Goal: Task Accomplishment & Management: Manage account settings

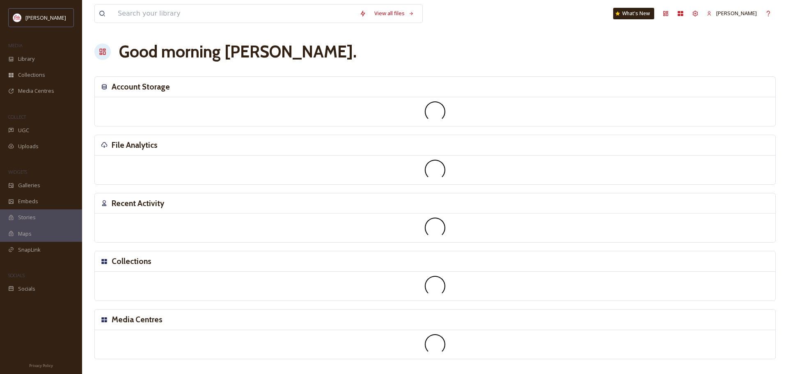
click at [103, 138] on div "File Analytics" at bounding box center [435, 145] width 681 height 21
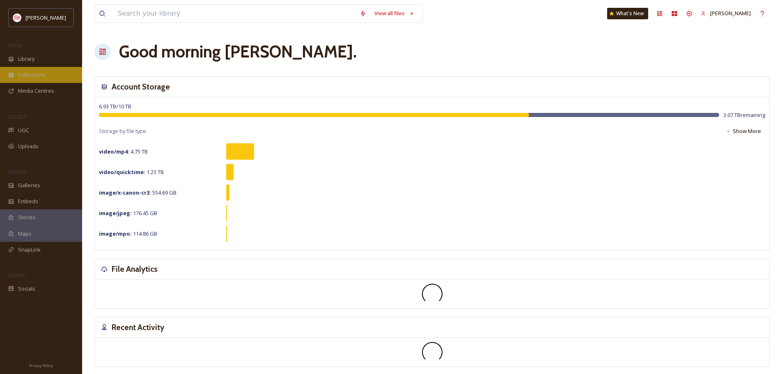
click at [34, 74] on span "Collections" at bounding box center [31, 75] width 27 height 8
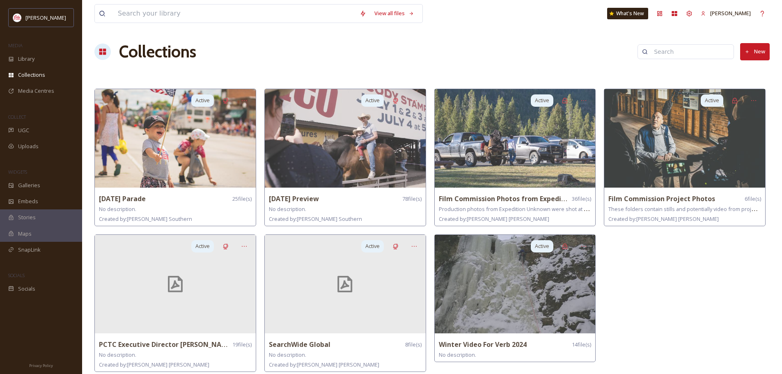
click at [759, 51] on button "New" at bounding box center [755, 51] width 30 height 17
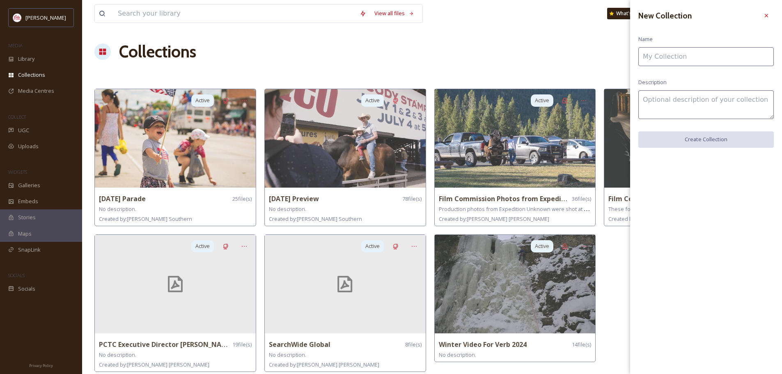
click at [733, 56] on input at bounding box center [705, 56] width 135 height 19
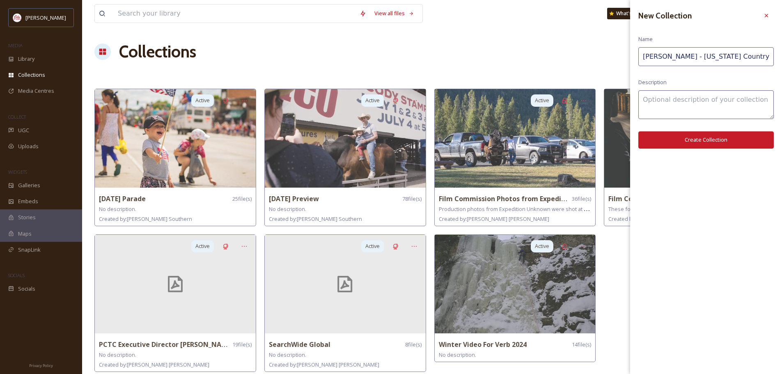
type input "[PERSON_NAME] - [US_STATE] Country Magazine"
click at [677, 141] on button "Create Collection" at bounding box center [705, 139] width 135 height 17
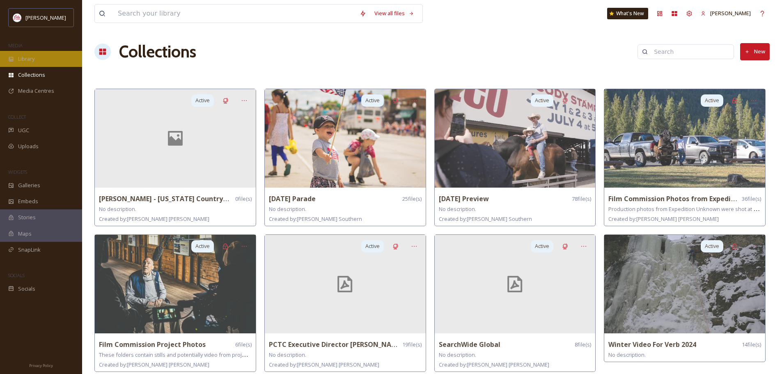
click at [35, 59] on div "Library" at bounding box center [41, 59] width 82 height 16
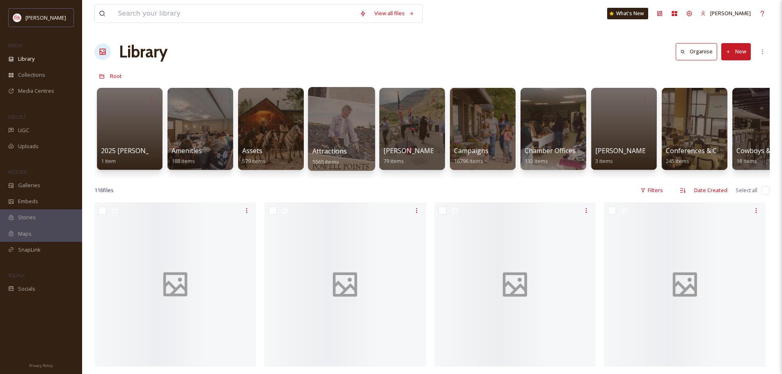
click at [333, 133] on div at bounding box center [341, 129] width 67 height 84
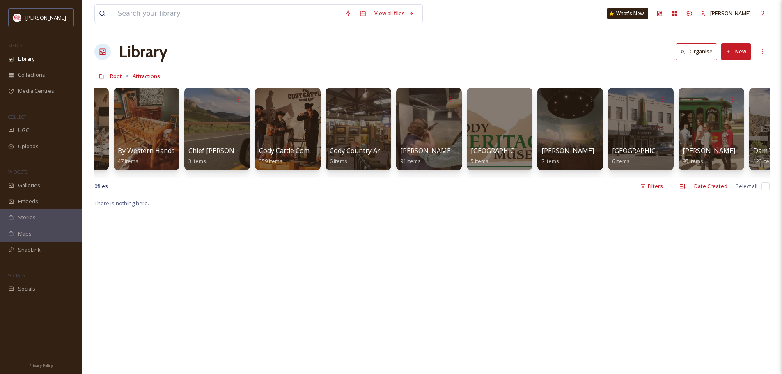
scroll to position [0, 135]
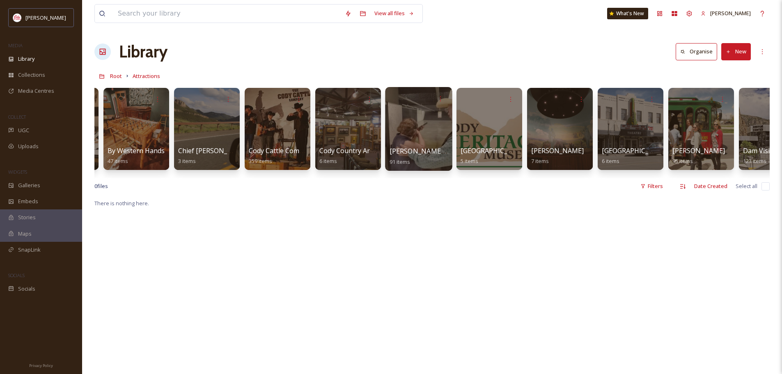
click at [404, 138] on div at bounding box center [418, 129] width 67 height 84
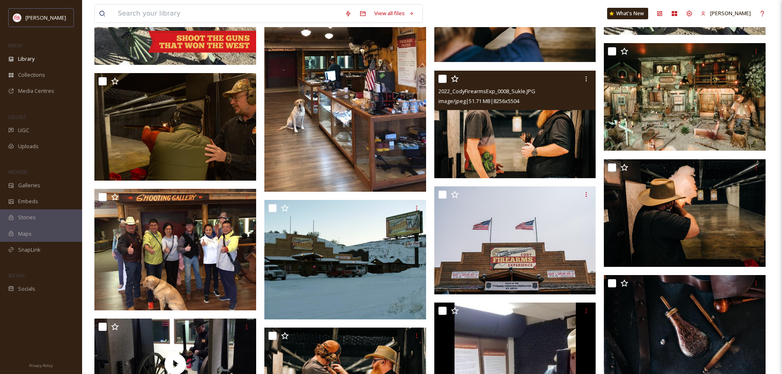
scroll to position [1560, 0]
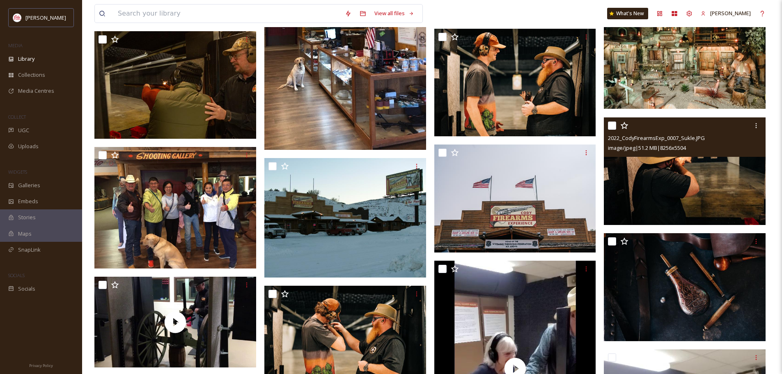
click at [611, 123] on input "checkbox" at bounding box center [612, 126] width 8 height 8
checkbox input "true"
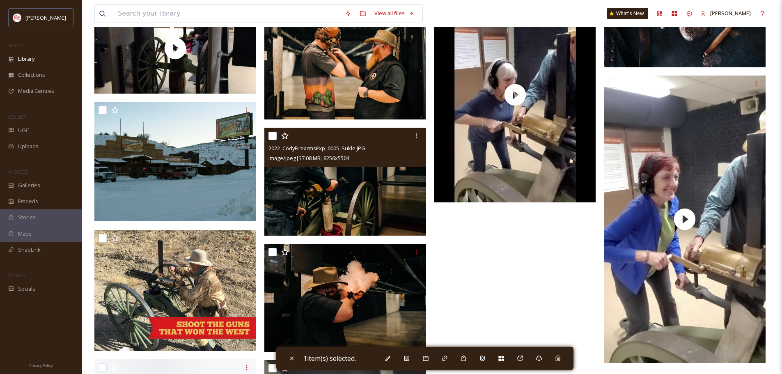
scroll to position [1847, 0]
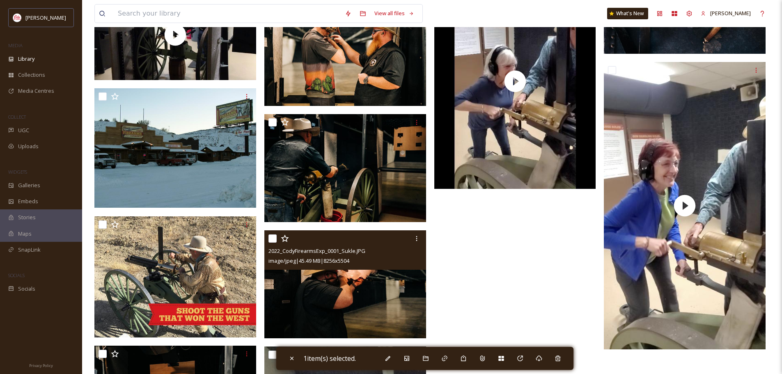
click at [271, 236] on input "checkbox" at bounding box center [272, 238] width 8 height 8
checkbox input "true"
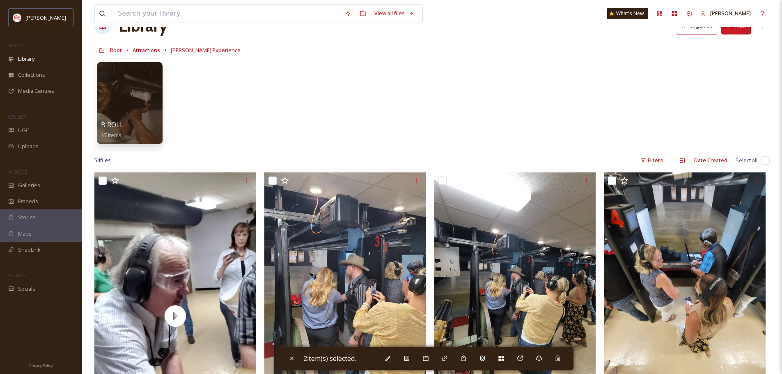
scroll to position [0, 0]
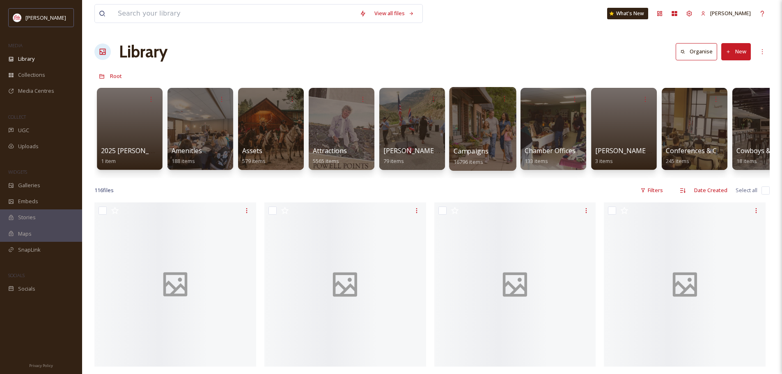
click at [477, 124] on div at bounding box center [482, 129] width 67 height 84
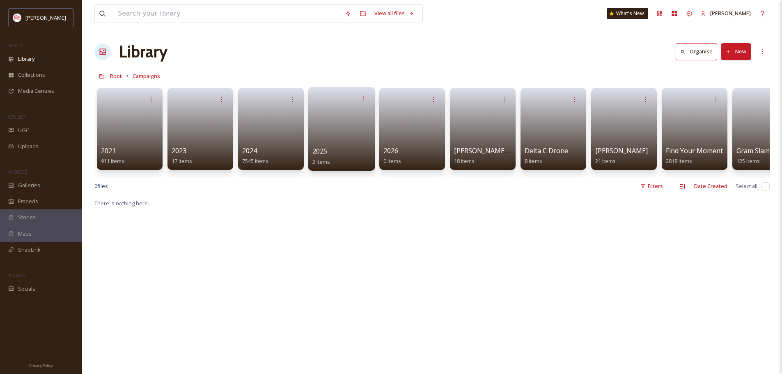
drag, startPoint x: 477, startPoint y: 124, endPoint x: 362, endPoint y: 124, distance: 114.5
click at [362, 124] on link at bounding box center [341, 126] width 59 height 40
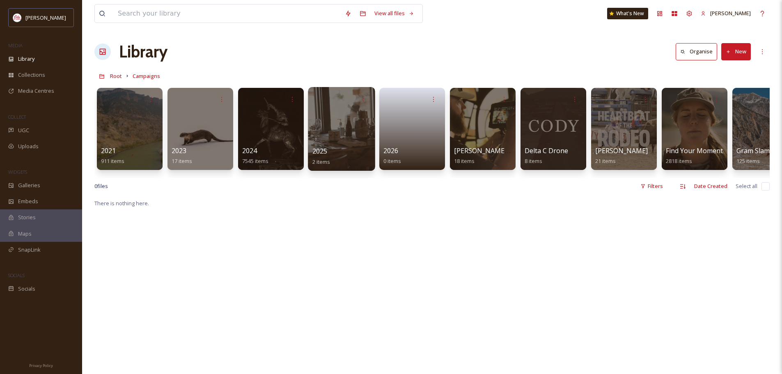
click at [325, 155] on span "2025" at bounding box center [319, 151] width 15 height 9
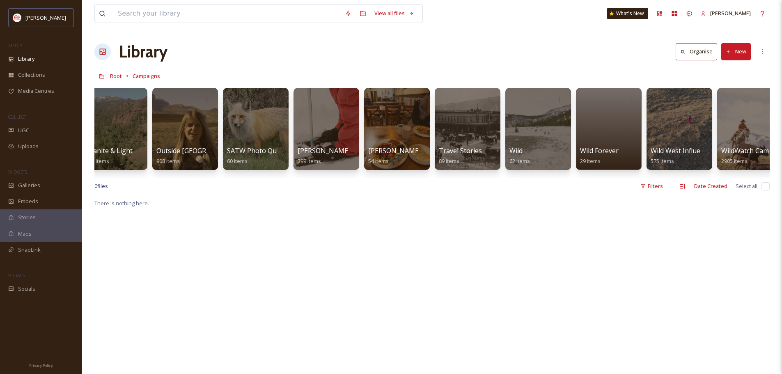
scroll to position [0, 737]
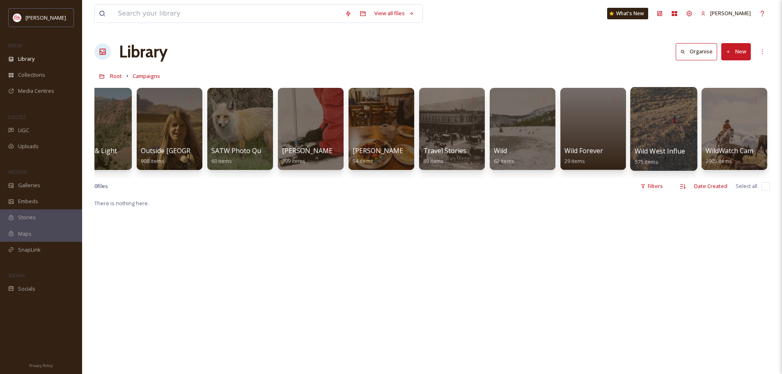
click at [646, 151] on span "Wild West Influencer Workshop" at bounding box center [684, 151] width 99 height 9
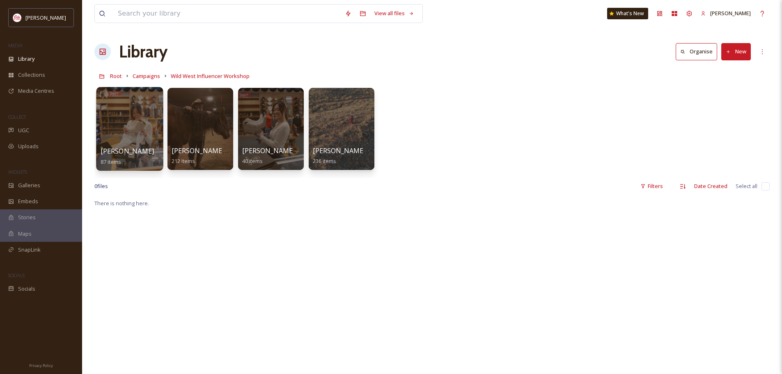
click at [140, 155] on div "[PERSON_NAME] 87 items" at bounding box center [130, 156] width 59 height 21
drag, startPoint x: 140, startPoint y: 155, endPoint x: 117, endPoint y: 117, distance: 43.6
click at [117, 117] on div at bounding box center [129, 129] width 67 height 84
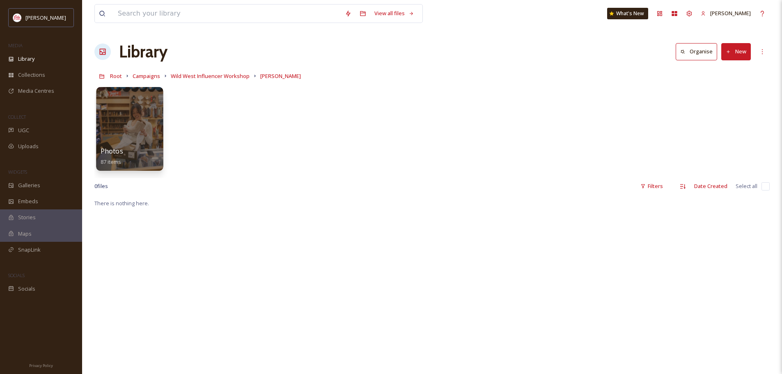
click at [148, 118] on div at bounding box center [129, 129] width 67 height 84
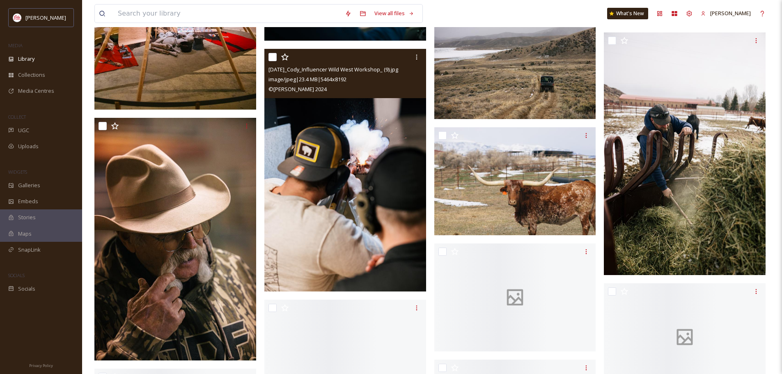
scroll to position [2997, 0]
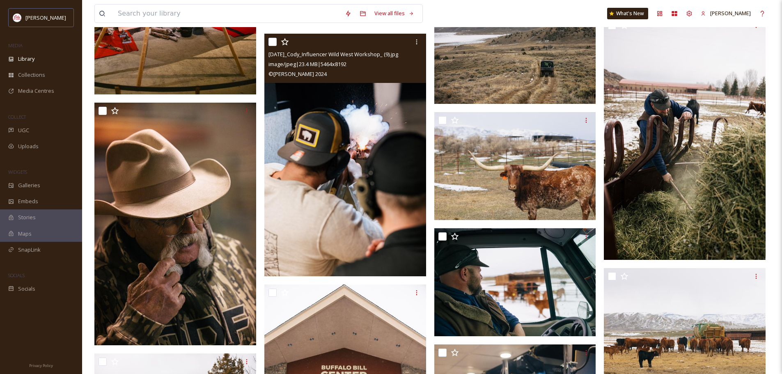
click at [272, 42] on input "checkbox" at bounding box center [272, 42] width 8 height 8
checkbox input "true"
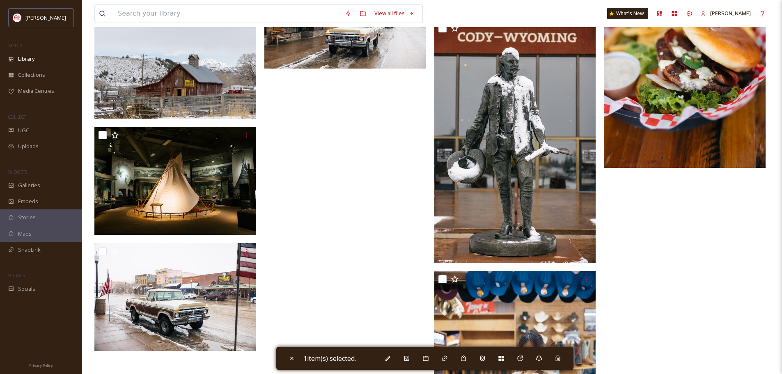
scroll to position [3725, 0]
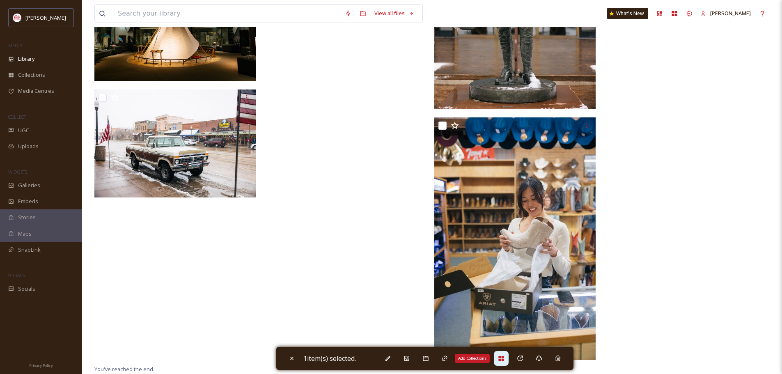
click at [502, 358] on icon at bounding box center [500, 358] width 5 height 5
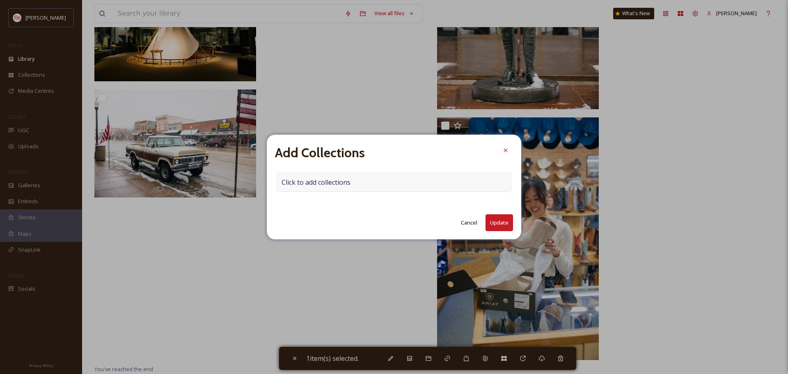
click at [385, 183] on div "Click to add collections" at bounding box center [394, 182] width 234 height 19
click at [385, 183] on div at bounding box center [394, 182] width 234 height 19
click at [294, 177] on input at bounding box center [322, 182] width 90 height 18
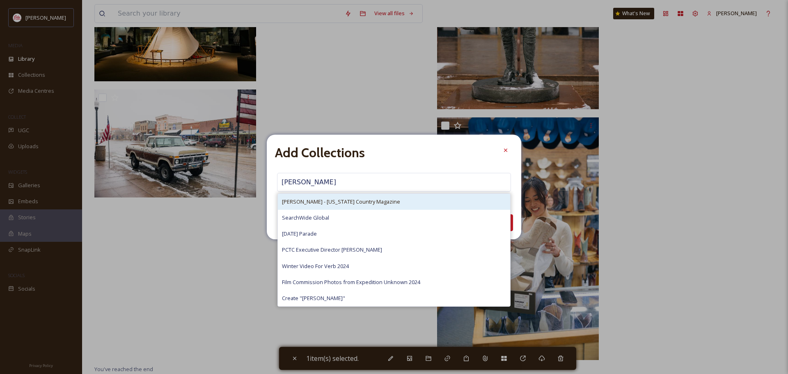
type input "[PERSON_NAME]"
click at [315, 195] on div "[PERSON_NAME] - [US_STATE] Country Magazine" at bounding box center [394, 202] width 232 height 16
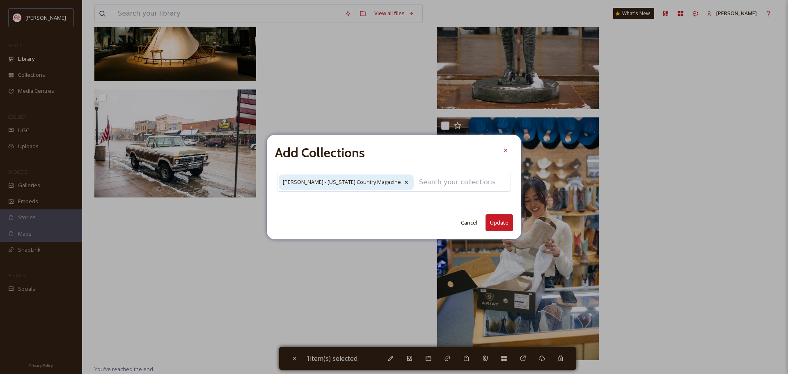
click at [501, 225] on button "Update" at bounding box center [500, 222] width 28 height 17
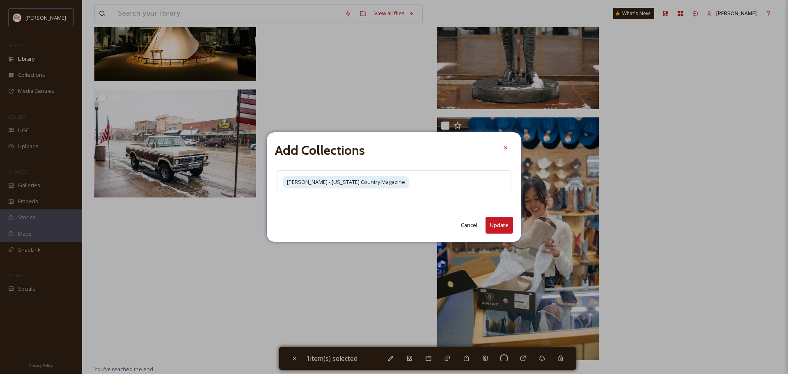
checkbox input "false"
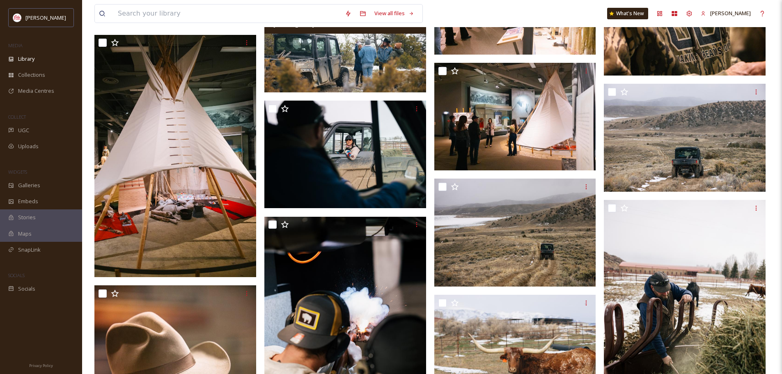
scroll to position [2904, 0]
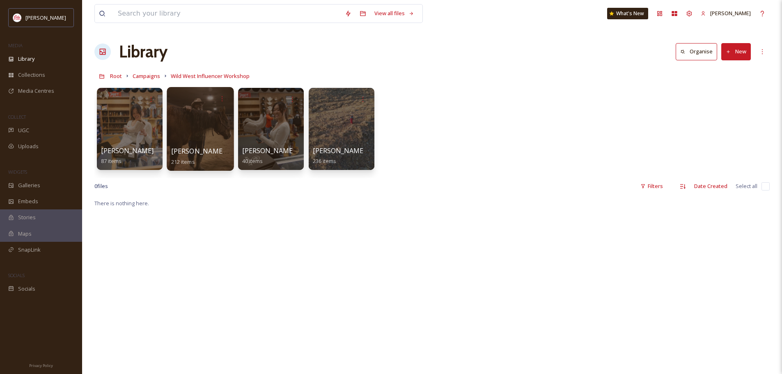
click at [202, 138] on div at bounding box center [200, 129] width 67 height 84
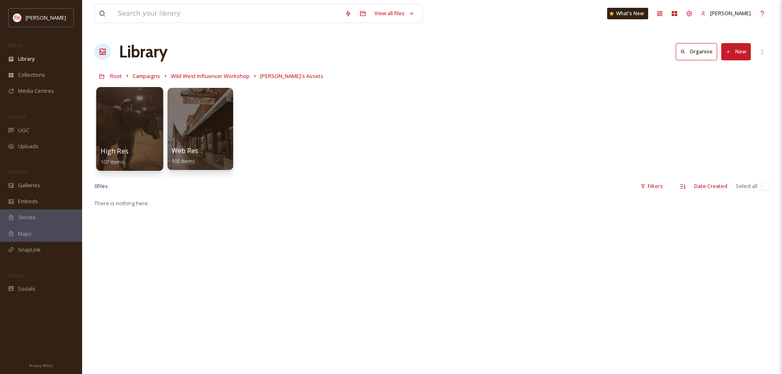
click at [129, 142] on div at bounding box center [129, 129] width 67 height 84
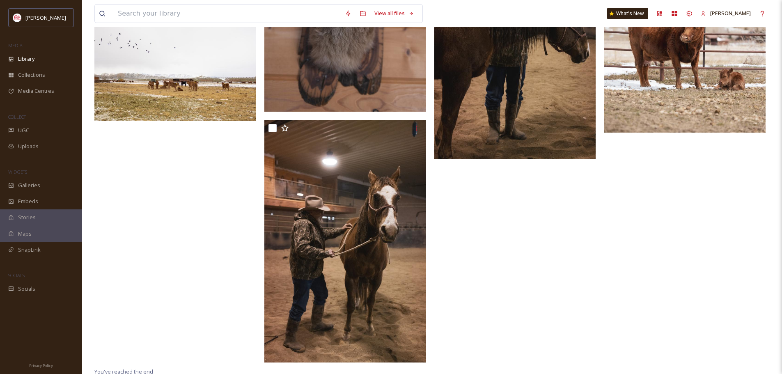
scroll to position [5911, 0]
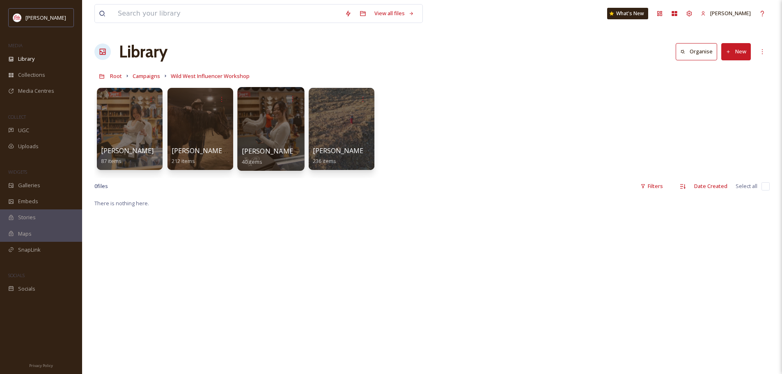
click at [267, 127] on div at bounding box center [270, 129] width 67 height 84
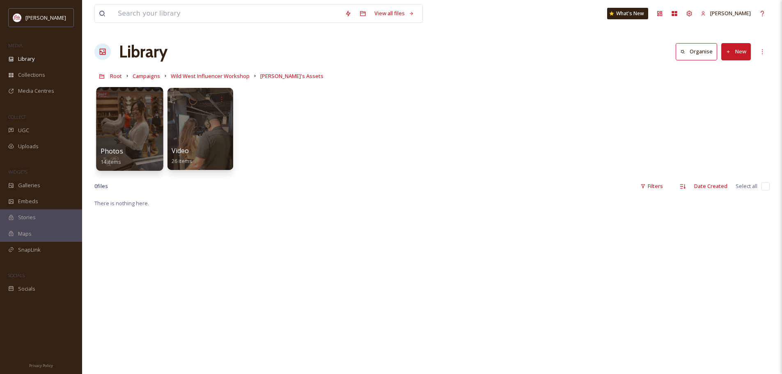
click at [137, 133] on div at bounding box center [129, 129] width 67 height 84
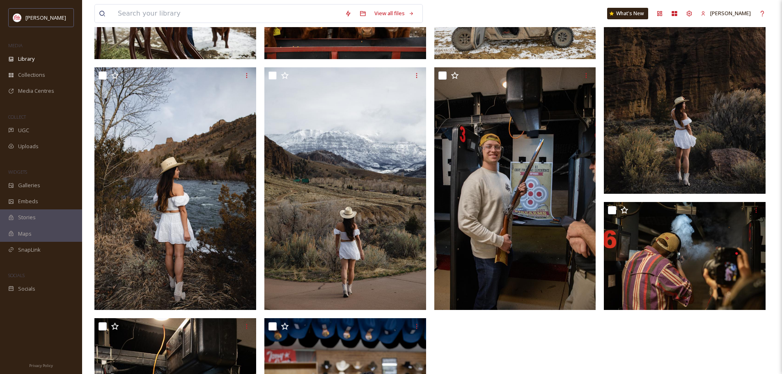
scroll to position [407, 0]
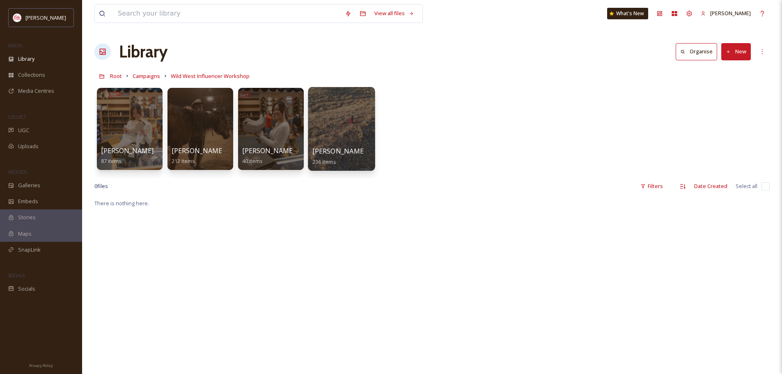
click at [335, 133] on div at bounding box center [341, 129] width 67 height 84
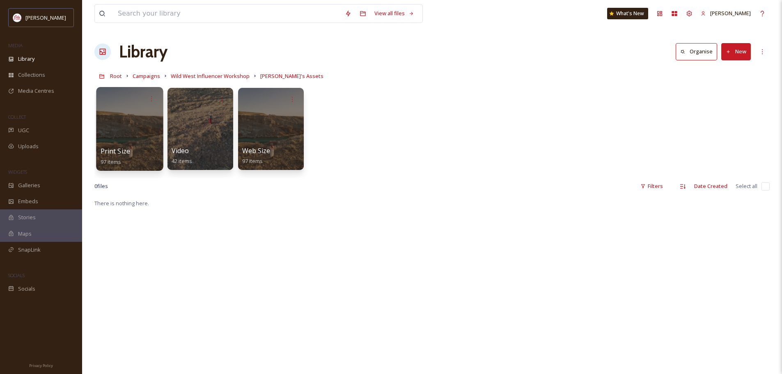
click at [129, 142] on div at bounding box center [129, 129] width 67 height 84
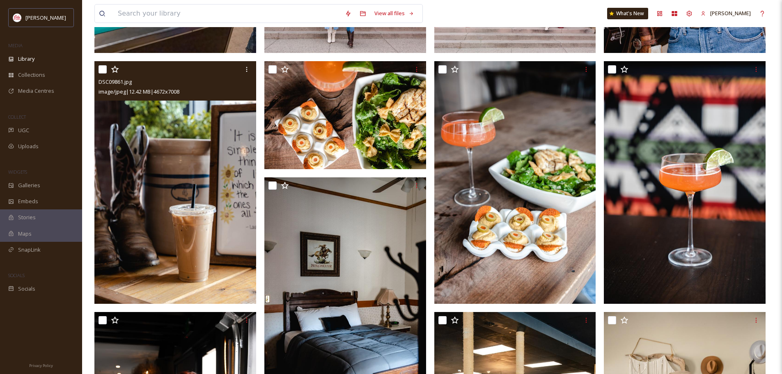
scroll to position [328, 0]
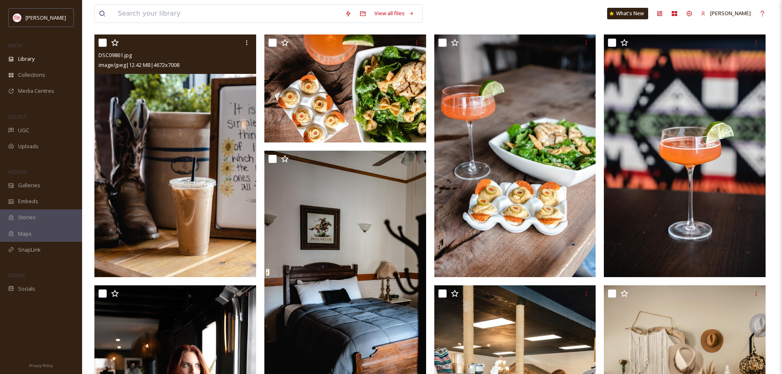
click at [121, 161] on img at bounding box center [175, 155] width 162 height 243
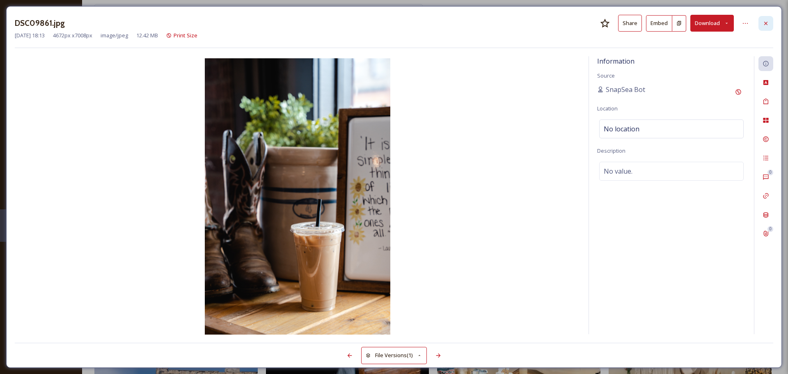
click at [763, 22] on icon at bounding box center [766, 23] width 7 height 7
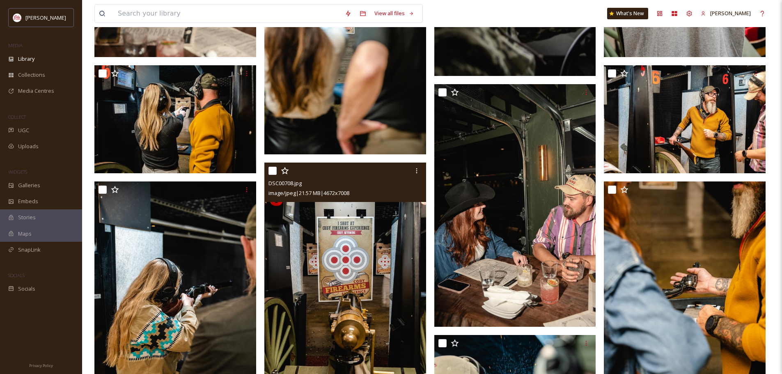
scroll to position [2337, 0]
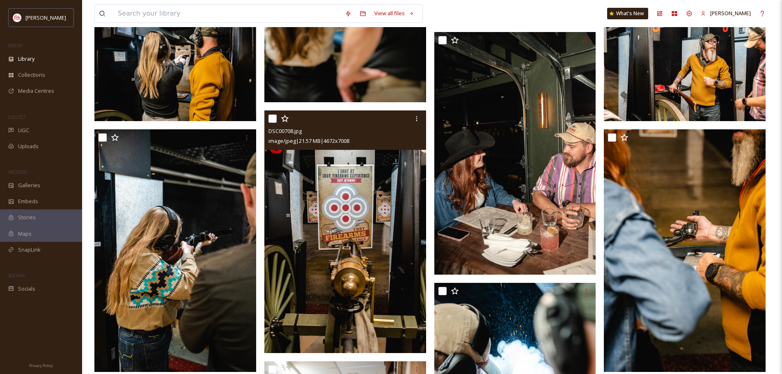
click at [271, 115] on input "checkbox" at bounding box center [272, 119] width 8 height 8
checkbox input "true"
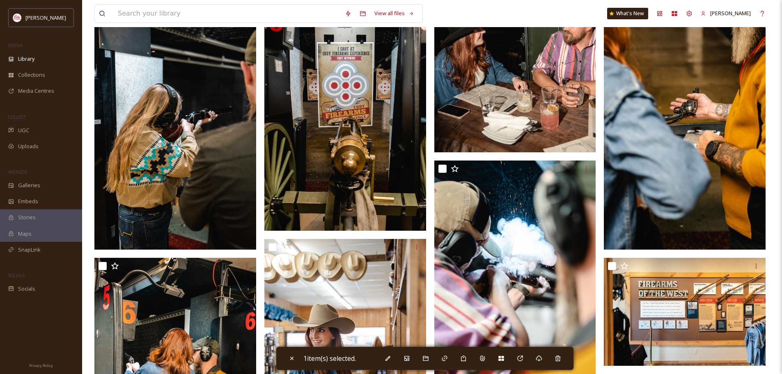
scroll to position [2460, 0]
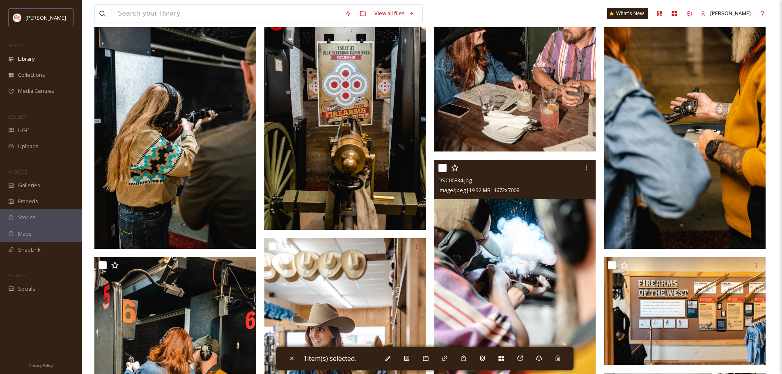
click at [446, 169] on input "checkbox" at bounding box center [442, 168] width 8 height 8
checkbox input "true"
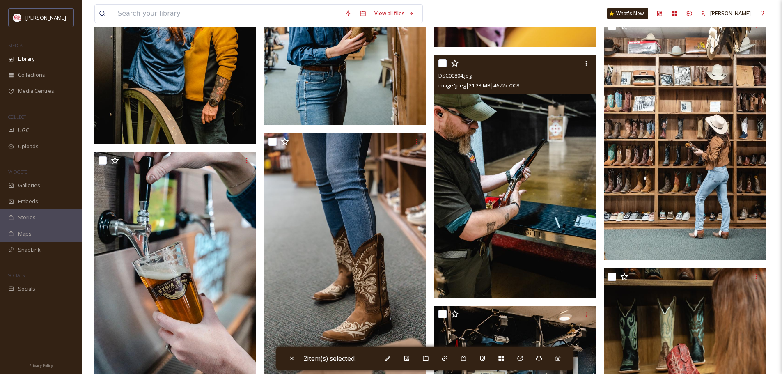
scroll to position [2830, 0]
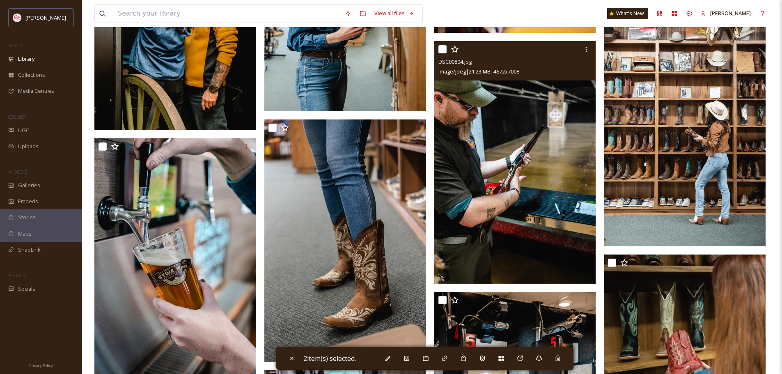
click at [440, 48] on input "checkbox" at bounding box center [442, 49] width 8 height 8
checkbox input "true"
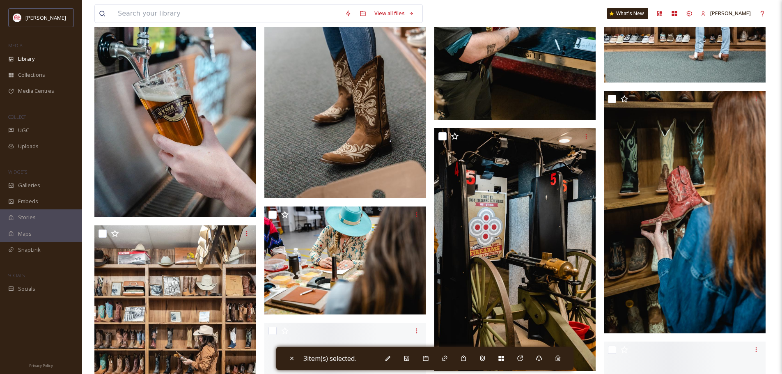
scroll to position [2994, 0]
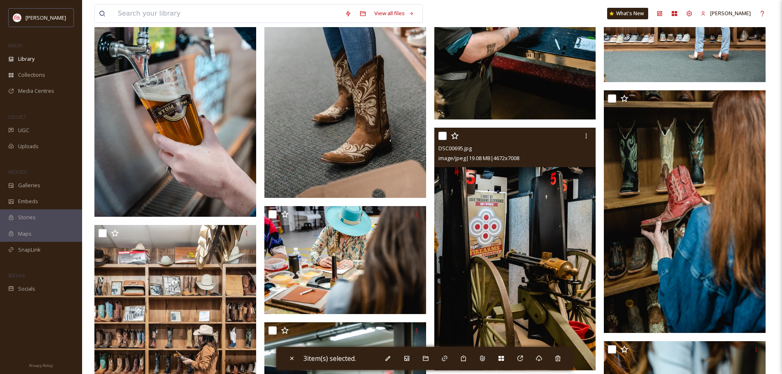
click at [441, 134] on input "checkbox" at bounding box center [442, 136] width 8 height 8
checkbox input "true"
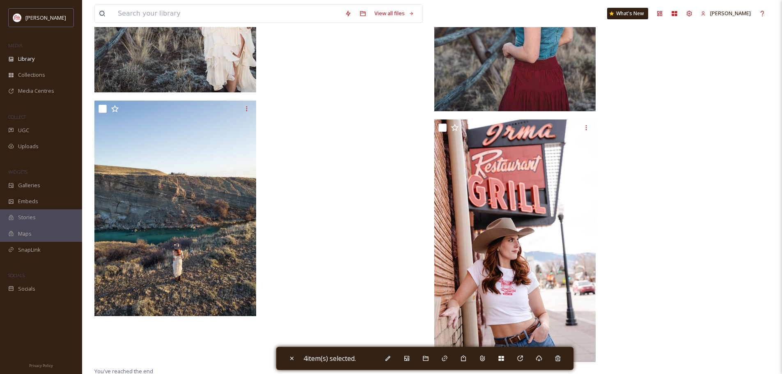
scroll to position [4375, 0]
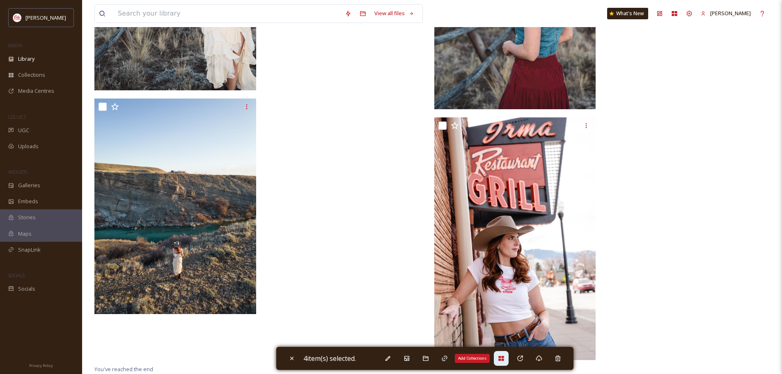
click at [504, 356] on icon at bounding box center [500, 358] width 5 height 5
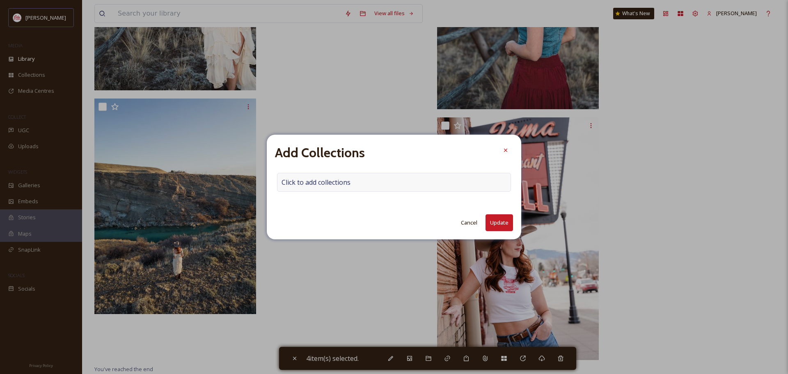
click at [340, 183] on span "Click to add collections" at bounding box center [316, 182] width 69 height 10
click at [340, 183] on input at bounding box center [322, 182] width 90 height 18
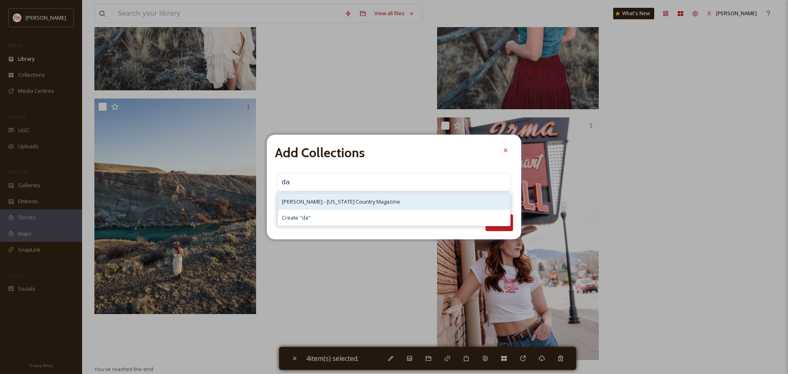
type input "da"
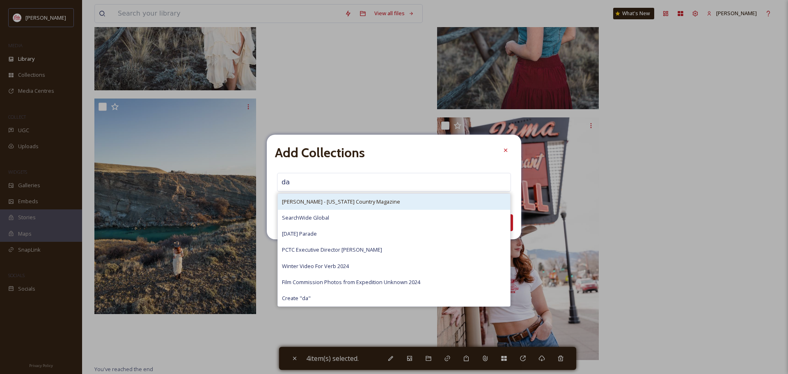
click at [323, 204] on span "[PERSON_NAME] - [US_STATE] Country Magazine" at bounding box center [341, 202] width 118 height 8
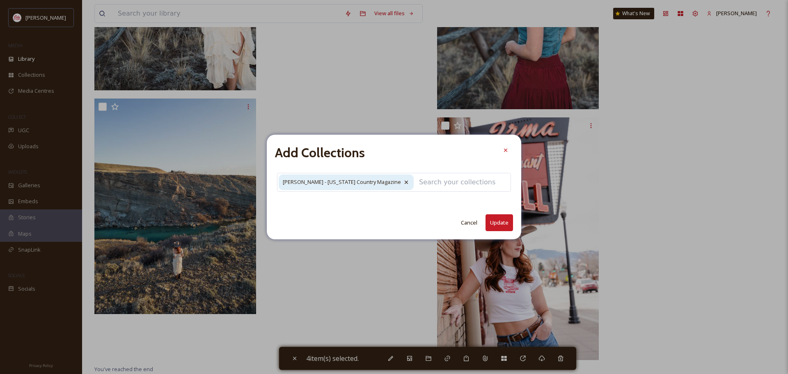
click at [500, 225] on button "Update" at bounding box center [500, 222] width 28 height 17
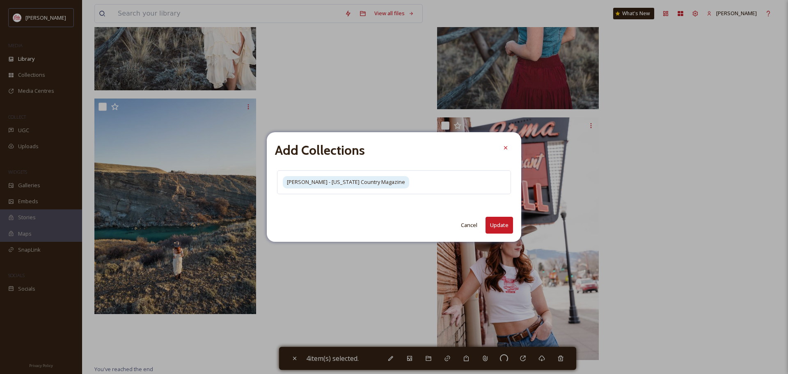
checkbox input "false"
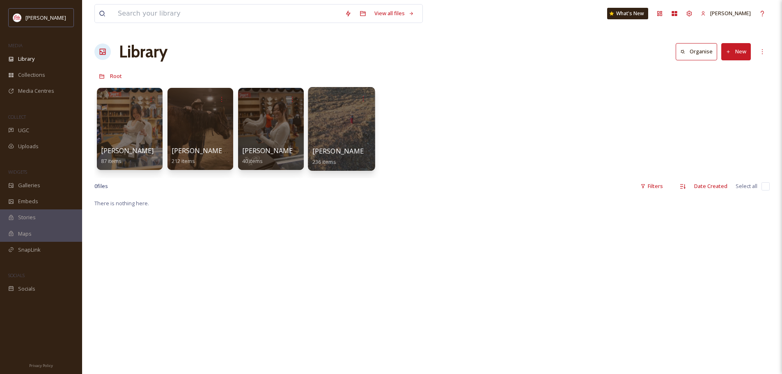
click at [350, 134] on div at bounding box center [341, 129] width 67 height 84
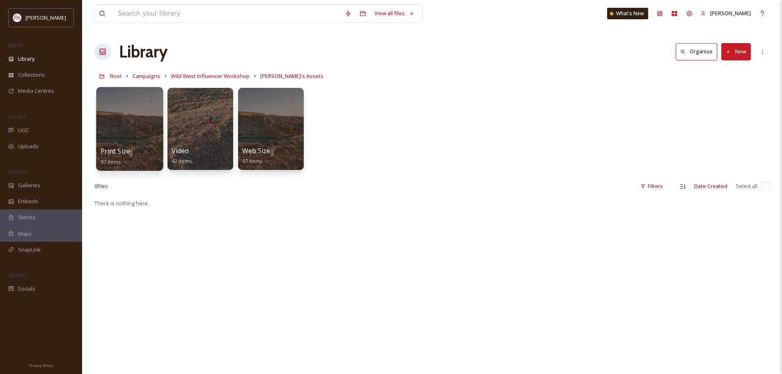
click at [132, 144] on div at bounding box center [129, 129] width 67 height 84
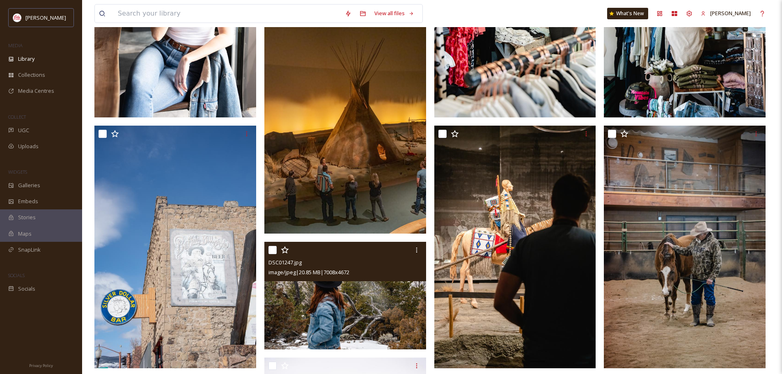
scroll to position [985, 0]
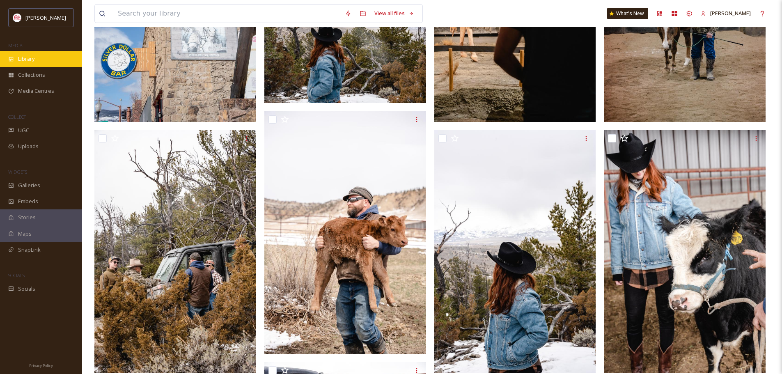
click at [29, 59] on span "Library" at bounding box center [26, 59] width 16 height 8
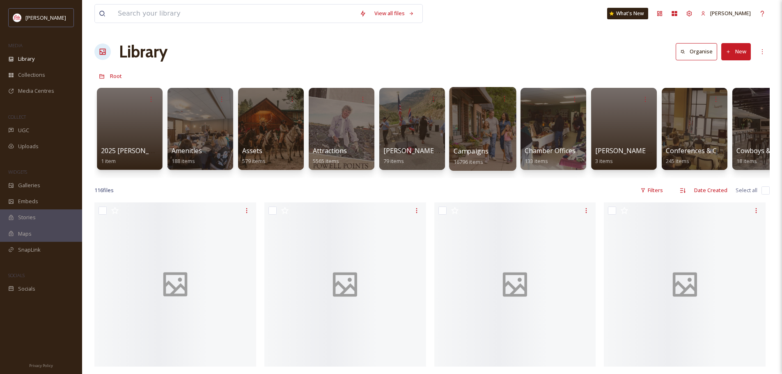
click at [484, 150] on span "Campaigns" at bounding box center [471, 151] width 35 height 9
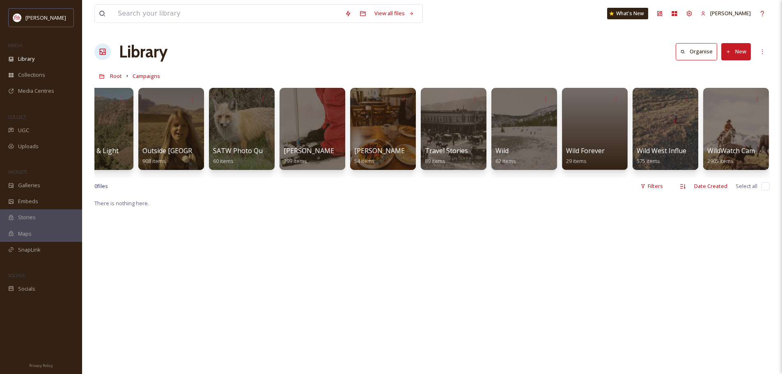
scroll to position [0, 737]
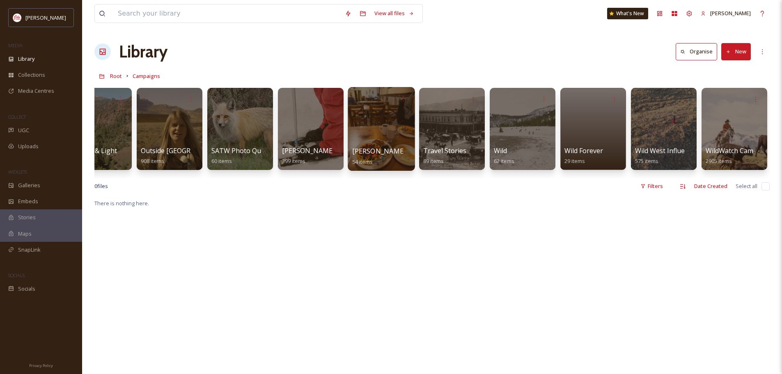
drag, startPoint x: 400, startPoint y: 142, endPoint x: 391, endPoint y: 135, distance: 11.7
click at [391, 135] on div at bounding box center [381, 129] width 67 height 84
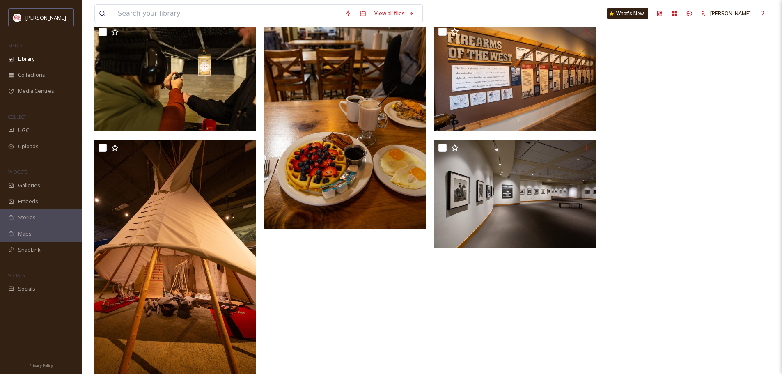
scroll to position [1701, 0]
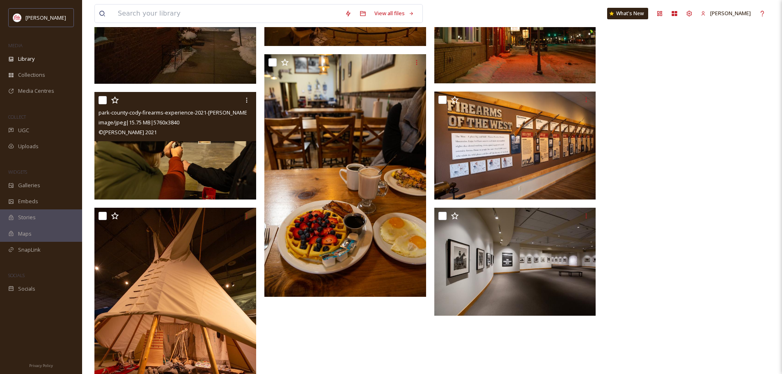
click at [102, 101] on input "checkbox" at bounding box center [103, 100] width 8 height 8
checkbox input "true"
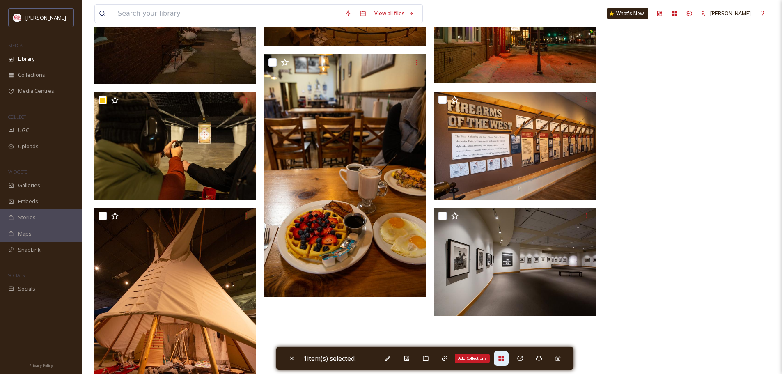
click at [504, 357] on icon at bounding box center [500, 358] width 5 height 5
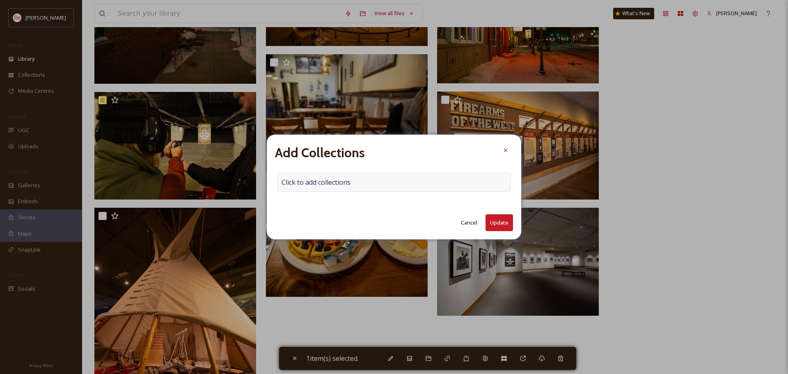
click at [301, 182] on span "Click to add collections" at bounding box center [316, 182] width 69 height 10
click at [301, 182] on input at bounding box center [322, 182] width 90 height 18
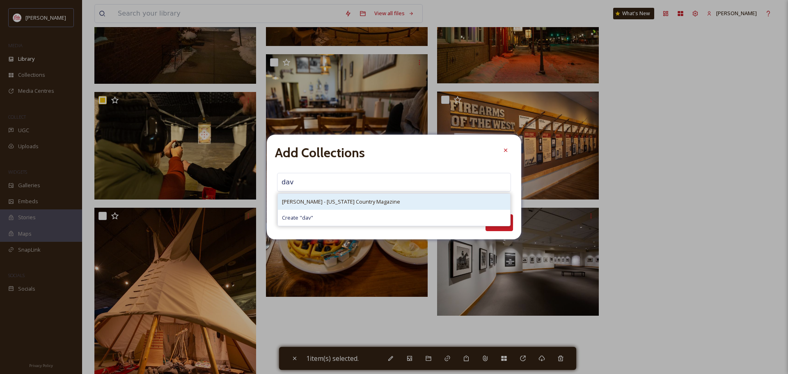
type input "dav"
click at [303, 203] on span "[PERSON_NAME] - [US_STATE] Country Magazine" at bounding box center [341, 202] width 118 height 8
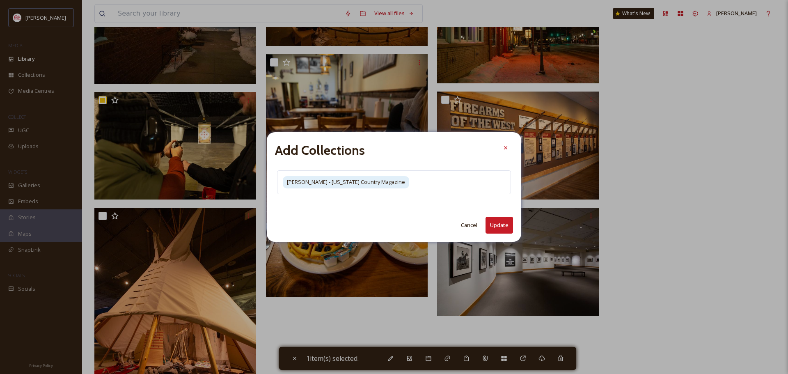
click at [500, 223] on button "Update" at bounding box center [500, 225] width 28 height 17
checkbox input "false"
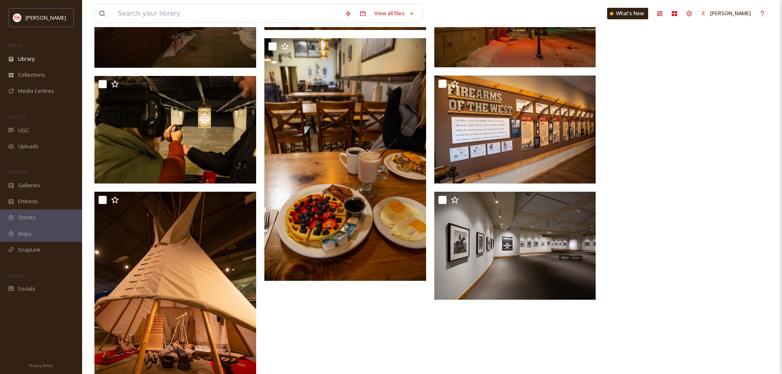
scroll to position [1620, 0]
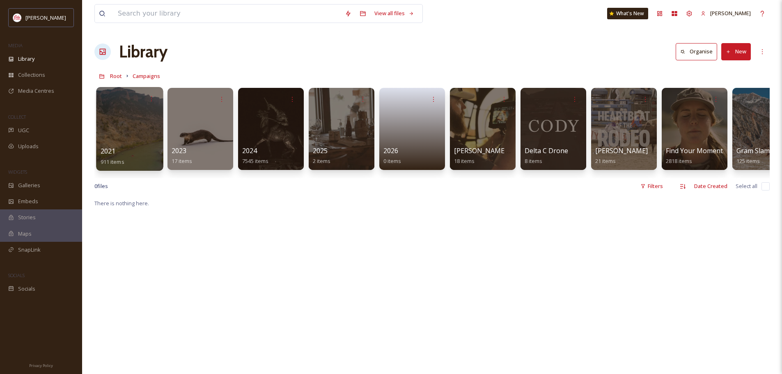
click at [128, 145] on div at bounding box center [129, 129] width 67 height 84
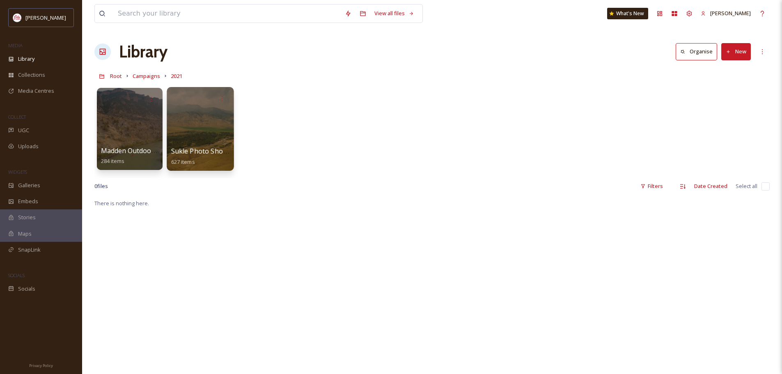
drag, startPoint x: 130, startPoint y: 144, endPoint x: 195, endPoint y: 121, distance: 68.7
click at [195, 121] on div at bounding box center [200, 129] width 67 height 84
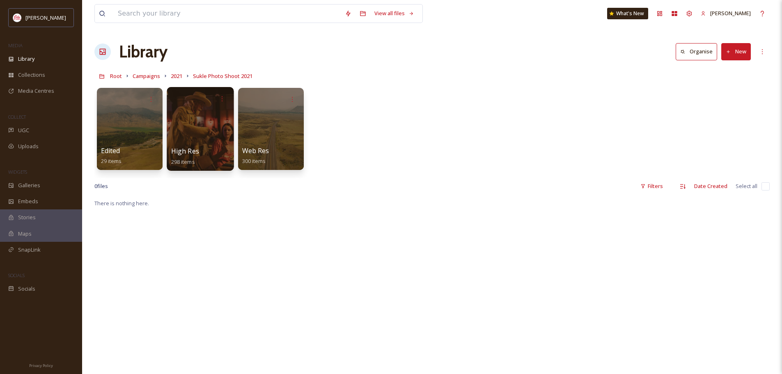
click at [198, 123] on div at bounding box center [200, 129] width 67 height 84
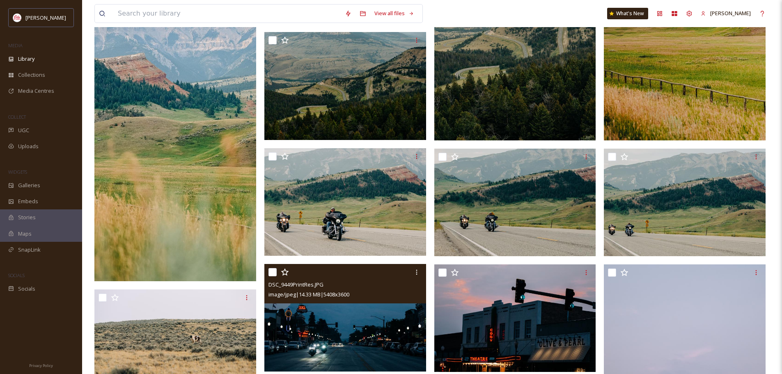
scroll to position [903, 0]
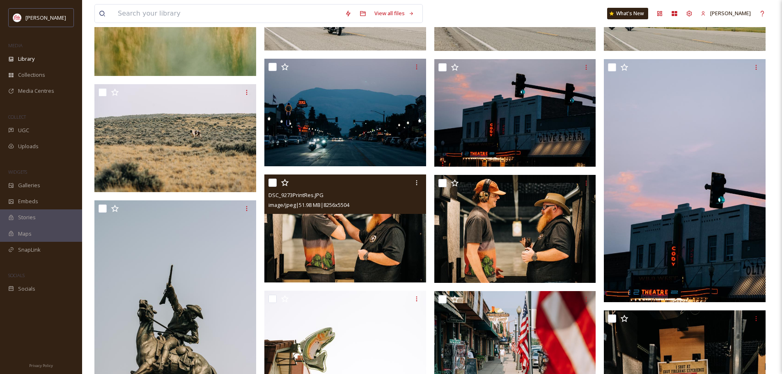
click at [271, 182] on input "checkbox" at bounding box center [272, 183] width 8 height 8
checkbox input "true"
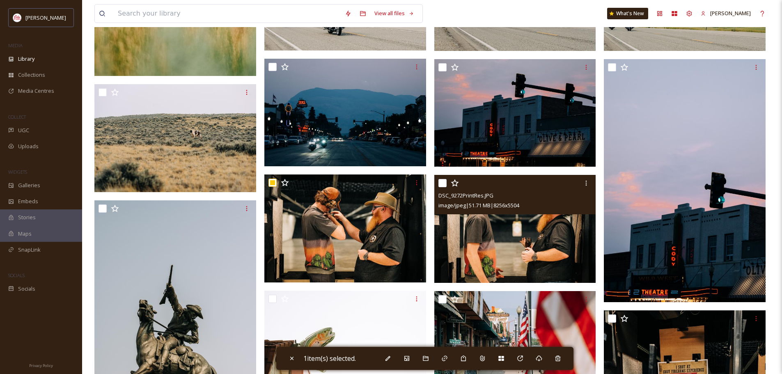
click at [440, 181] on input "checkbox" at bounding box center [442, 183] width 8 height 8
checkbox input "true"
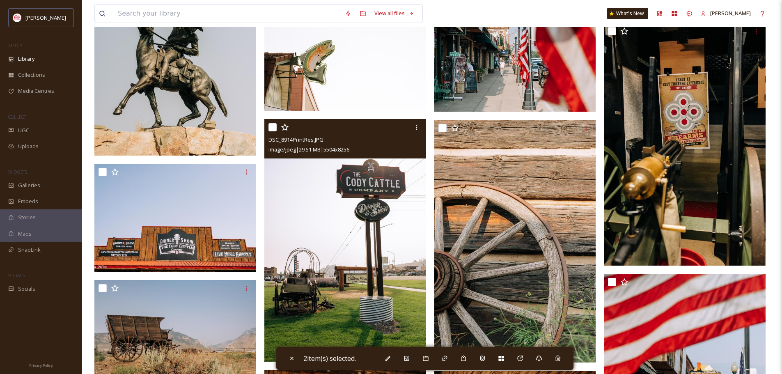
scroll to position [1149, 0]
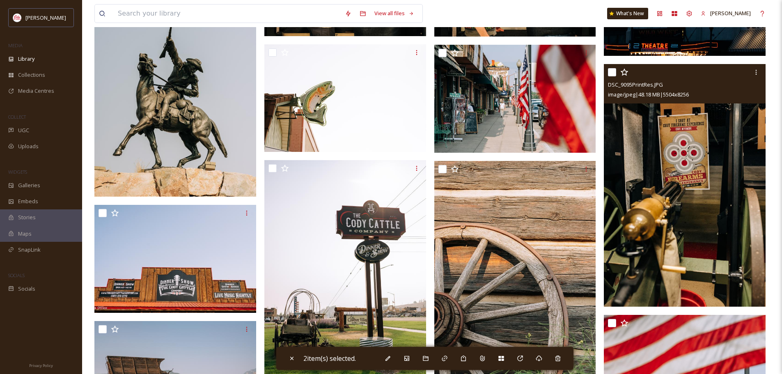
click at [615, 71] on input "checkbox" at bounding box center [612, 72] width 8 height 8
checkbox input "true"
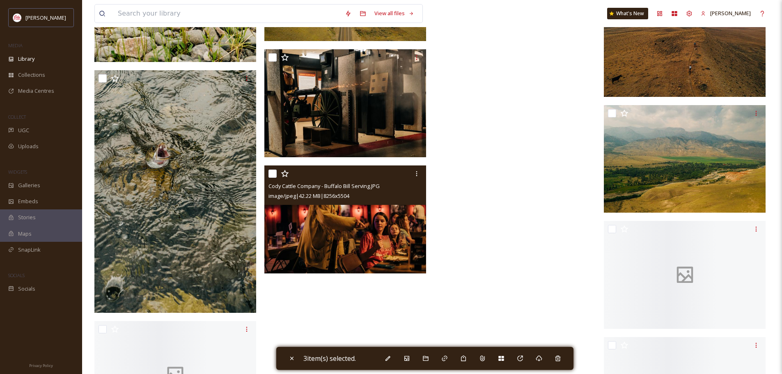
scroll to position [11617, 0]
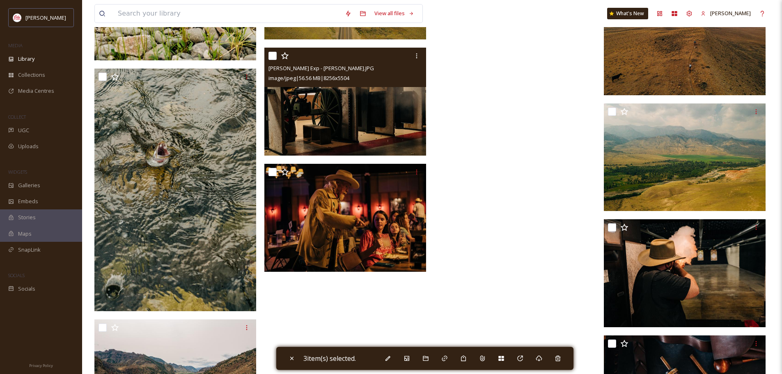
click at [275, 53] on input "checkbox" at bounding box center [272, 56] width 8 height 8
checkbox input "true"
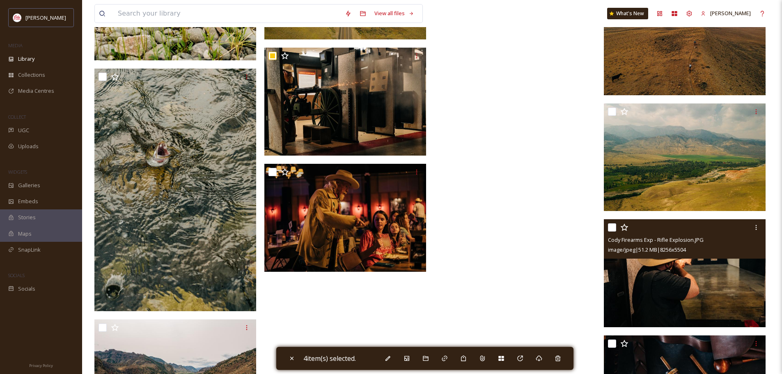
click at [610, 227] on input "checkbox" at bounding box center [612, 227] width 8 height 8
checkbox input "true"
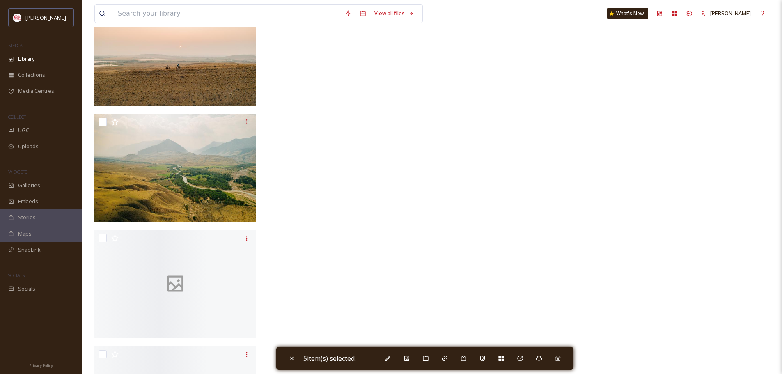
scroll to position [12233, 0]
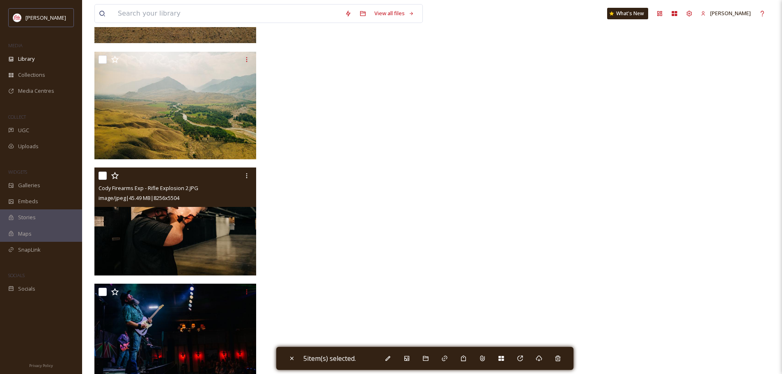
click at [102, 177] on input "checkbox" at bounding box center [103, 176] width 8 height 8
checkbox input "true"
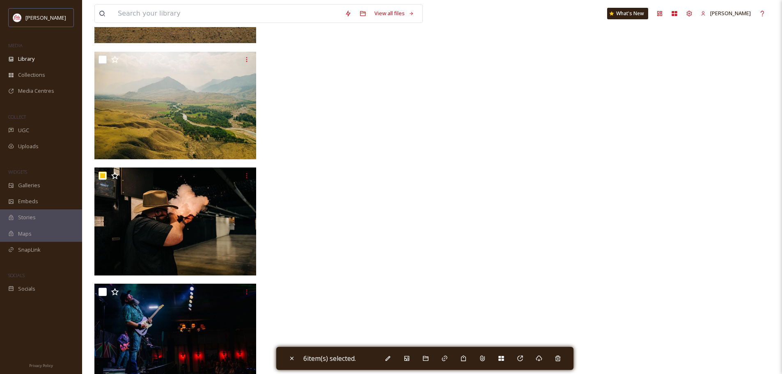
scroll to position [12264, 0]
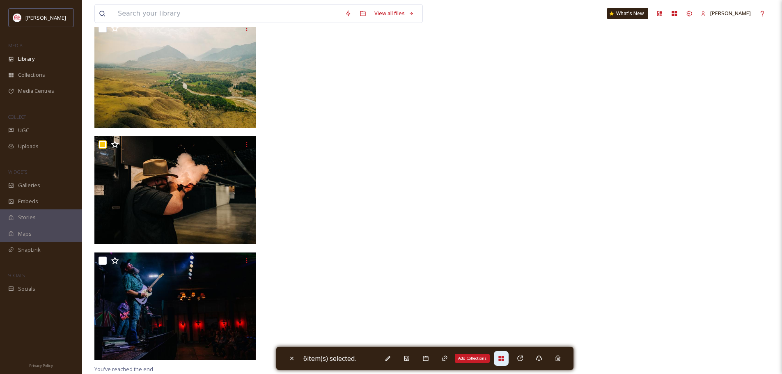
click at [502, 358] on icon at bounding box center [500, 358] width 5 height 5
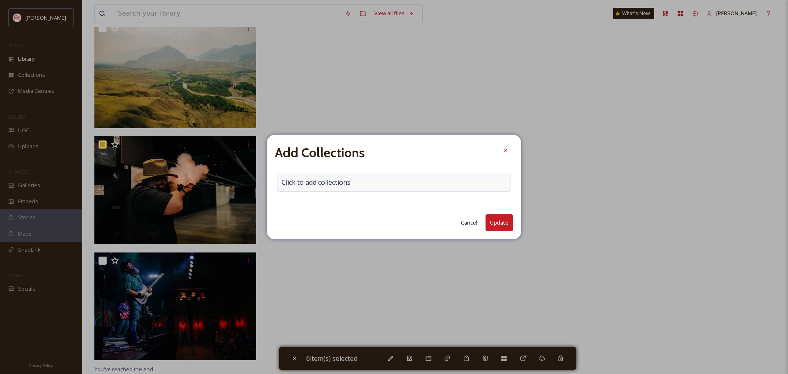
click at [328, 182] on span "Click to add collections" at bounding box center [316, 182] width 69 height 10
click at [328, 181] on input at bounding box center [322, 182] width 90 height 18
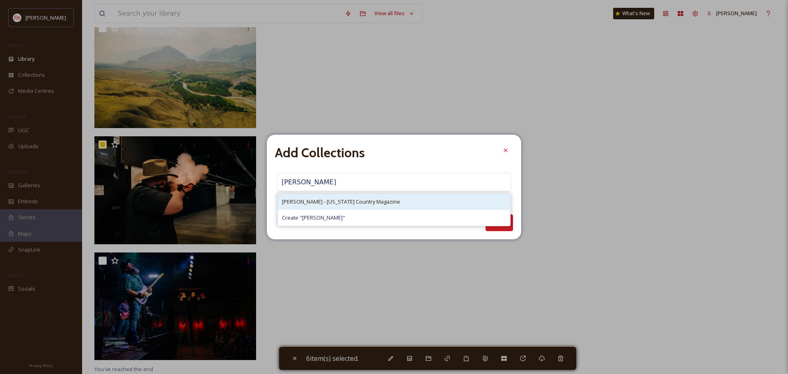
type input "[PERSON_NAME]"
click at [330, 204] on span "[PERSON_NAME] - [US_STATE] Country Magazine" at bounding box center [341, 202] width 118 height 8
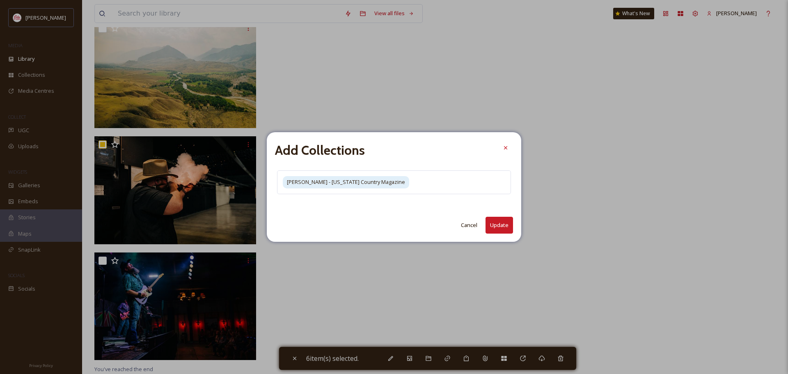
click at [497, 222] on button "Update" at bounding box center [500, 225] width 28 height 17
checkbox input "false"
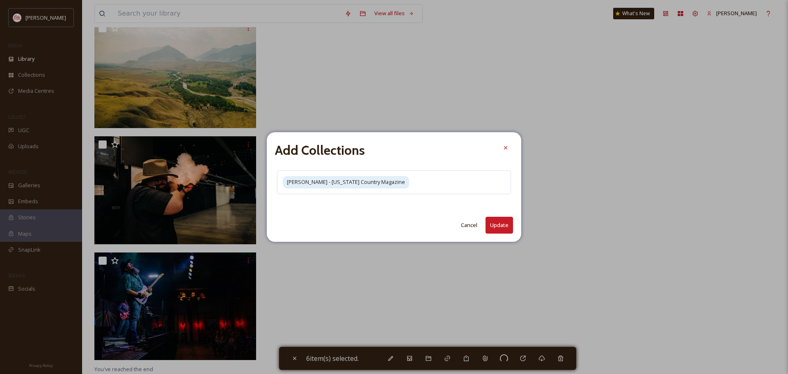
checkbox input "false"
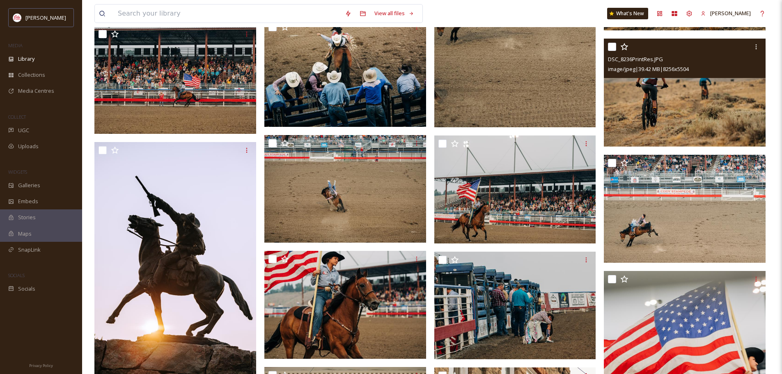
scroll to position [2791, 0]
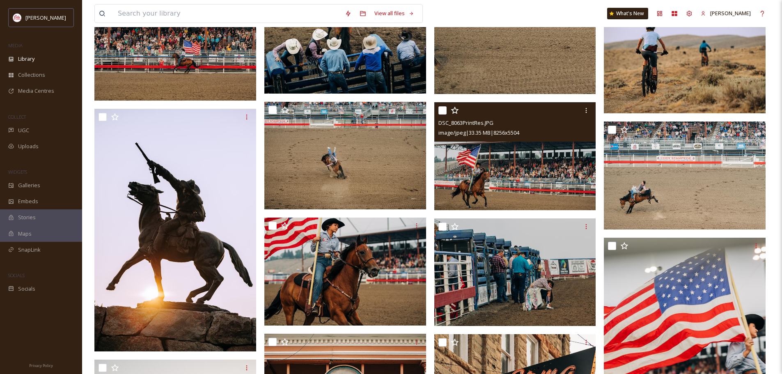
click at [443, 111] on input "checkbox" at bounding box center [442, 110] width 8 height 8
checkbox input "true"
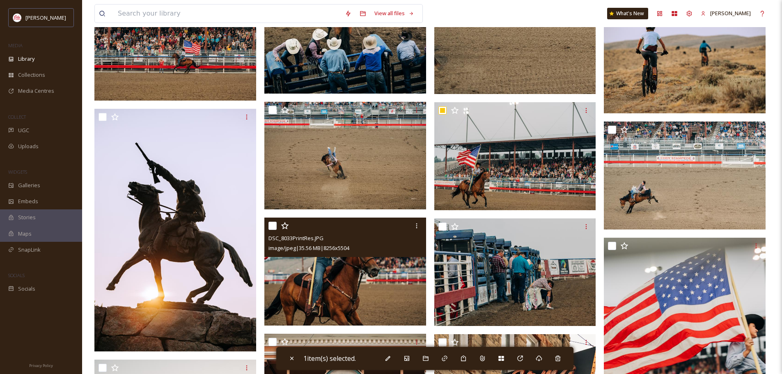
click at [269, 224] on input "checkbox" at bounding box center [272, 226] width 8 height 8
checkbox input "true"
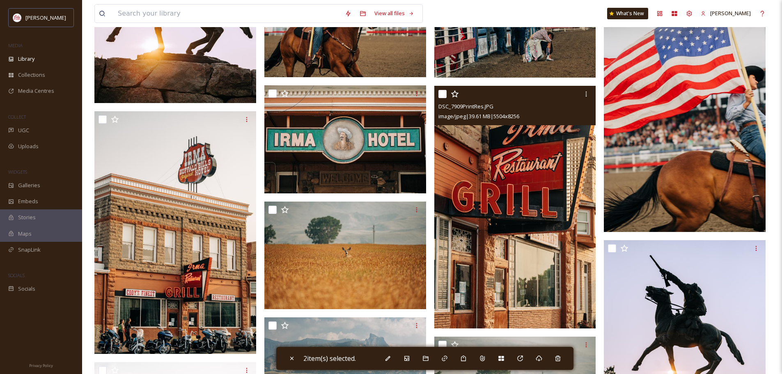
scroll to position [3038, 0]
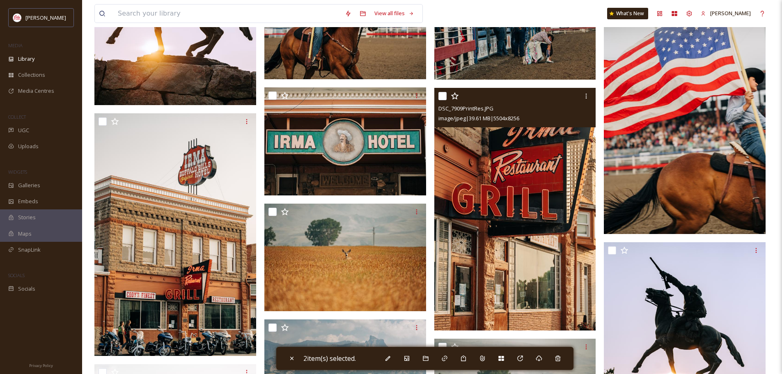
click at [444, 92] on input "checkbox" at bounding box center [442, 96] width 8 height 8
checkbox input "true"
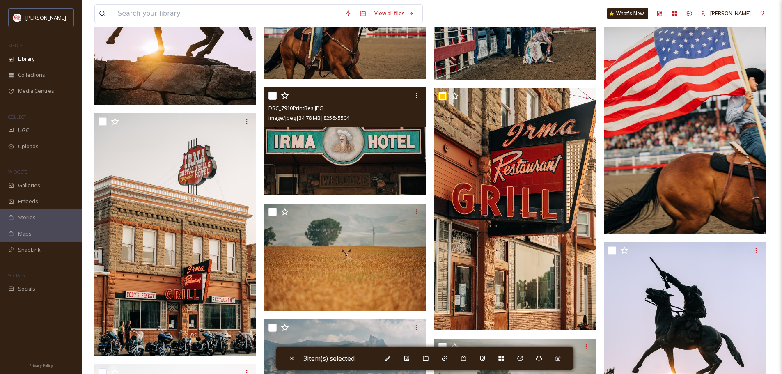
click at [269, 94] on input "checkbox" at bounding box center [272, 96] width 8 height 8
checkbox input "true"
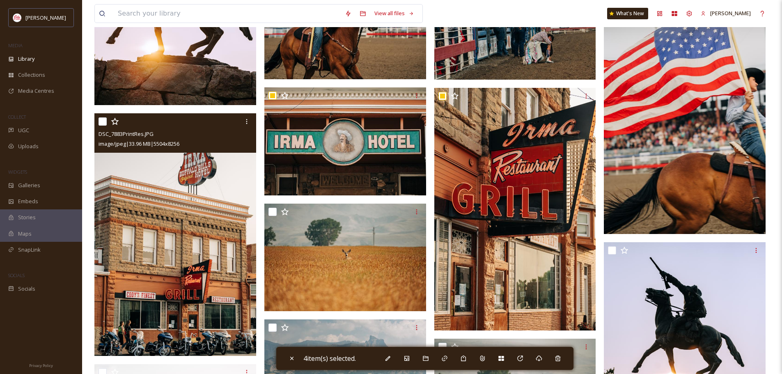
click at [102, 122] on input "checkbox" at bounding box center [103, 121] width 8 height 8
checkbox input "true"
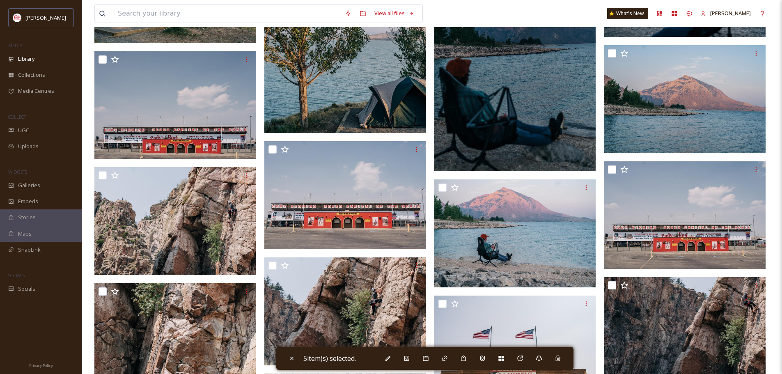
scroll to position [4762, 0]
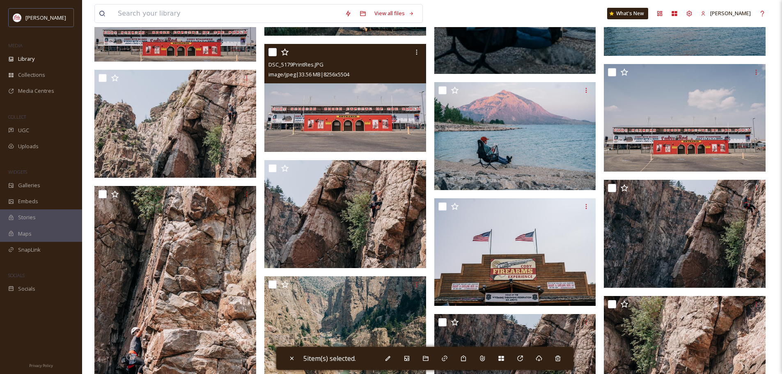
click at [273, 50] on input "checkbox" at bounding box center [272, 52] width 8 height 8
checkbox input "true"
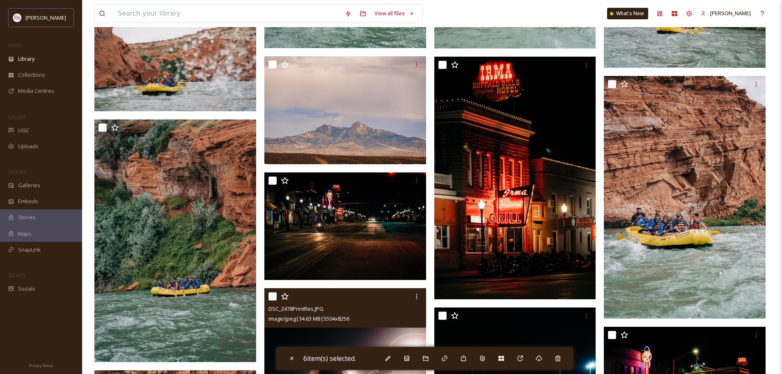
scroll to position [7840, 0]
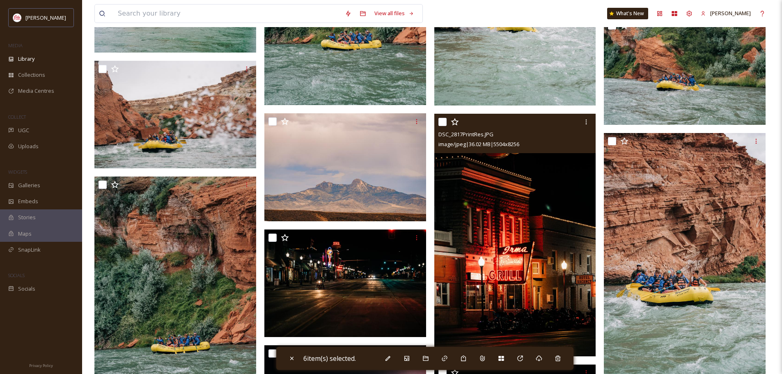
click at [442, 122] on input "checkbox" at bounding box center [442, 122] width 8 height 8
checkbox input "true"
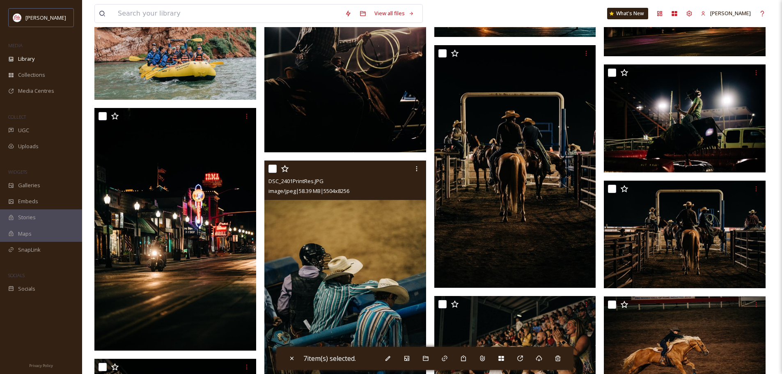
scroll to position [8251, 0]
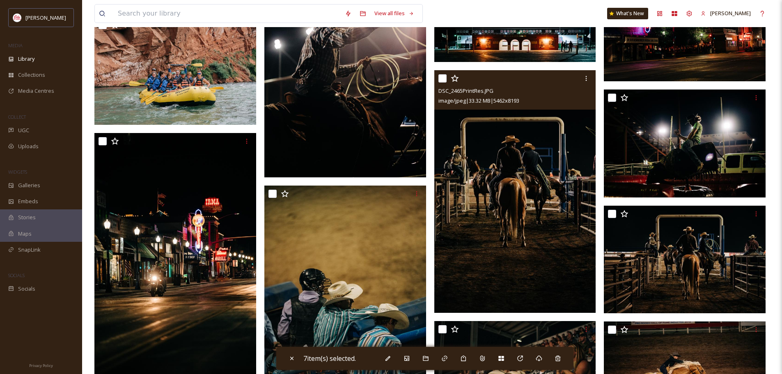
click at [442, 78] on input "checkbox" at bounding box center [442, 78] width 8 height 8
checkbox input "true"
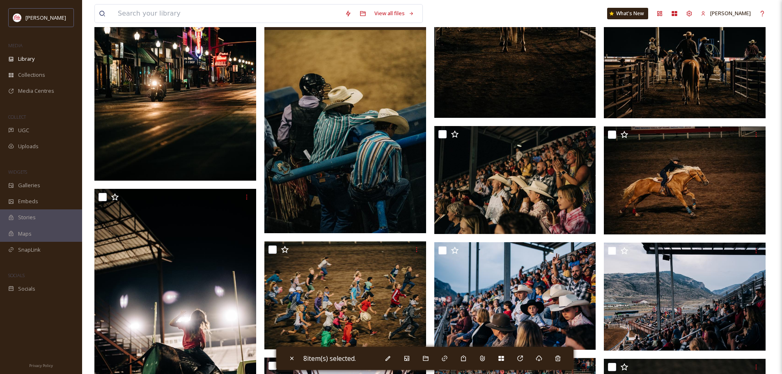
scroll to position [8456, 0]
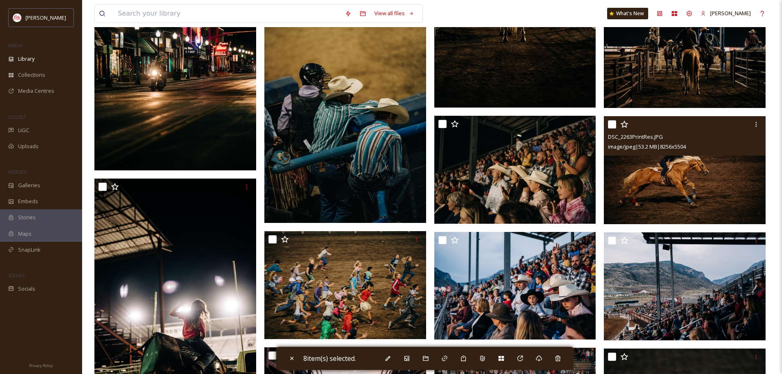
click at [613, 124] on input "checkbox" at bounding box center [612, 124] width 8 height 8
checkbox input "true"
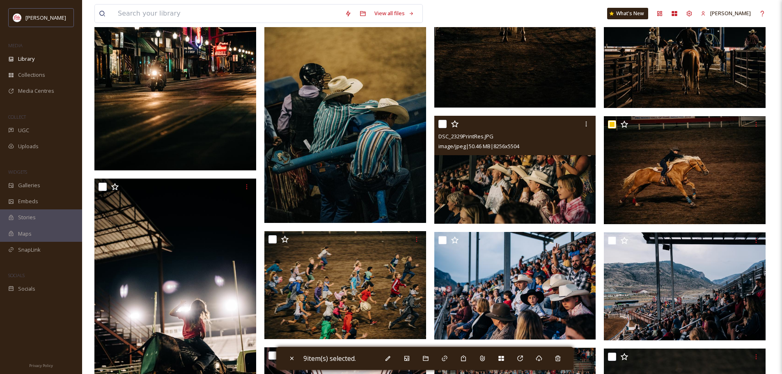
click at [441, 123] on input "checkbox" at bounding box center [442, 124] width 8 height 8
checkbox input "true"
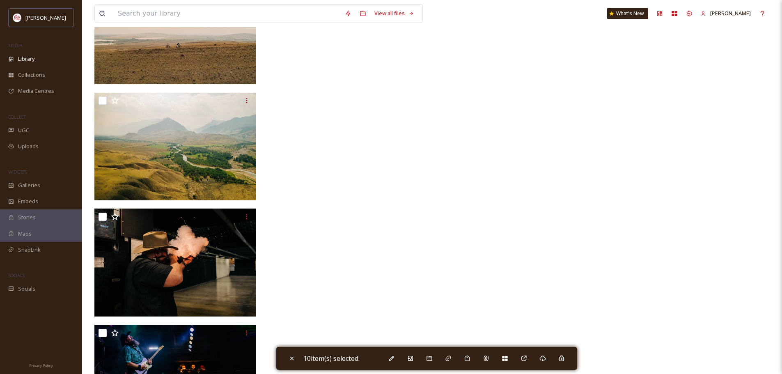
scroll to position [12264, 0]
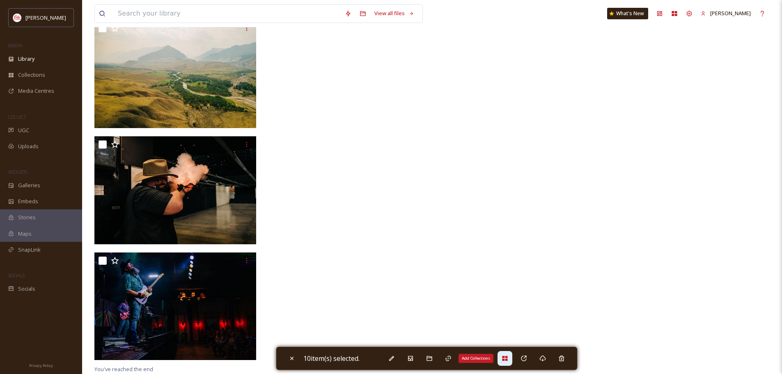
click at [505, 359] on icon at bounding box center [504, 358] width 5 height 5
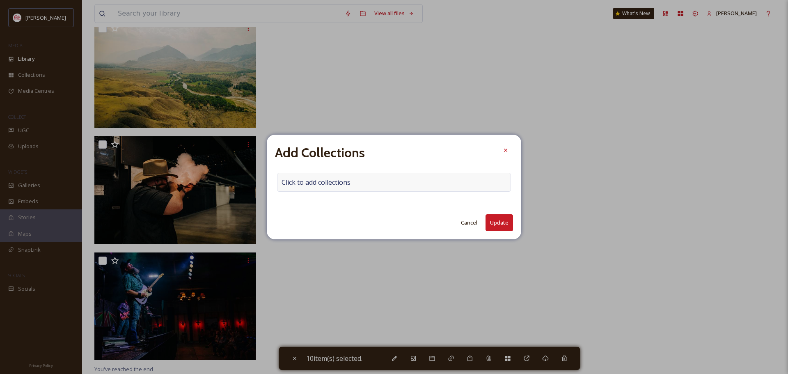
click at [337, 179] on span "Click to add collections" at bounding box center [316, 182] width 69 height 10
click at [337, 183] on input at bounding box center [322, 182] width 90 height 18
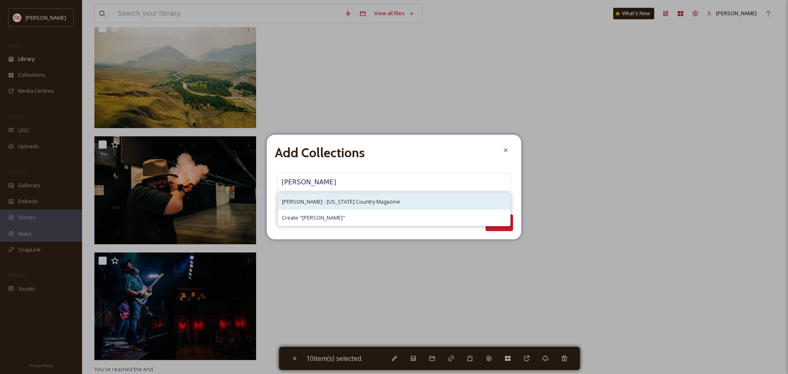
type input "[PERSON_NAME]"
click at [341, 200] on span "[PERSON_NAME] - [US_STATE] Country Magazine" at bounding box center [341, 202] width 118 height 8
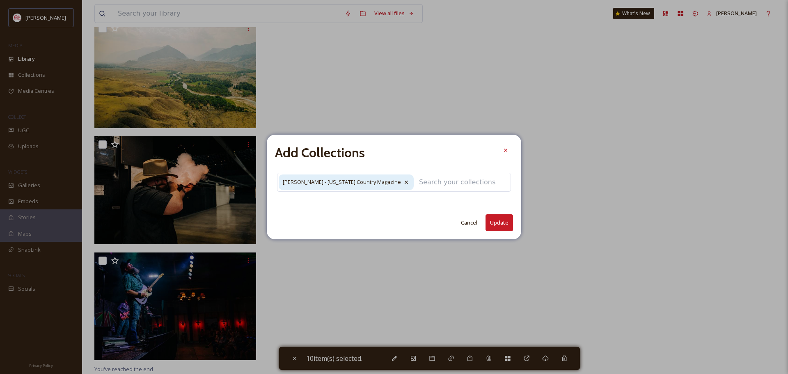
click at [494, 220] on button "Update" at bounding box center [500, 222] width 28 height 17
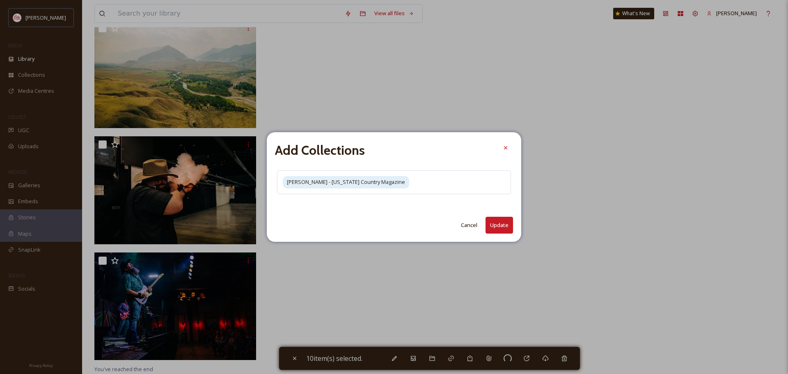
checkbox input "false"
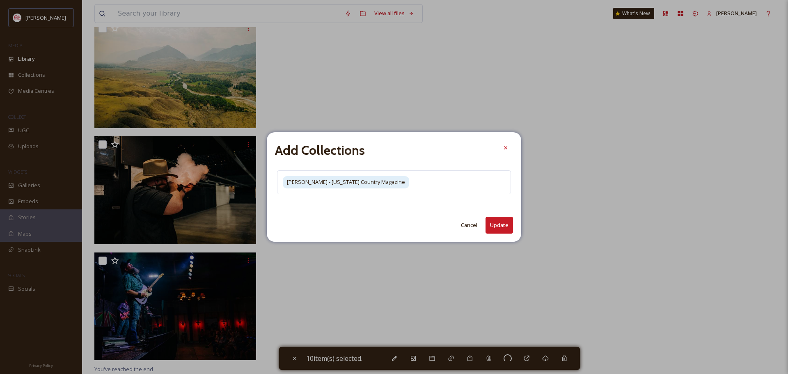
checkbox input "false"
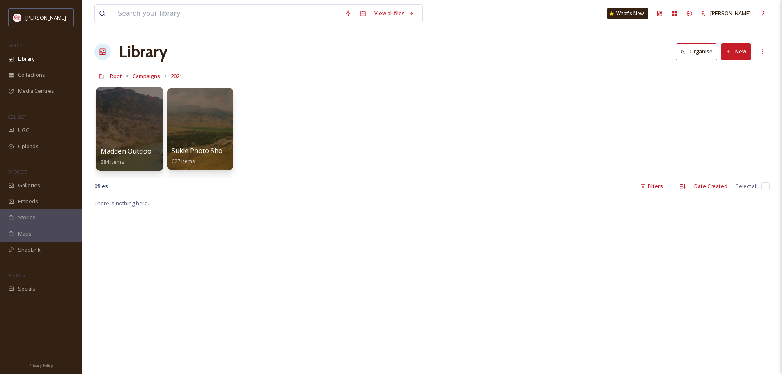
click at [126, 152] on span "Madden Outdoor Rec '21" at bounding box center [140, 151] width 78 height 9
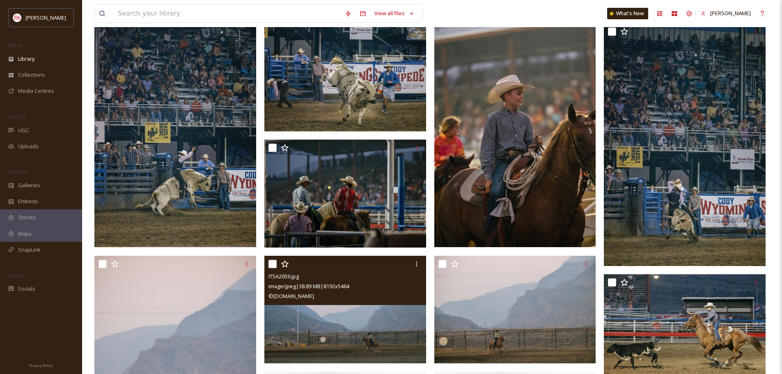
scroll to position [5788, 0]
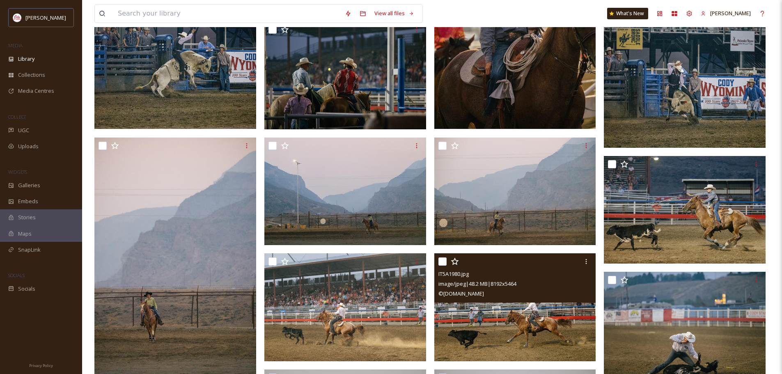
click at [445, 259] on input "checkbox" at bounding box center [442, 261] width 8 height 8
checkbox input "true"
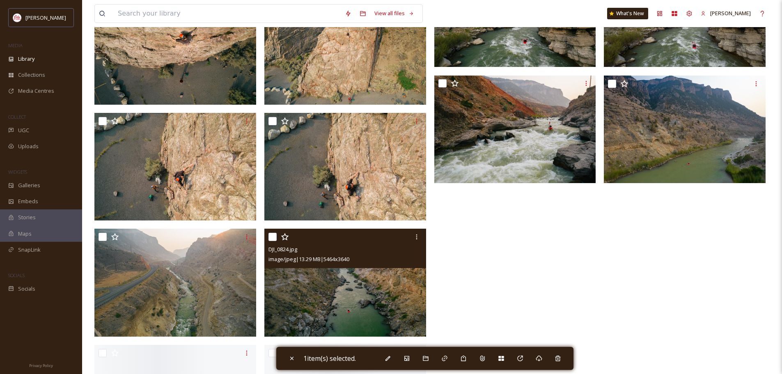
scroll to position [11350, 0]
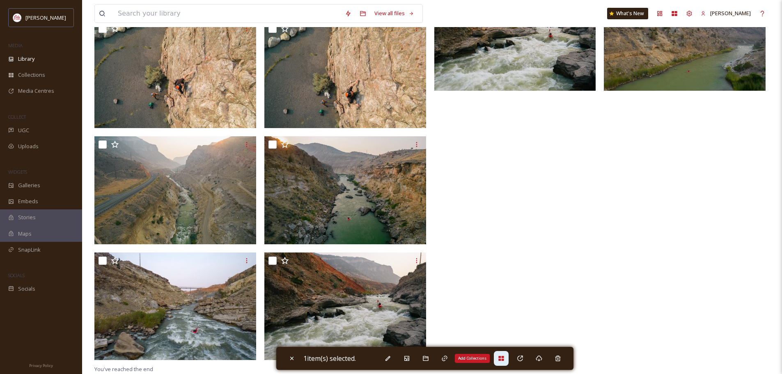
click at [502, 359] on icon at bounding box center [500, 358] width 5 height 5
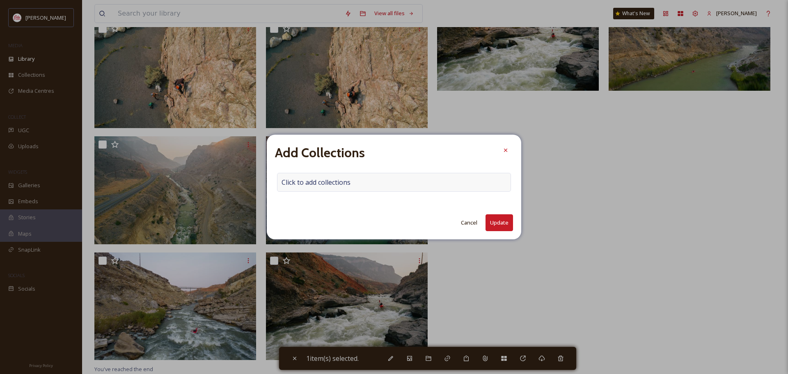
click at [308, 181] on span "Click to add collections" at bounding box center [316, 182] width 69 height 10
click at [307, 183] on input at bounding box center [322, 182] width 90 height 18
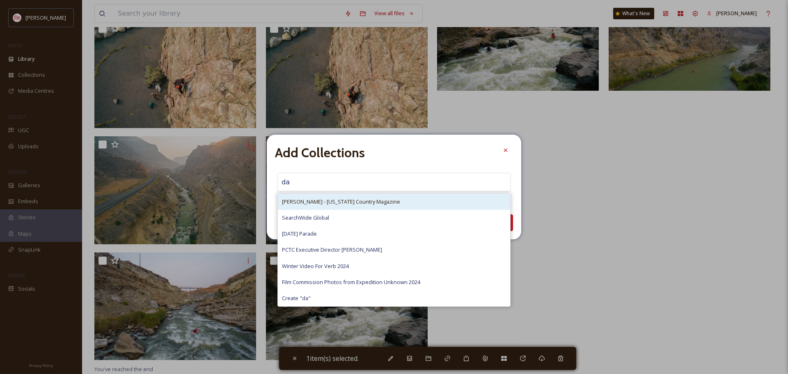
type input "da"
click at [315, 199] on span "[PERSON_NAME] - [US_STATE] Country Magazine" at bounding box center [341, 202] width 118 height 8
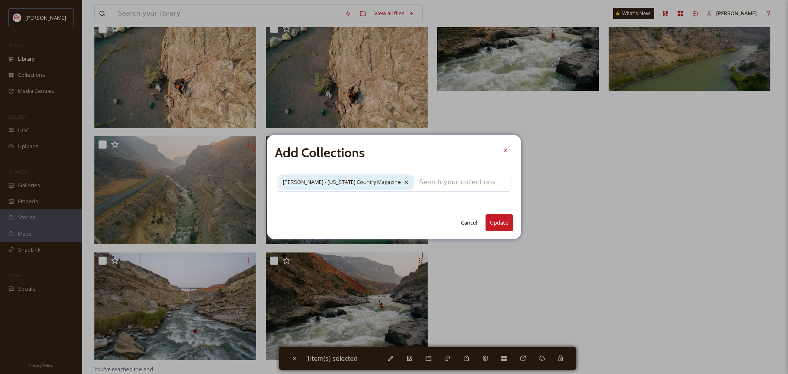
click at [508, 221] on button "Update" at bounding box center [500, 222] width 28 height 17
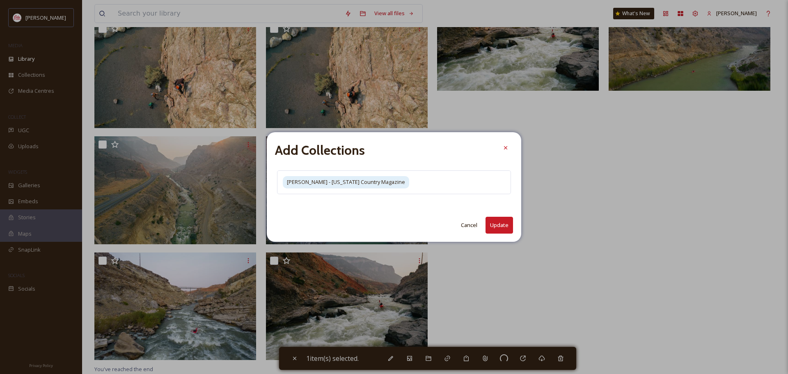
checkbox input "false"
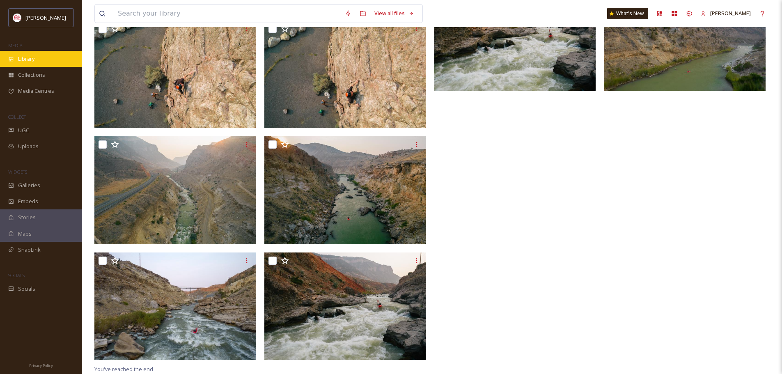
click at [34, 62] on span "Library" at bounding box center [26, 59] width 16 height 8
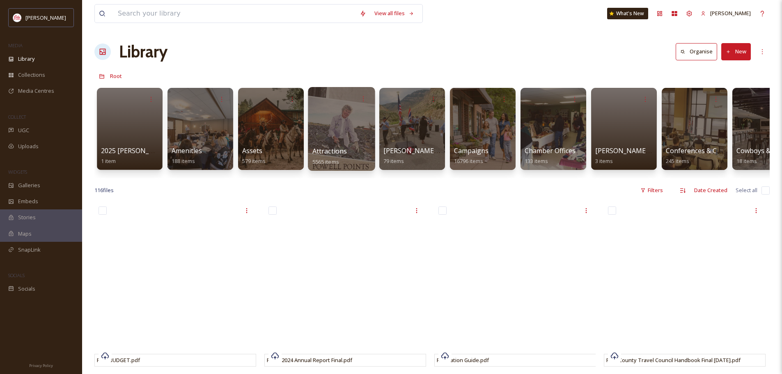
click at [340, 138] on div at bounding box center [341, 129] width 67 height 84
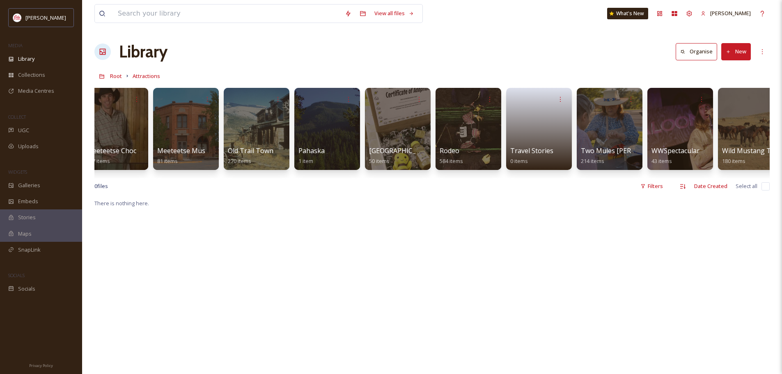
scroll to position [0, 1575]
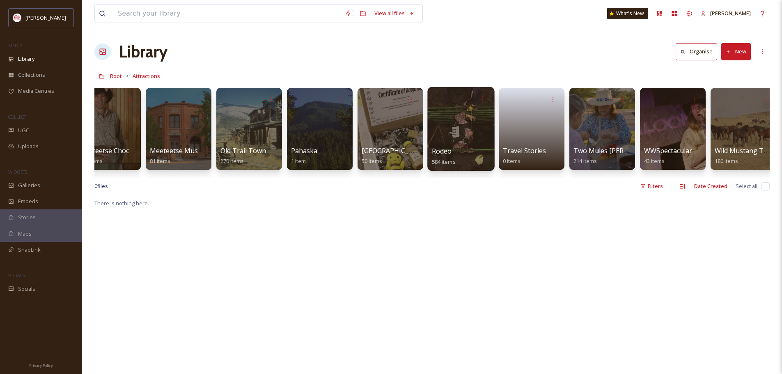
click at [456, 139] on div at bounding box center [460, 129] width 67 height 84
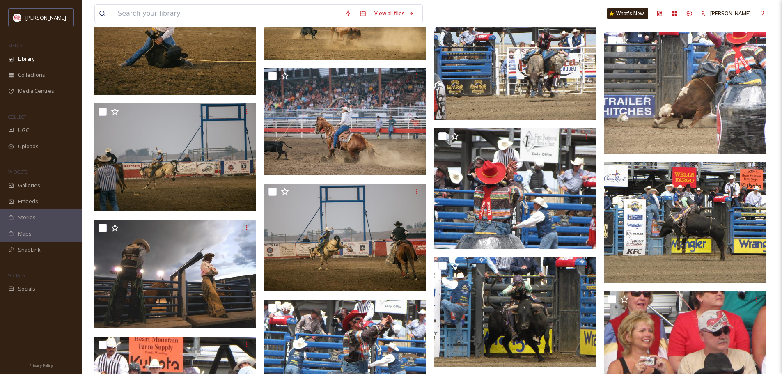
scroll to position [1683, 0]
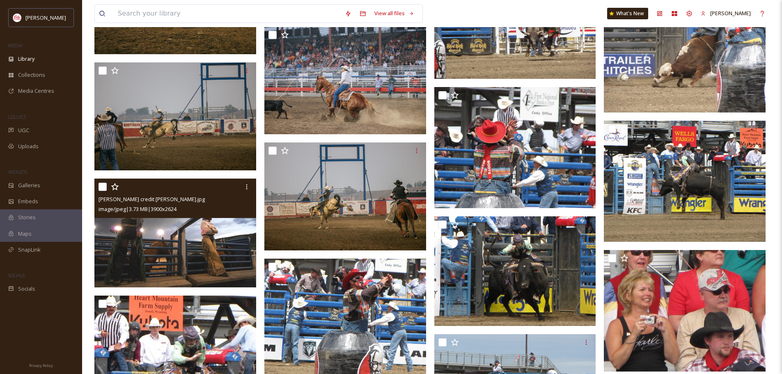
click at [102, 188] on input "checkbox" at bounding box center [103, 187] width 8 height 8
checkbox input "true"
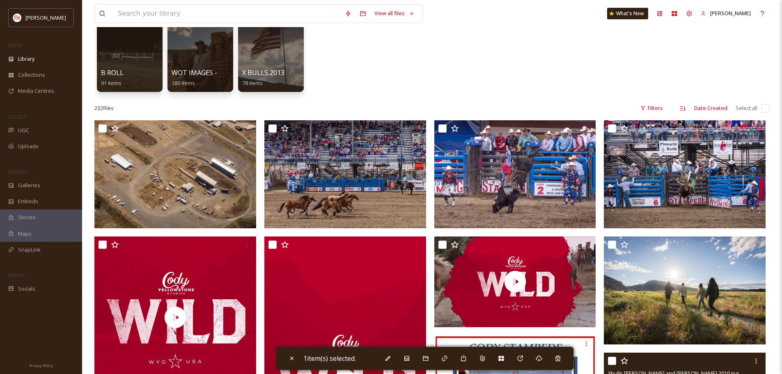
scroll to position [0, 0]
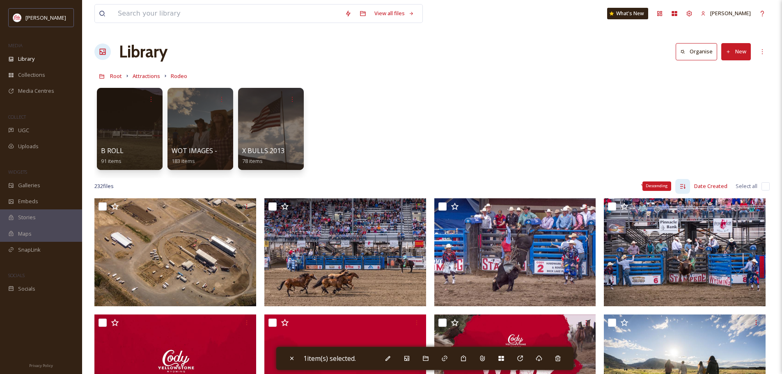
click at [682, 186] on icon at bounding box center [682, 186] width 5 height 5
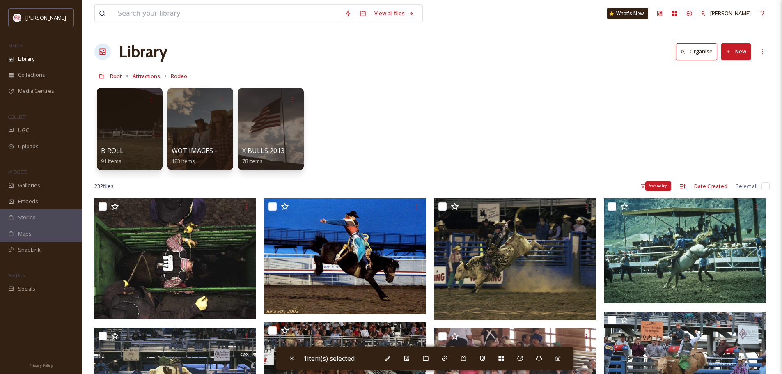
click at [682, 186] on icon at bounding box center [682, 186] width 5 height 5
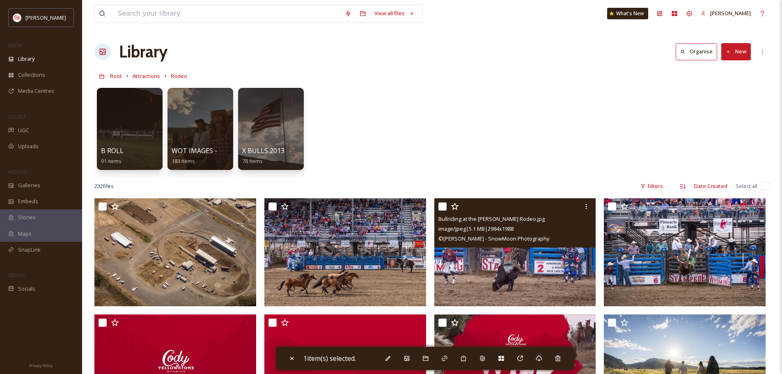
drag, startPoint x: 682, startPoint y: 186, endPoint x: 442, endPoint y: 205, distance: 240.9
click at [442, 205] on input "checkbox" at bounding box center [442, 206] width 8 height 8
checkbox input "true"
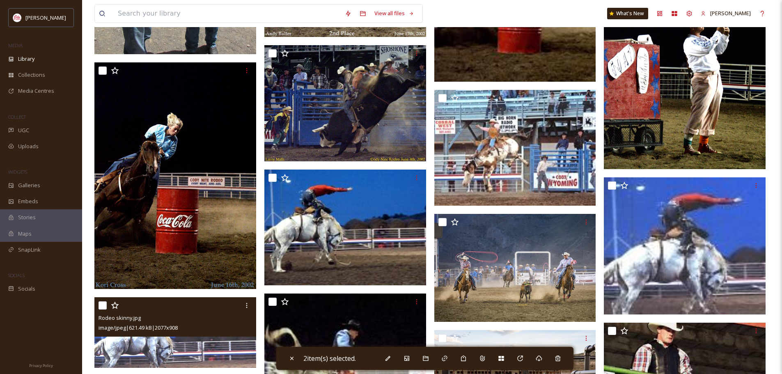
scroll to position [3900, 0]
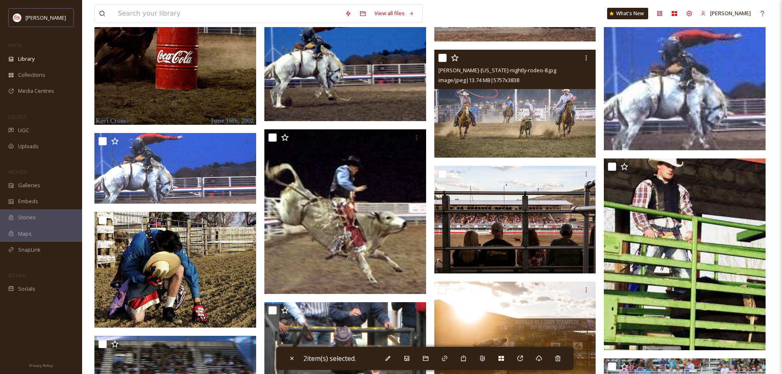
click at [444, 57] on input "checkbox" at bounding box center [442, 58] width 8 height 8
checkbox input "true"
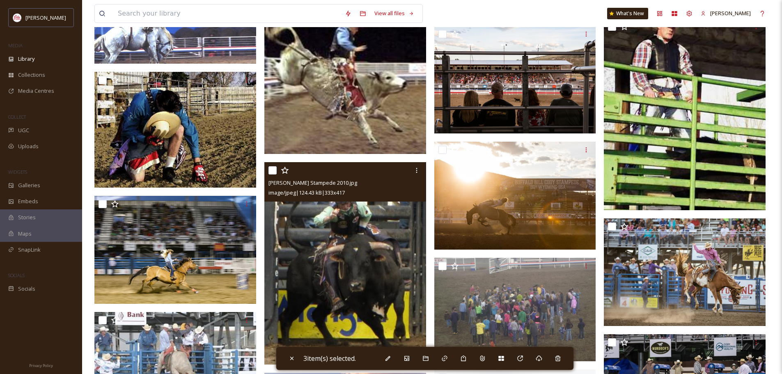
scroll to position [3982, 0]
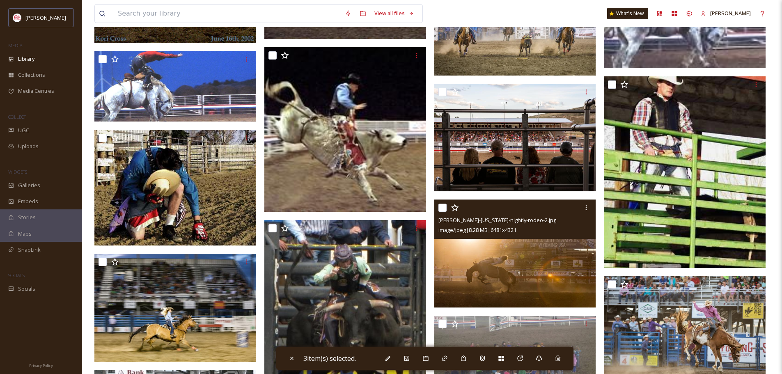
click at [442, 206] on input "checkbox" at bounding box center [442, 208] width 8 height 8
checkbox input "true"
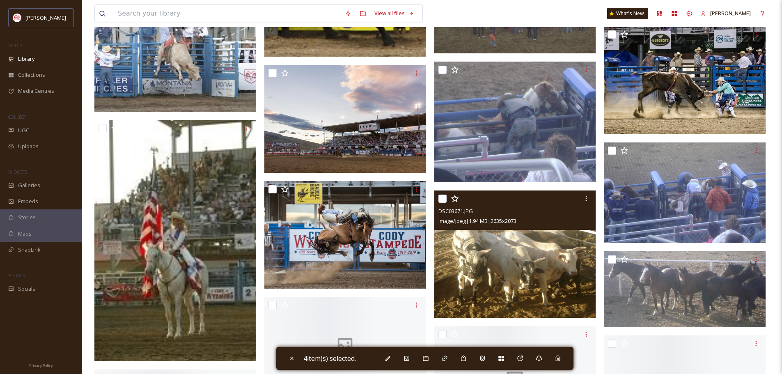
scroll to position [4351, 0]
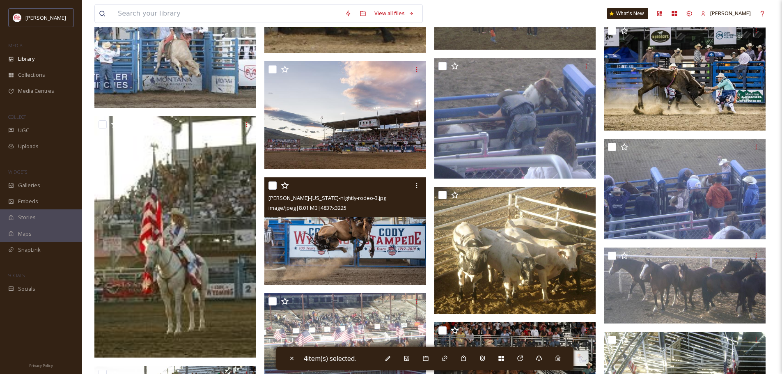
click at [271, 185] on input "checkbox" at bounding box center [272, 185] width 8 height 8
checkbox input "true"
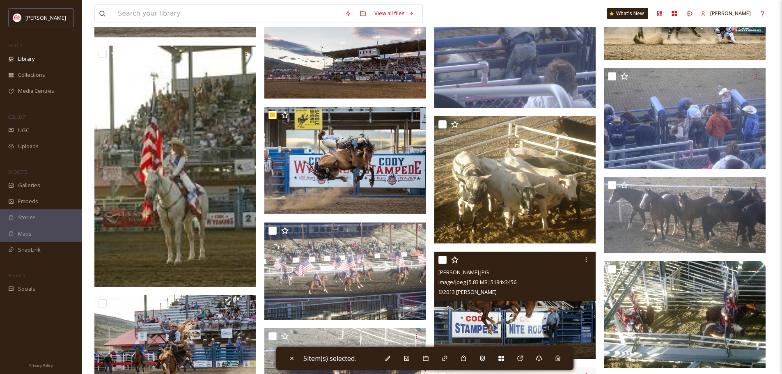
scroll to position [4556, 0]
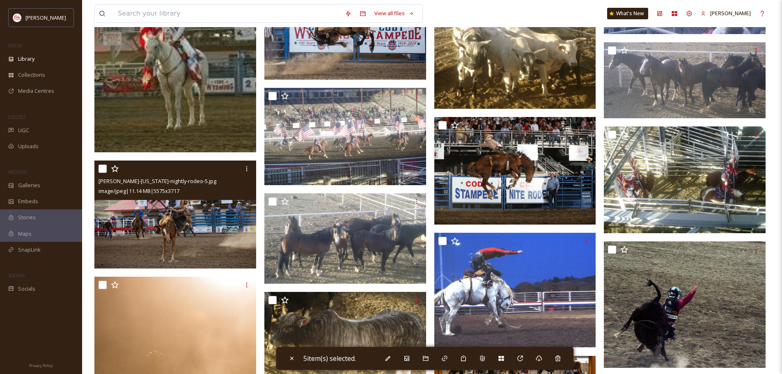
click at [99, 168] on input "checkbox" at bounding box center [103, 169] width 8 height 8
checkbox input "true"
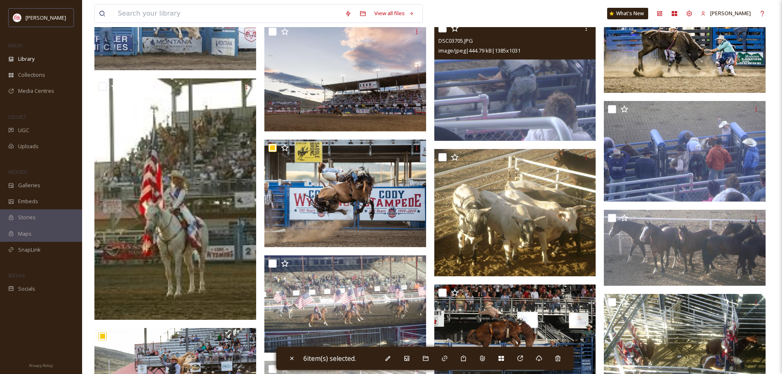
scroll to position [4515, 0]
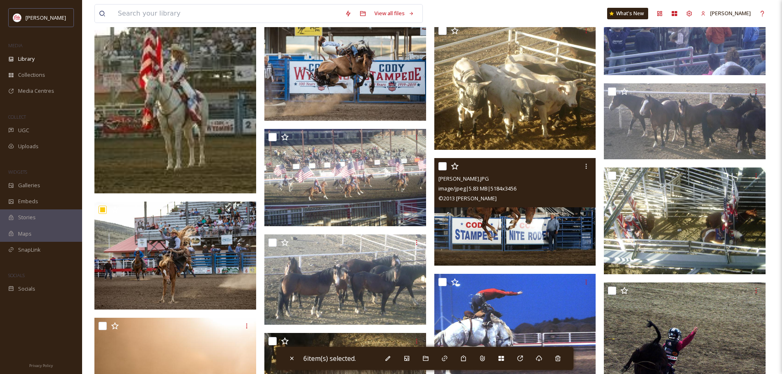
click at [442, 168] on input "checkbox" at bounding box center [442, 166] width 8 height 8
checkbox input "false"
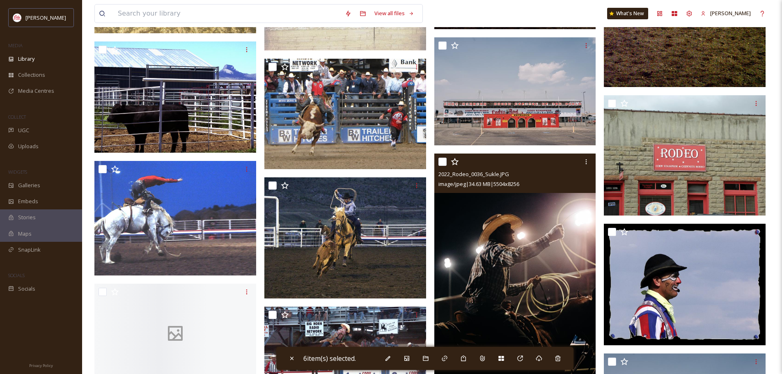
scroll to position [5336, 0]
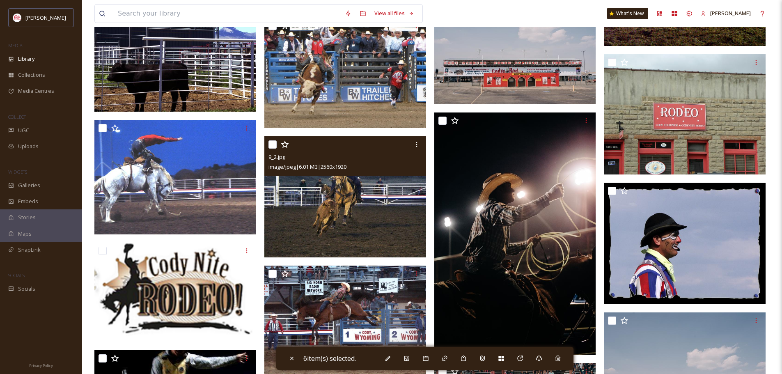
click at [275, 144] on input "checkbox" at bounding box center [272, 144] width 8 height 8
checkbox input "true"
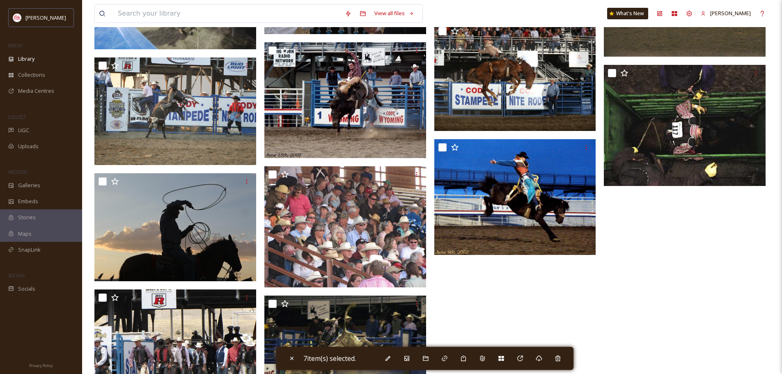
scroll to position [8005, 0]
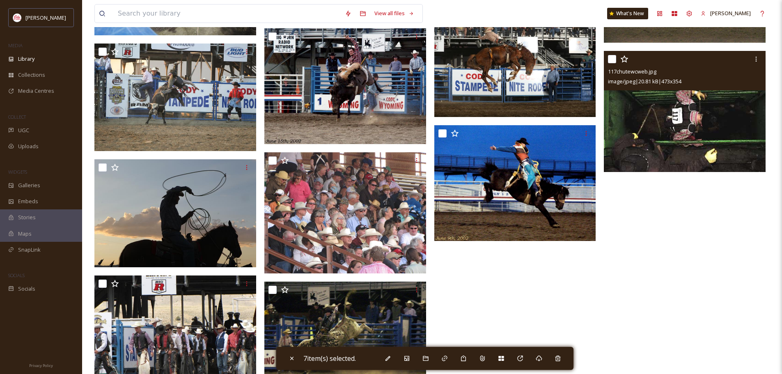
click at [611, 60] on input "checkbox" at bounding box center [612, 59] width 8 height 8
checkbox input "true"
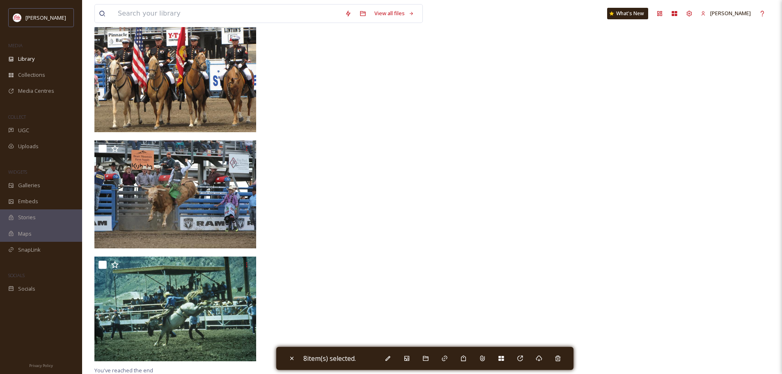
scroll to position [8400, 0]
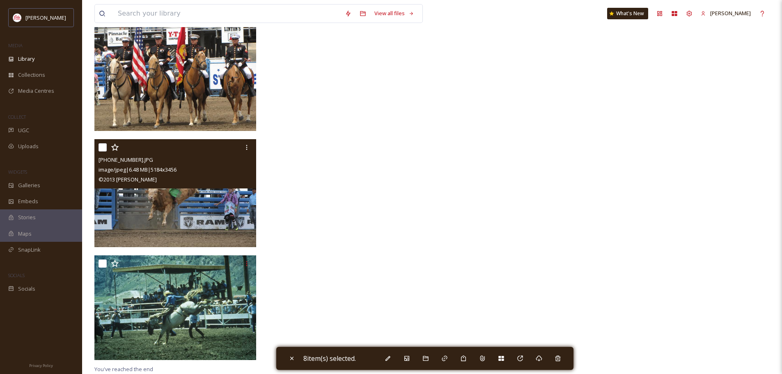
click at [101, 147] on input "checkbox" at bounding box center [103, 147] width 8 height 8
checkbox input "true"
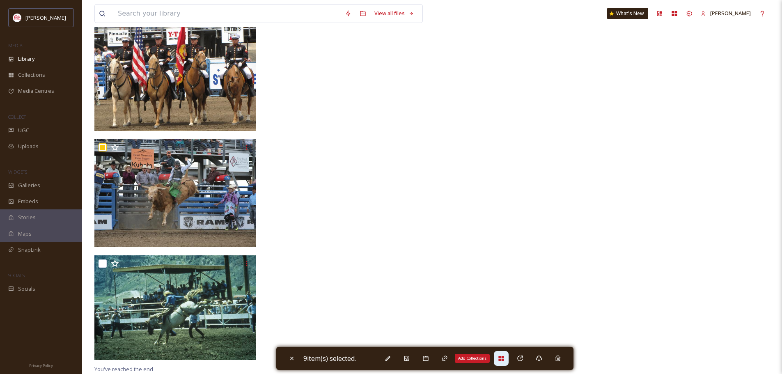
click at [503, 360] on icon at bounding box center [500, 358] width 5 height 5
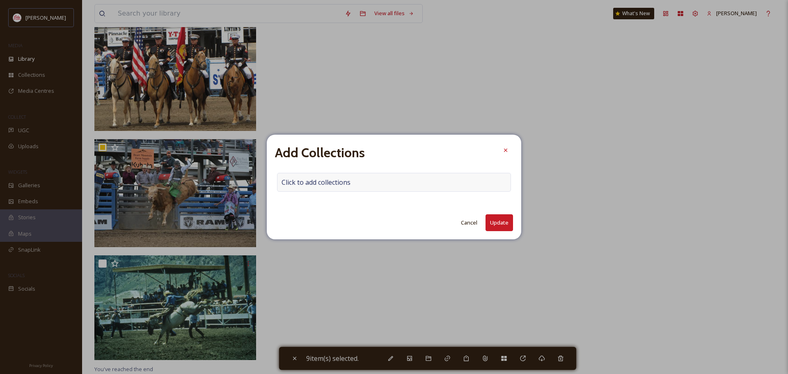
click at [318, 181] on span "Click to add collections" at bounding box center [316, 182] width 69 height 10
click at [318, 181] on input at bounding box center [322, 182] width 90 height 18
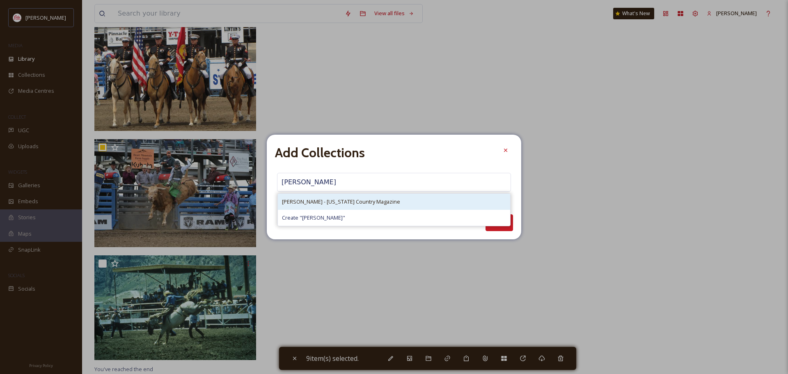
type input "[PERSON_NAME]"
click at [326, 202] on span "[PERSON_NAME] - [US_STATE] Country Magazine" at bounding box center [341, 202] width 118 height 8
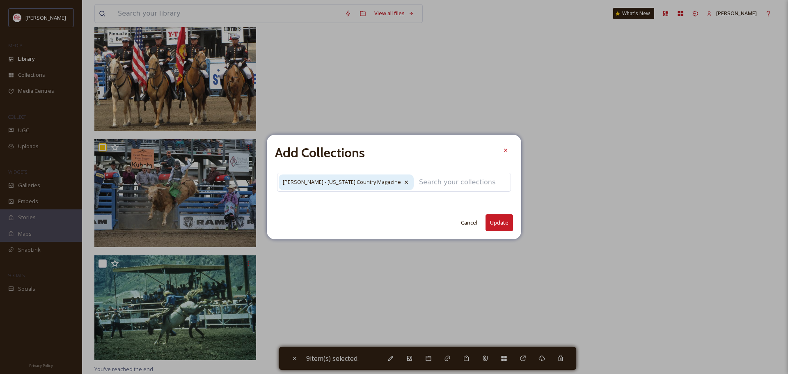
drag, startPoint x: 501, startPoint y: 222, endPoint x: 467, endPoint y: 221, distance: 33.7
click at [500, 222] on button "Update" at bounding box center [500, 222] width 28 height 17
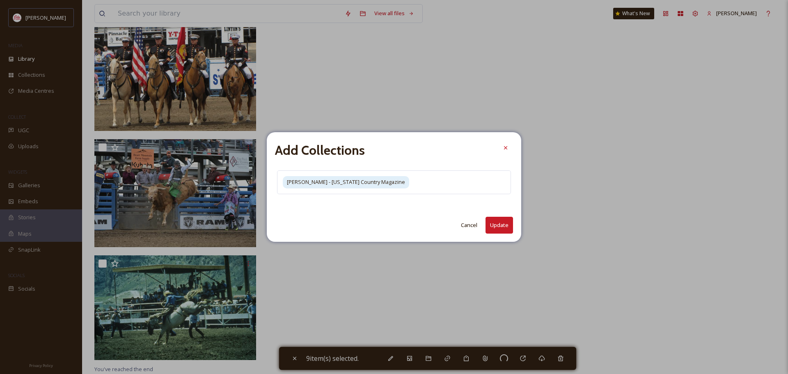
checkbox input "false"
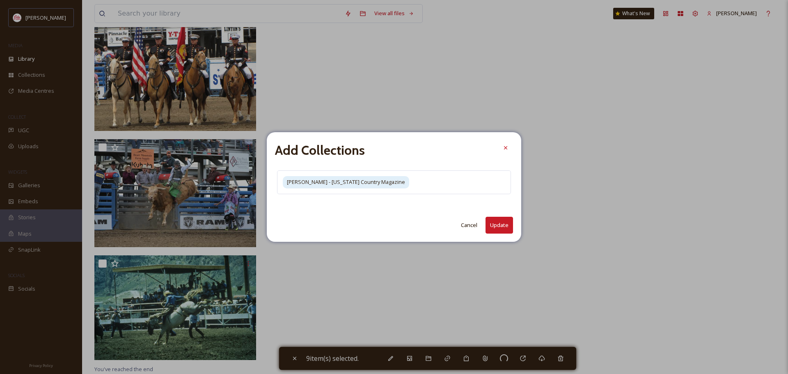
checkbox input "false"
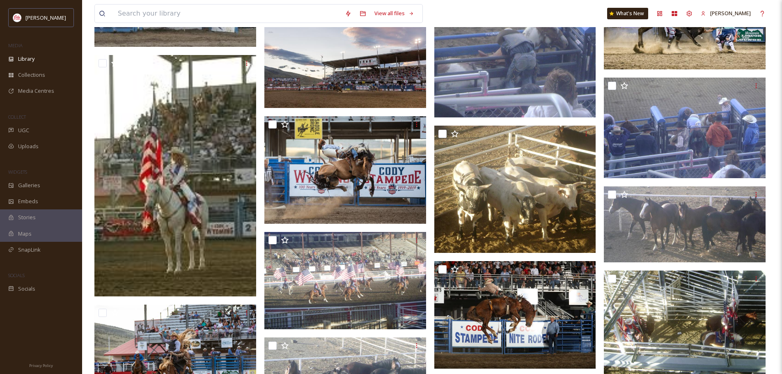
scroll to position [4295, 0]
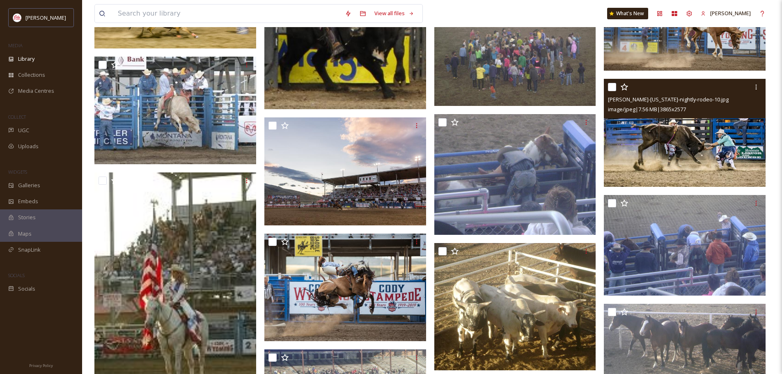
click at [611, 89] on input "checkbox" at bounding box center [612, 87] width 8 height 8
checkbox input "true"
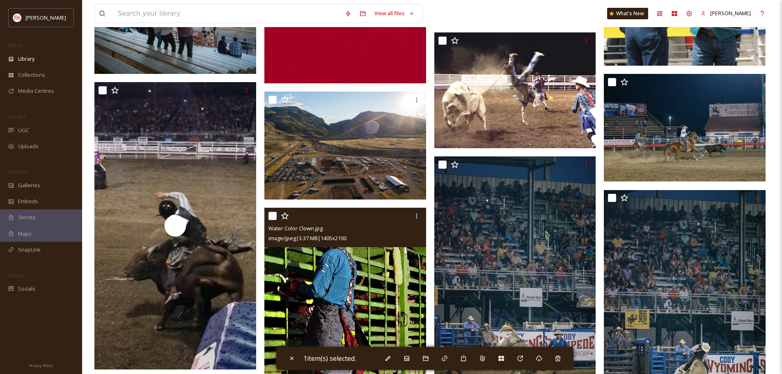
scroll to position [272, 0]
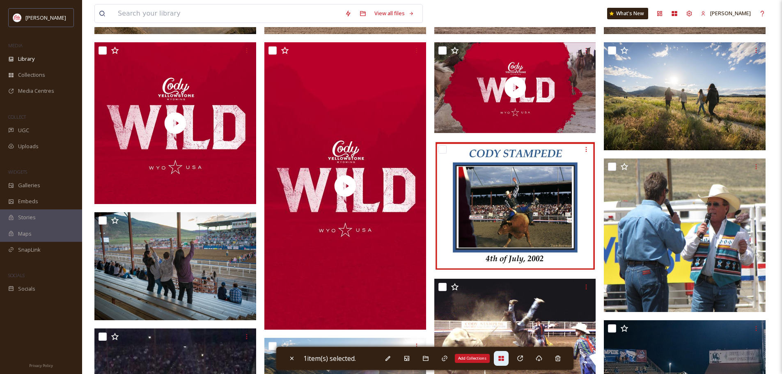
click at [499, 362] on div "Add Collections" at bounding box center [501, 358] width 15 height 15
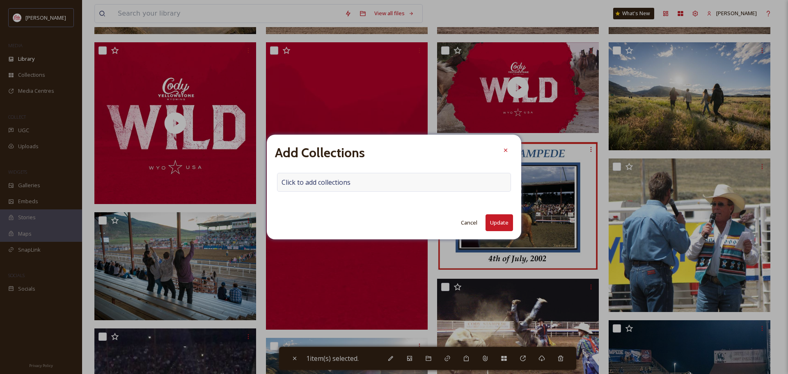
click at [341, 184] on span "Click to add collections" at bounding box center [316, 182] width 69 height 10
click at [341, 184] on input at bounding box center [322, 182] width 90 height 18
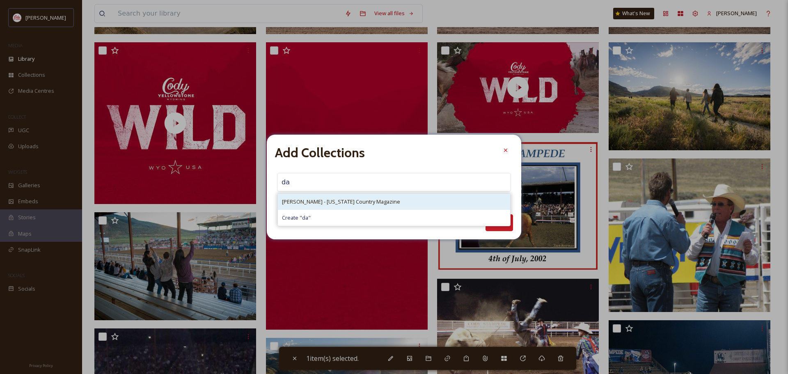
type input "da"
click at [340, 202] on span "[PERSON_NAME] - [US_STATE] Country Magazine" at bounding box center [341, 202] width 118 height 8
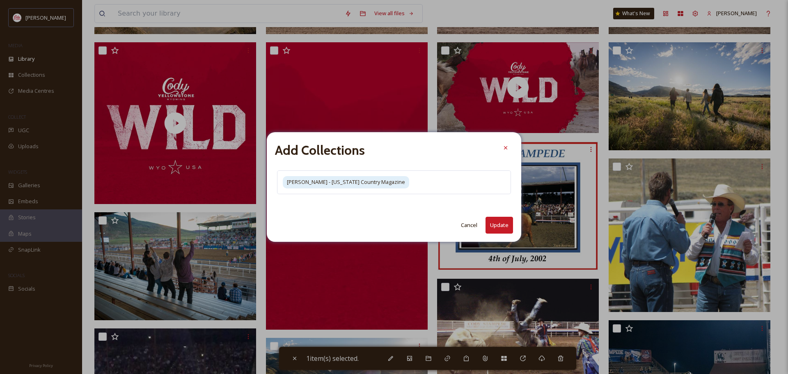
click at [496, 222] on button "Update" at bounding box center [500, 225] width 28 height 17
checkbox input "false"
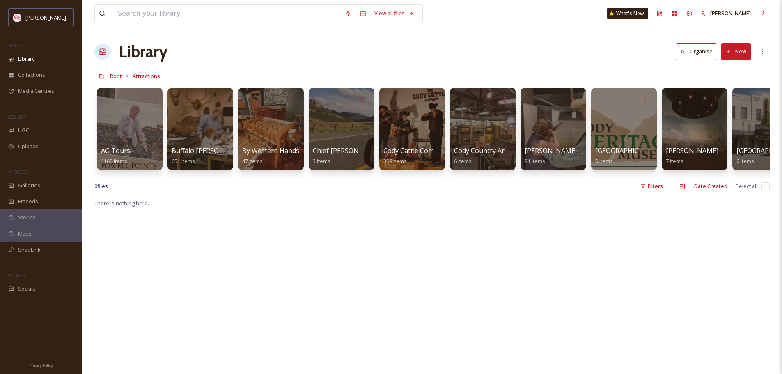
drag, startPoint x: 699, startPoint y: 211, endPoint x: 540, endPoint y: 254, distance: 165.0
click at [114, 78] on span "Root" at bounding box center [116, 75] width 12 height 7
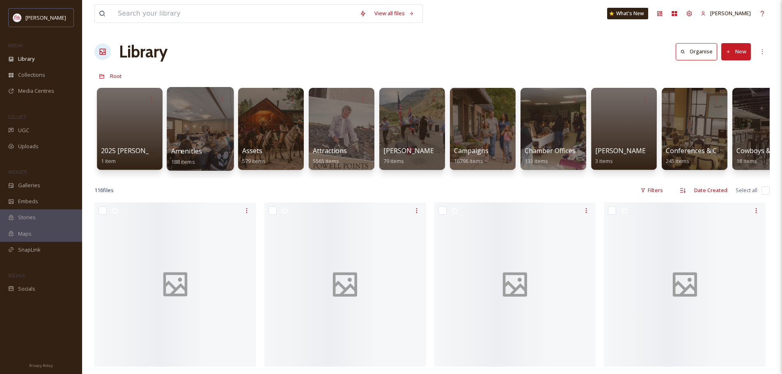
click at [188, 135] on div at bounding box center [200, 129] width 67 height 84
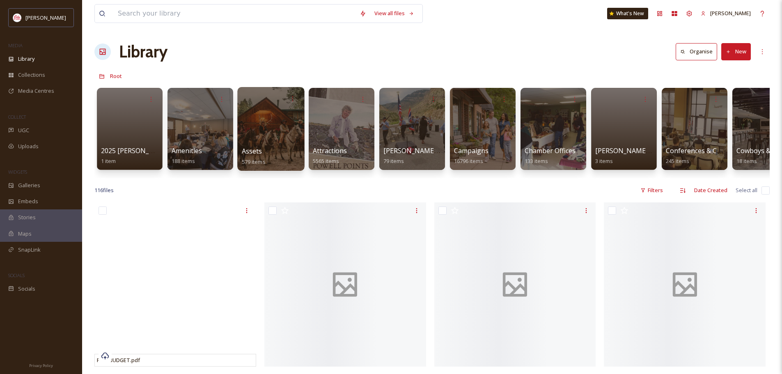
click at [271, 139] on div at bounding box center [270, 129] width 67 height 84
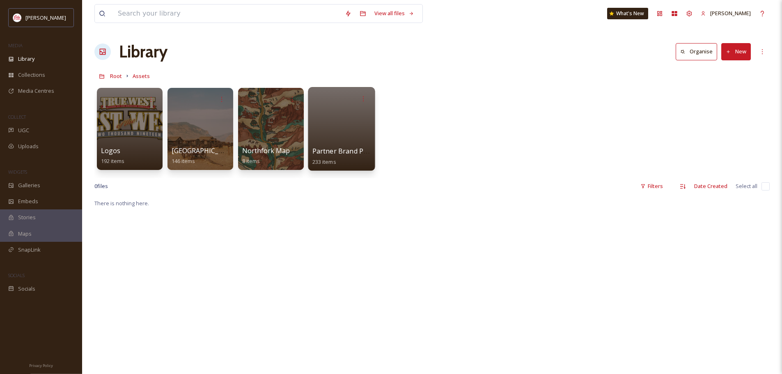
click at [328, 124] on div at bounding box center [341, 129] width 67 height 84
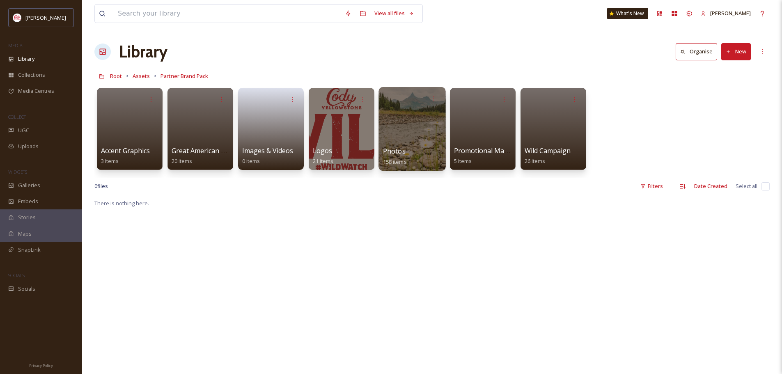
click at [420, 142] on div at bounding box center [411, 129] width 67 height 84
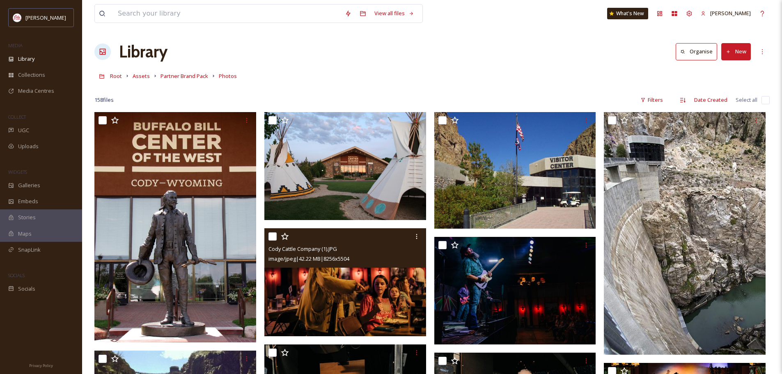
drag, startPoint x: 376, startPoint y: 248, endPoint x: 342, endPoint y: 85, distance: 166.0
click at [342, 85] on div at bounding box center [431, 88] width 675 height 8
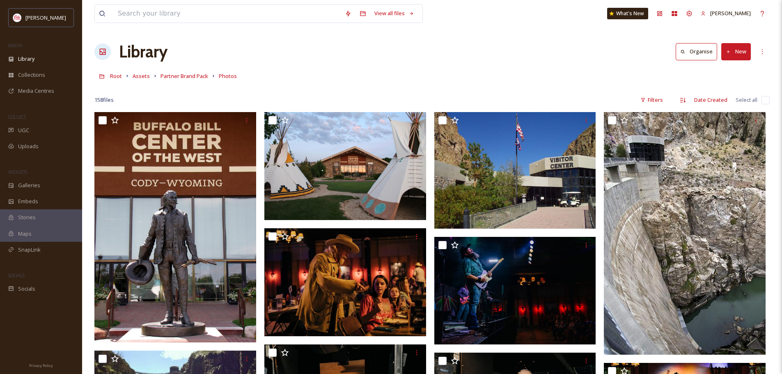
drag, startPoint x: 342, startPoint y: 85, endPoint x: 330, endPoint y: 86, distance: 11.9
click at [333, 86] on div at bounding box center [431, 88] width 675 height 8
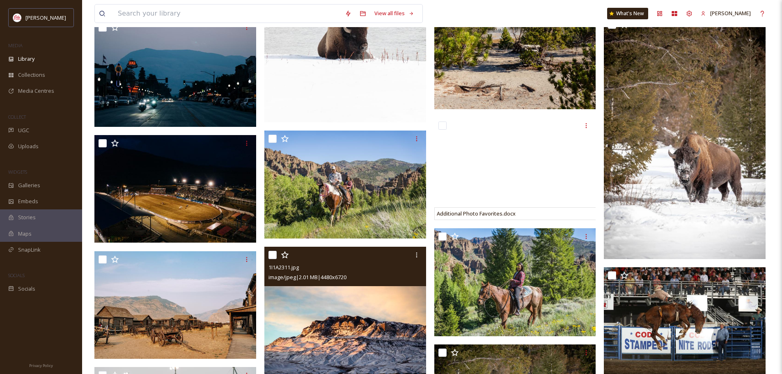
scroll to position [3202, 0]
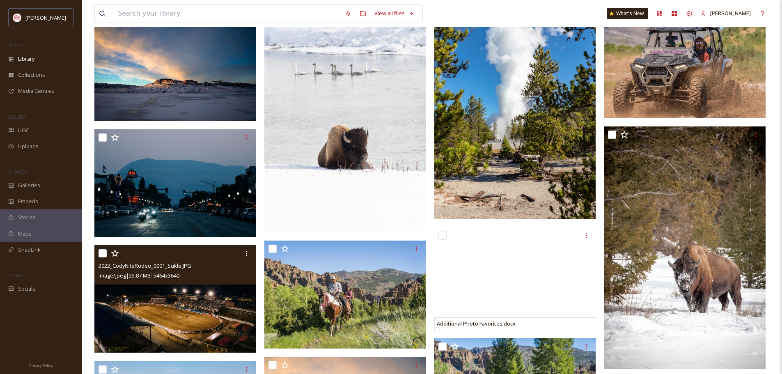
drag, startPoint x: 288, startPoint y: 273, endPoint x: 101, endPoint y: 252, distance: 188.7
click at [101, 252] on input "checkbox" at bounding box center [103, 253] width 8 height 8
checkbox input "true"
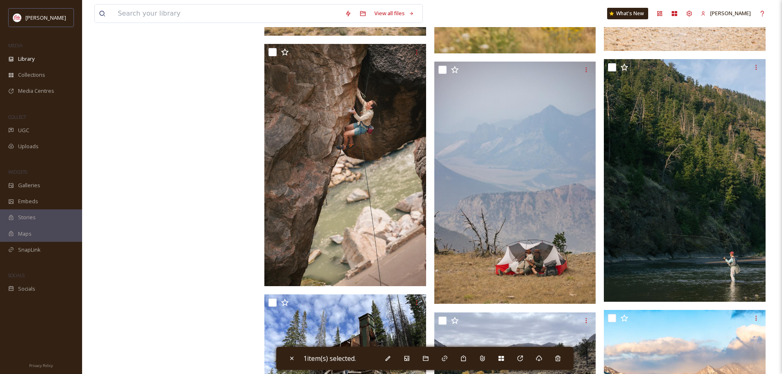
scroll to position [5426, 0]
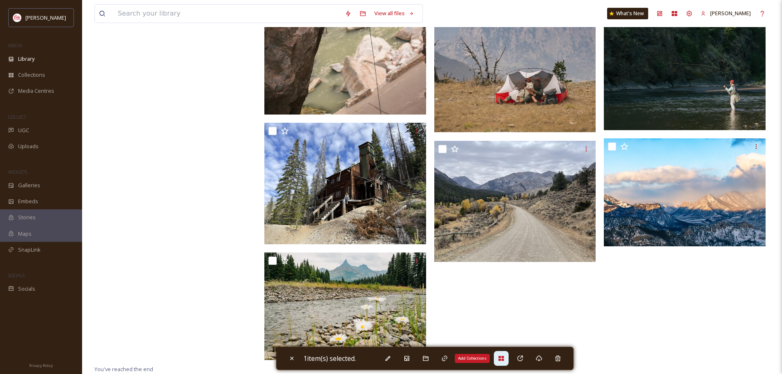
click at [504, 358] on icon at bounding box center [500, 358] width 5 height 5
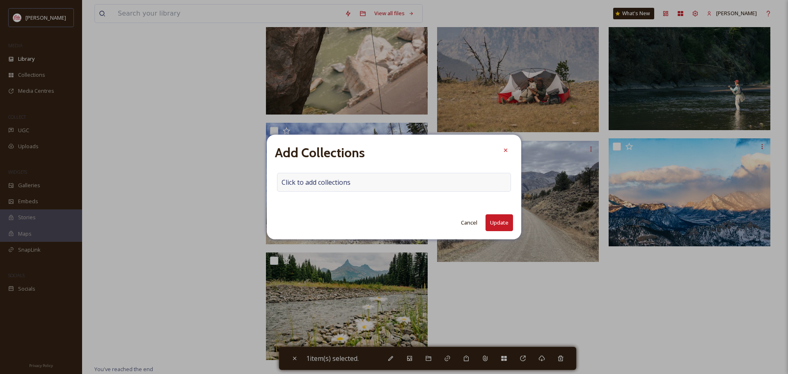
click at [332, 179] on span "Click to add collections" at bounding box center [316, 182] width 69 height 10
click at [332, 179] on input at bounding box center [322, 182] width 90 height 18
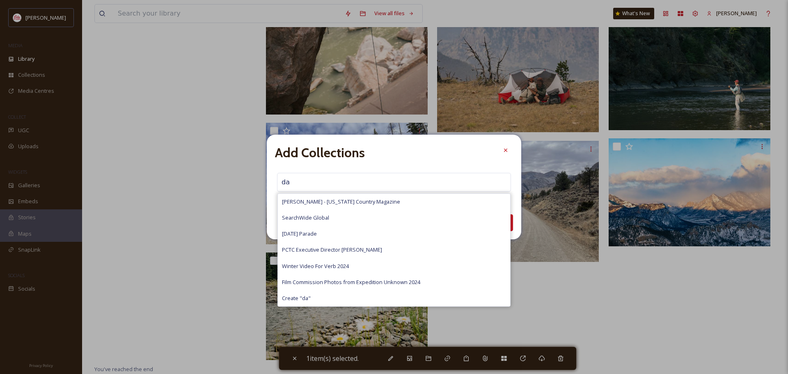
type input "da"
click at [332, 199] on span "[PERSON_NAME] - [US_STATE] Country Magazine" at bounding box center [341, 202] width 118 height 8
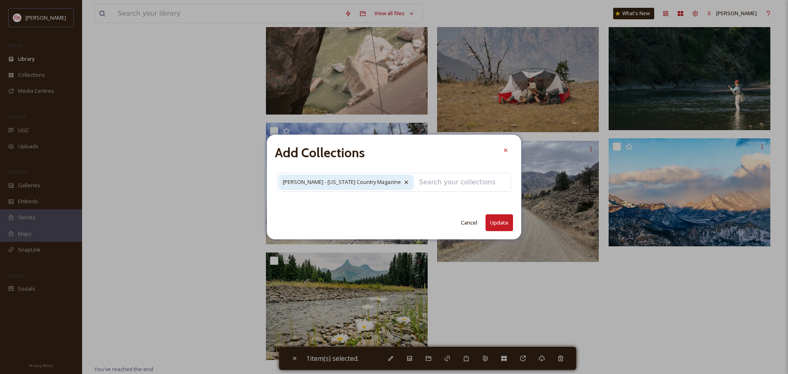
click at [504, 225] on button "Update" at bounding box center [500, 222] width 28 height 17
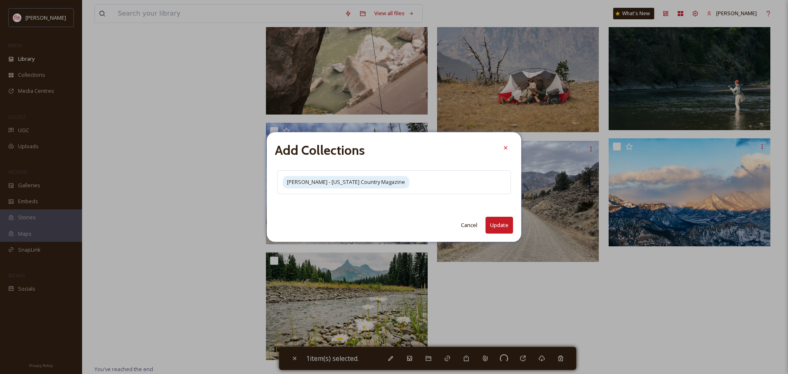
checkbox input "false"
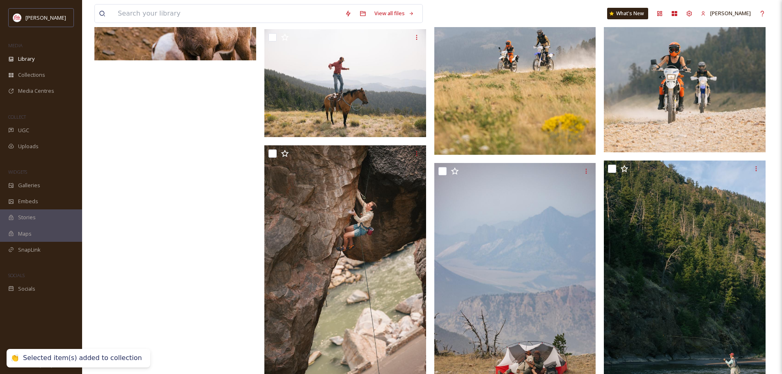
scroll to position [5139, 0]
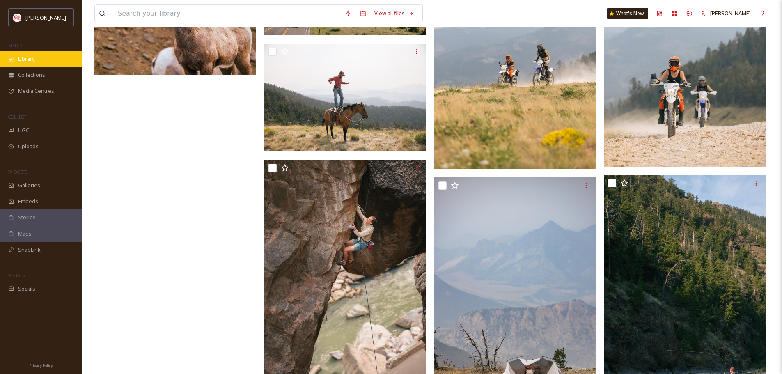
click at [34, 59] on span "Library" at bounding box center [26, 59] width 16 height 8
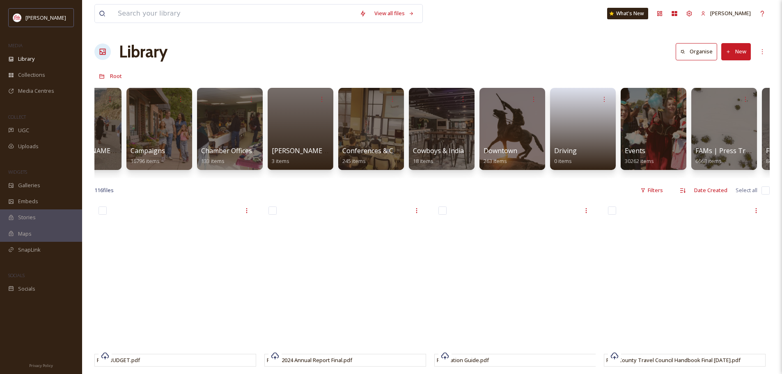
scroll to position [0, 340]
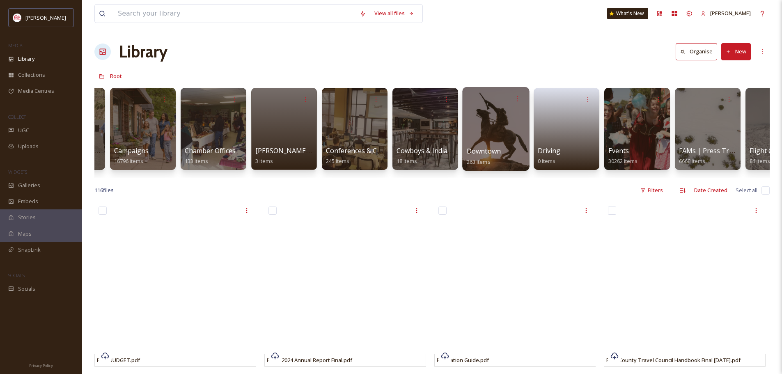
click at [480, 135] on div at bounding box center [495, 129] width 67 height 84
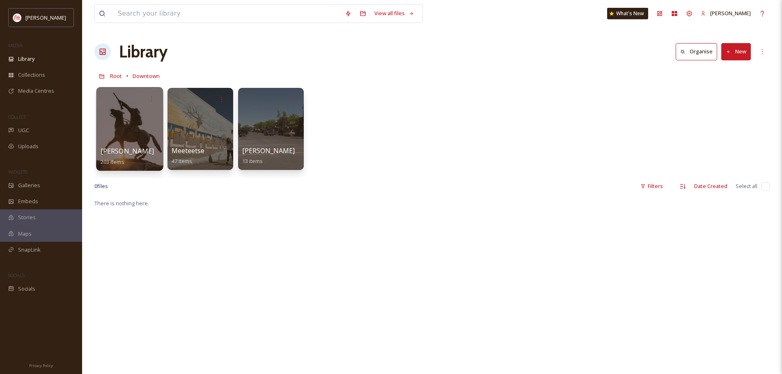
click at [117, 152] on div "[PERSON_NAME] 203 items" at bounding box center [130, 156] width 59 height 21
click at [125, 111] on div at bounding box center [129, 129] width 67 height 84
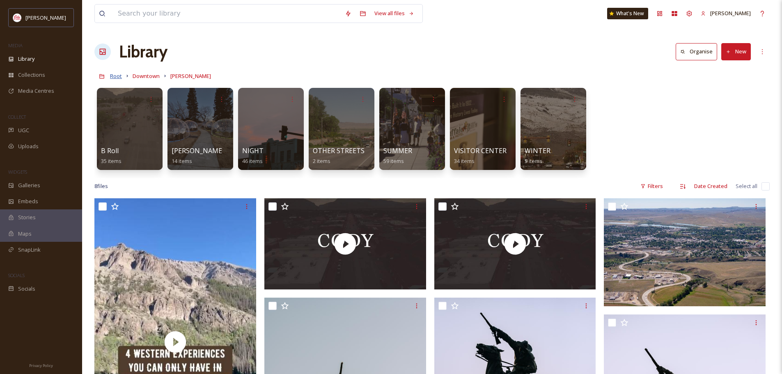
click at [119, 76] on span "Root" at bounding box center [116, 75] width 12 height 7
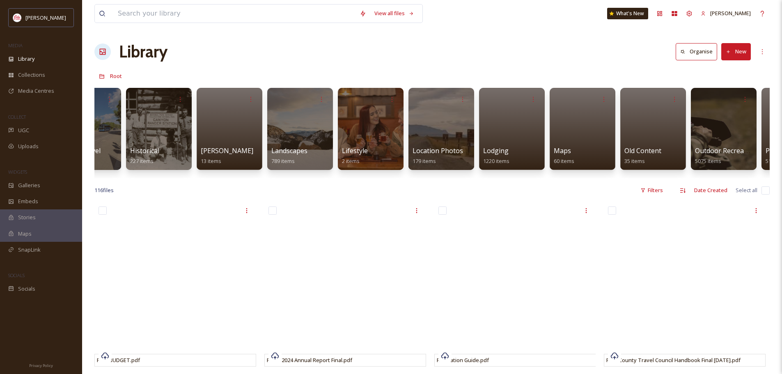
click at [464, 60] on div "Library Organise New" at bounding box center [431, 51] width 675 height 25
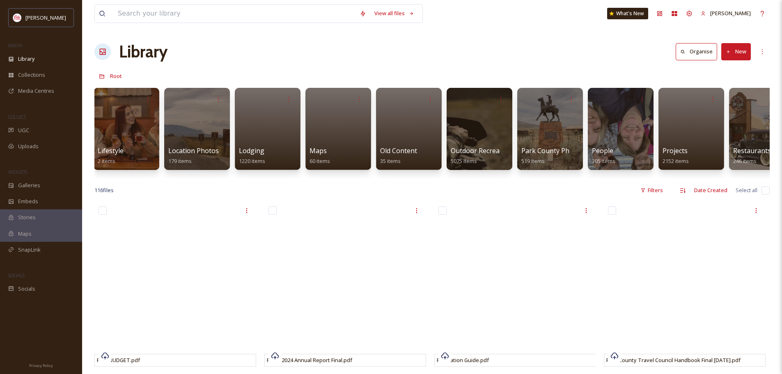
scroll to position [0, 1310]
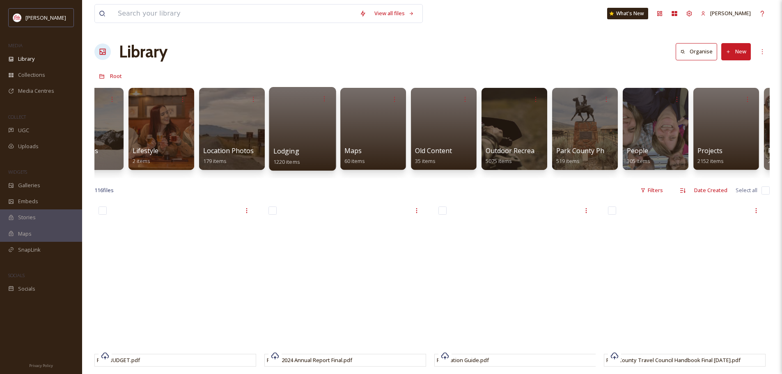
click at [296, 144] on div at bounding box center [302, 129] width 67 height 84
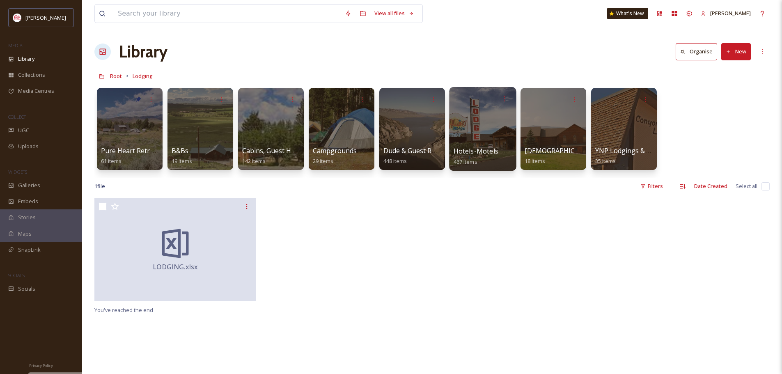
click at [479, 148] on span "Hotels-Motels" at bounding box center [476, 151] width 45 height 9
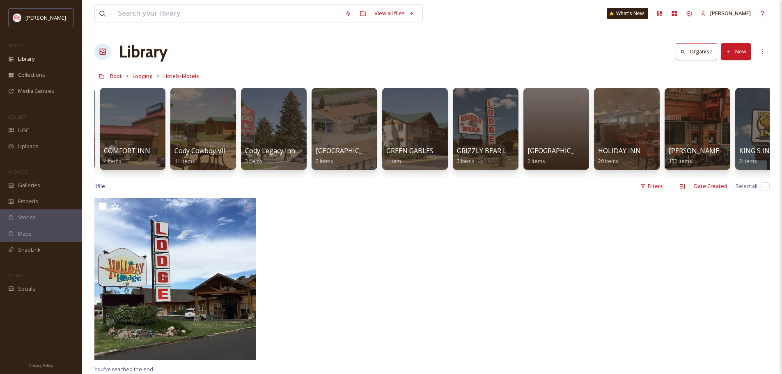
scroll to position [0, 988]
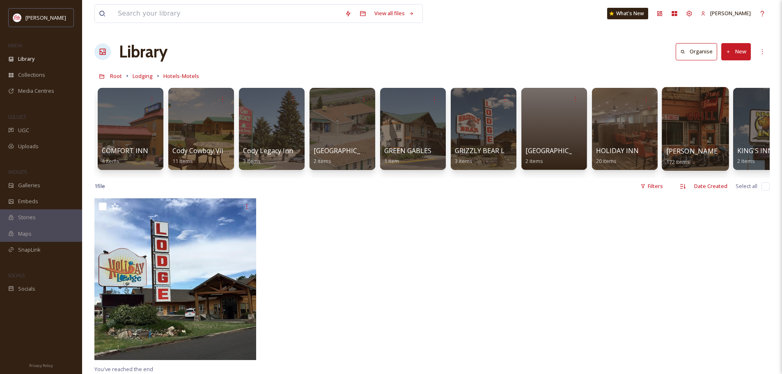
click at [709, 147] on div "[PERSON_NAME] HOTEL 172 items" at bounding box center [695, 156] width 59 height 21
click at [686, 131] on div at bounding box center [695, 129] width 67 height 84
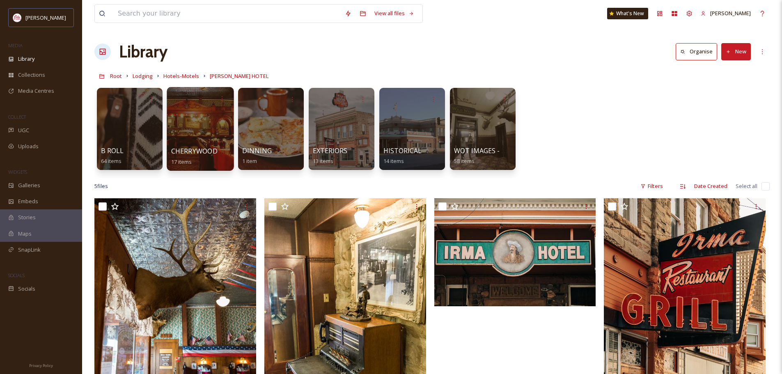
click at [219, 147] on span "CHERRYWOOD BAR" at bounding box center [201, 151] width 61 height 9
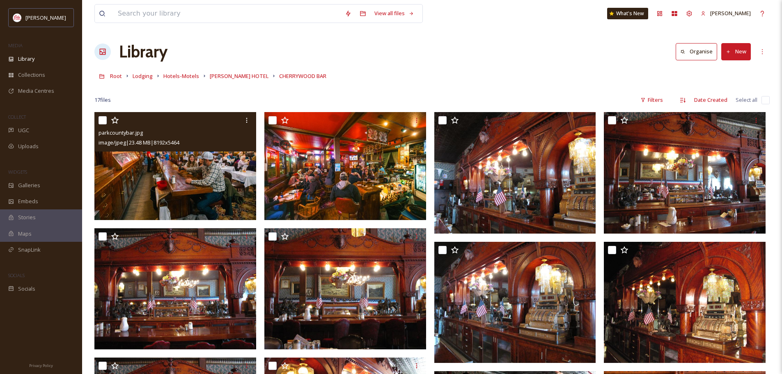
click at [101, 118] on input "checkbox" at bounding box center [103, 120] width 8 height 8
checkbox input "true"
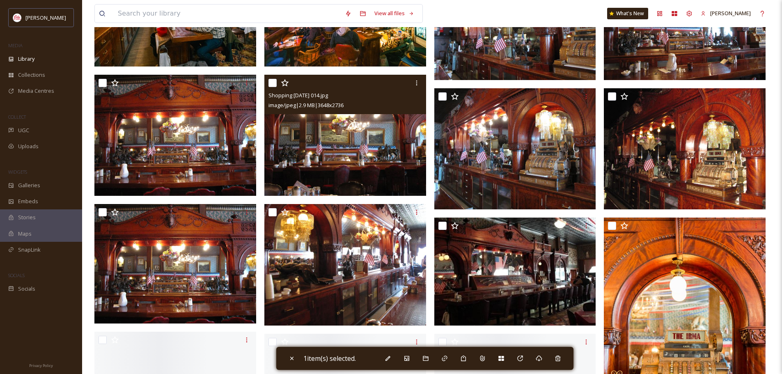
scroll to position [164, 0]
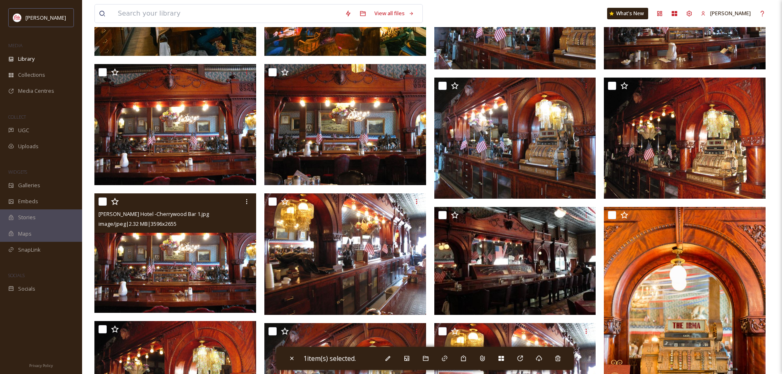
click at [104, 202] on input "checkbox" at bounding box center [103, 201] width 8 height 8
click at [101, 202] on input "checkbox" at bounding box center [103, 201] width 8 height 8
checkbox input "false"
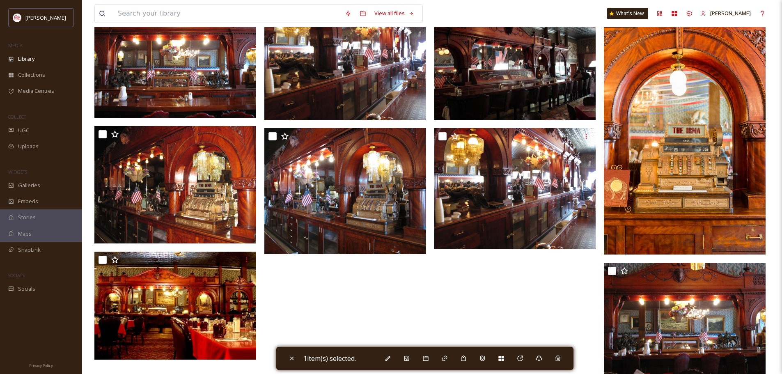
scroll to position [382, 0]
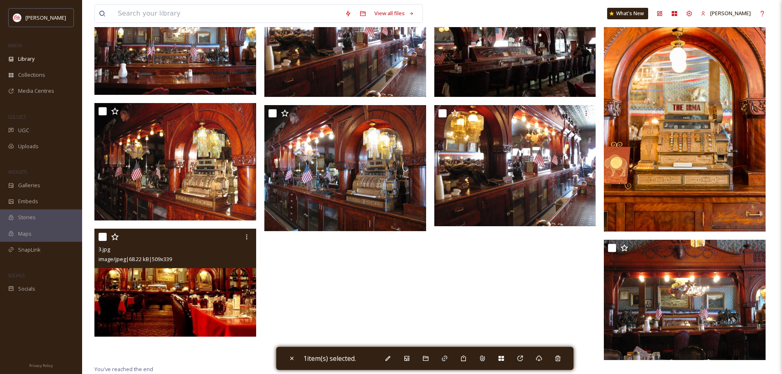
click at [103, 234] on input "checkbox" at bounding box center [103, 237] width 8 height 8
checkbox input "true"
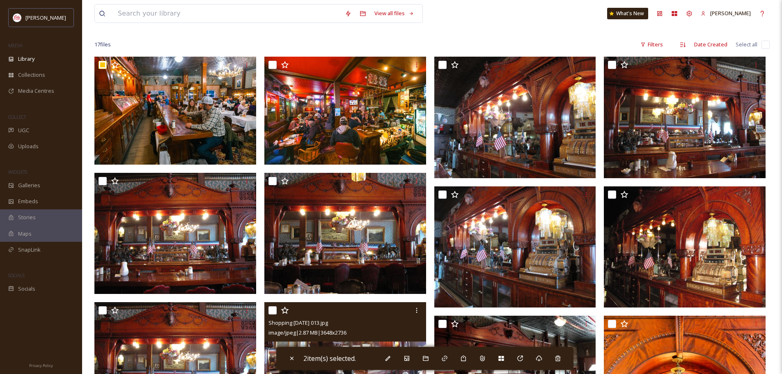
scroll to position [0, 0]
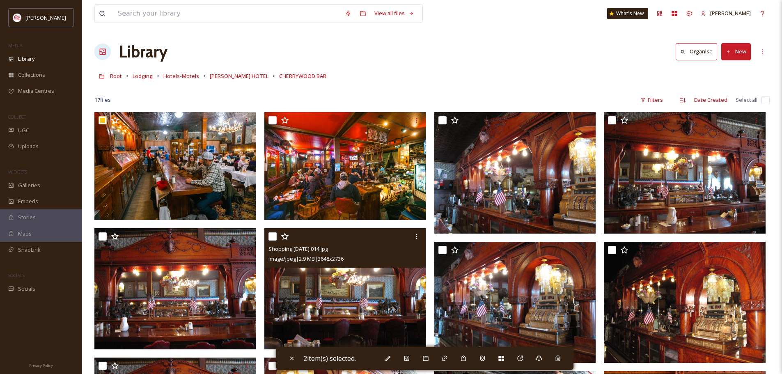
drag, startPoint x: 352, startPoint y: 283, endPoint x: 287, endPoint y: 266, distance: 67.5
drag, startPoint x: 287, startPoint y: 266, endPoint x: 273, endPoint y: 119, distance: 147.2
click at [273, 119] on input "checkbox" at bounding box center [272, 120] width 8 height 8
checkbox input "true"
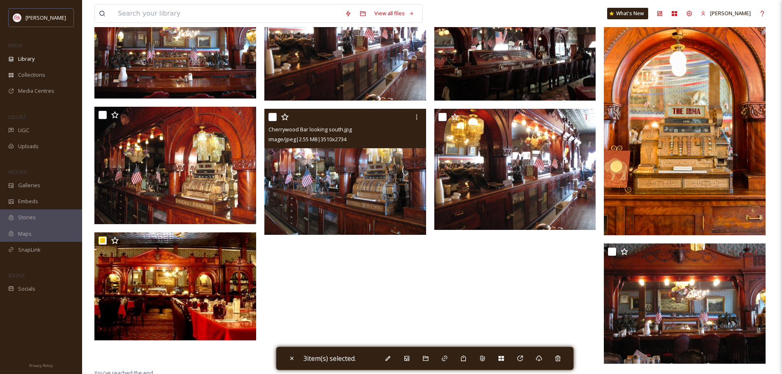
scroll to position [382, 0]
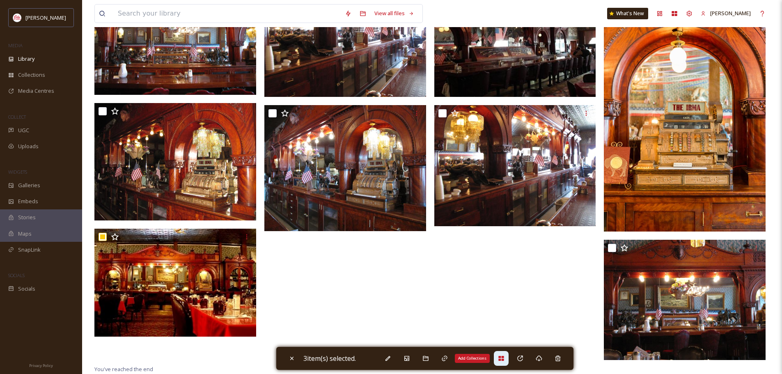
click at [507, 362] on div "Add Collections" at bounding box center [501, 358] width 15 height 15
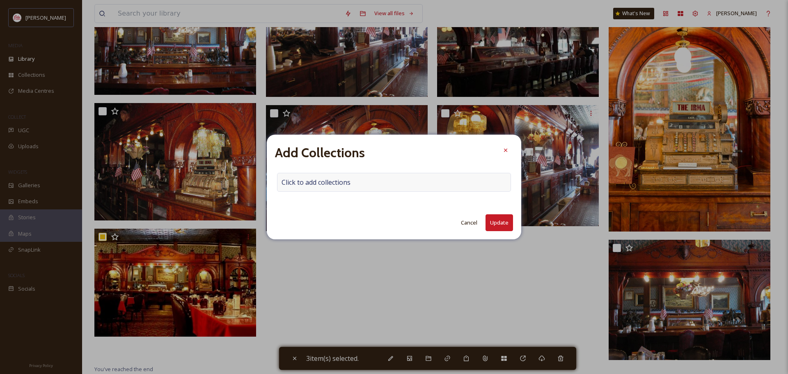
click at [352, 182] on div "Click to add collections" at bounding box center [394, 182] width 234 height 19
drag, startPoint x: 352, startPoint y: 182, endPoint x: 303, endPoint y: 181, distance: 48.4
click at [303, 181] on input at bounding box center [322, 182] width 90 height 18
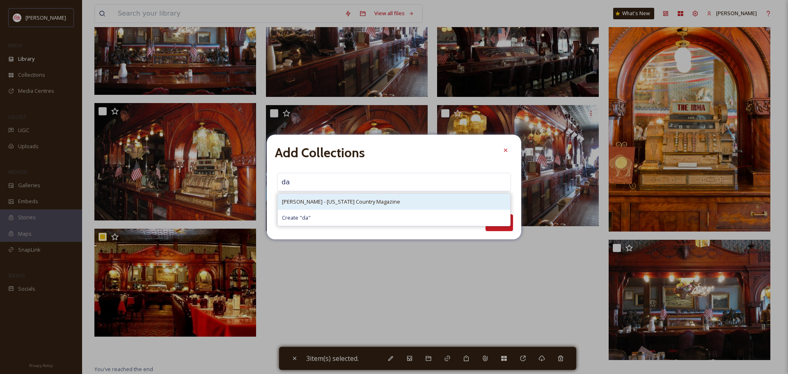
type input "da"
click at [303, 202] on span "[PERSON_NAME] - [US_STATE] Country Magazine" at bounding box center [341, 202] width 118 height 8
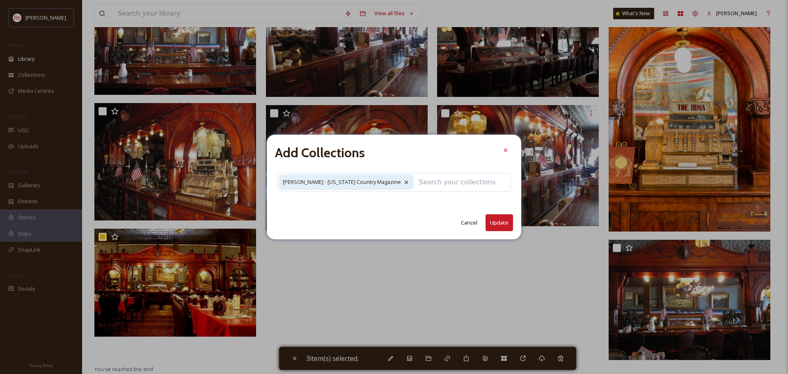
click at [500, 222] on button "Update" at bounding box center [500, 222] width 28 height 17
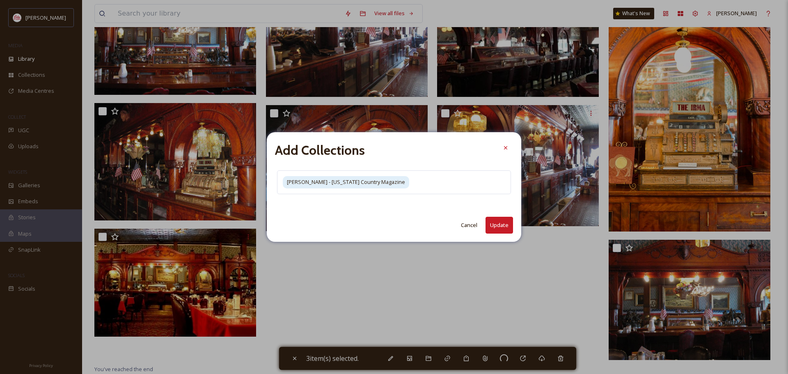
checkbox input "false"
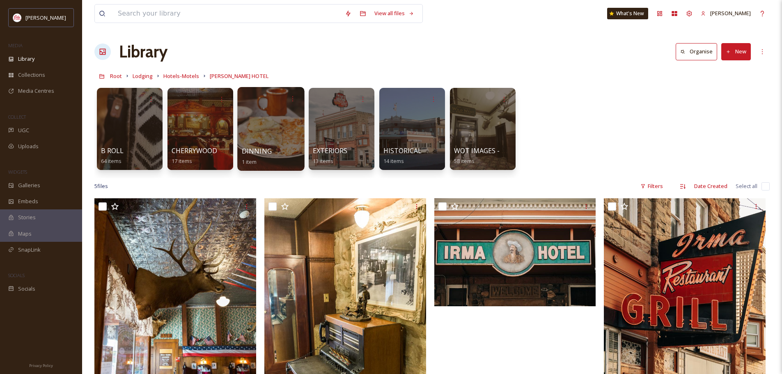
click at [291, 139] on div at bounding box center [270, 129] width 67 height 84
click at [348, 140] on div at bounding box center [341, 129] width 67 height 84
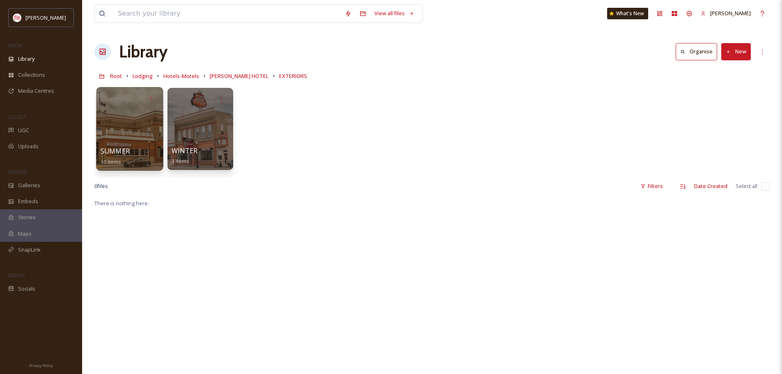
click at [131, 137] on div at bounding box center [129, 129] width 67 height 84
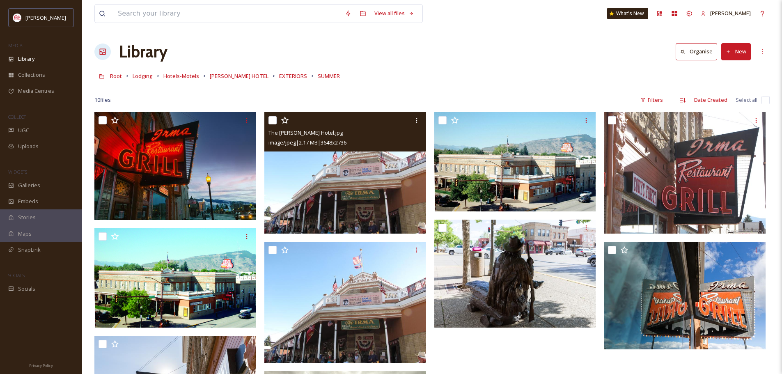
drag, startPoint x: 305, startPoint y: 183, endPoint x: 510, endPoint y: 67, distance: 235.6
click at [510, 67] on div "View all files What's New [PERSON_NAME] Library Organise New Root Lodging Hotel…" at bounding box center [432, 243] width 700 height 486
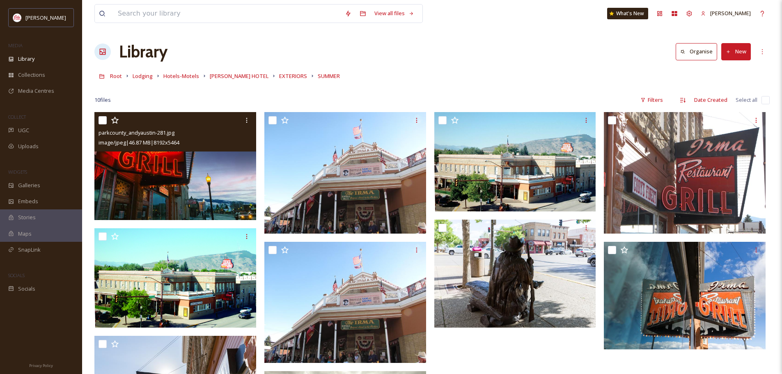
click at [103, 118] on input "checkbox" at bounding box center [103, 120] width 8 height 8
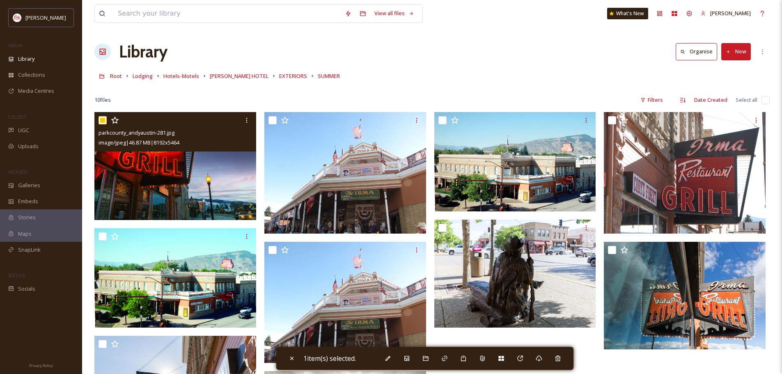
click at [105, 120] on input "checkbox" at bounding box center [103, 120] width 8 height 8
checkbox input "false"
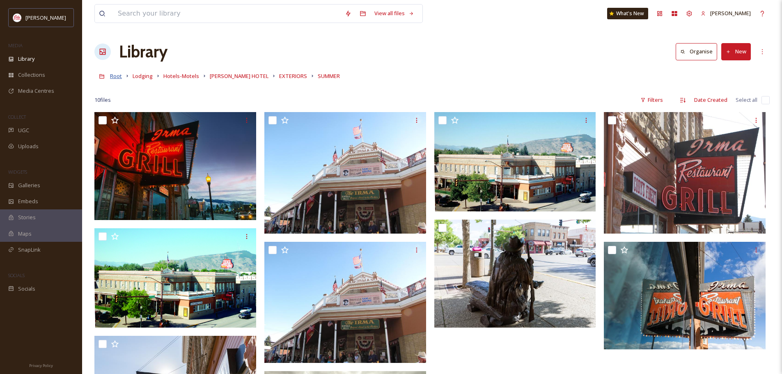
drag, startPoint x: 120, startPoint y: 76, endPoint x: 115, endPoint y: 78, distance: 5.6
click at [115, 78] on span "Root" at bounding box center [116, 75] width 12 height 7
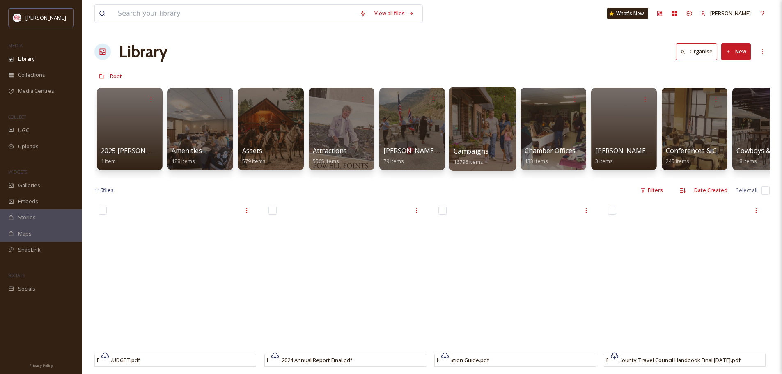
click at [469, 137] on div at bounding box center [482, 129] width 67 height 84
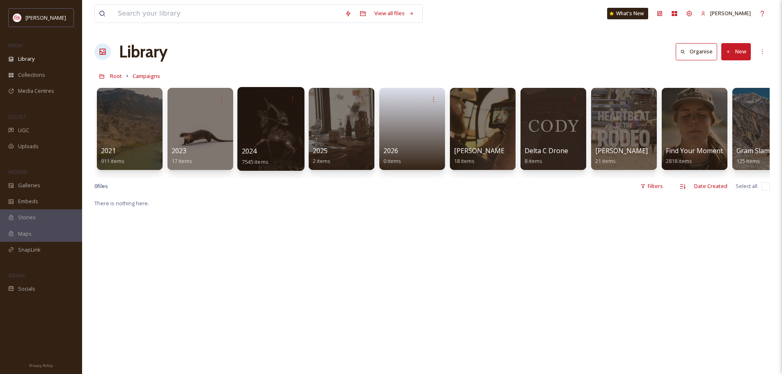
click at [257, 152] on span "2024" at bounding box center [249, 151] width 15 height 9
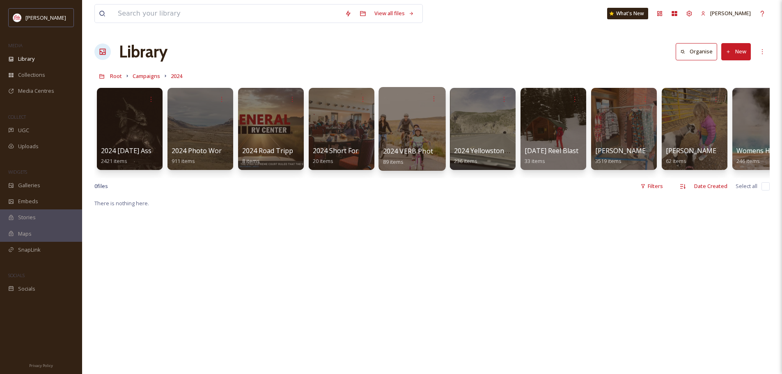
drag, startPoint x: 543, startPoint y: 150, endPoint x: 395, endPoint y: 145, distance: 148.3
click at [395, 145] on div at bounding box center [411, 129] width 67 height 84
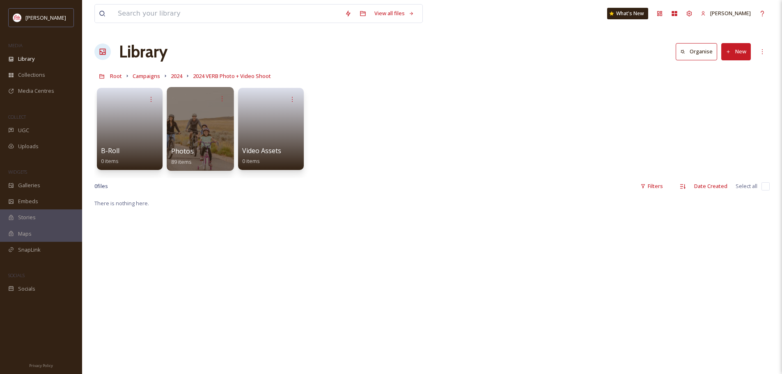
click at [204, 157] on div "Photos 89 items" at bounding box center [200, 156] width 59 height 21
click at [183, 151] on span "Photos" at bounding box center [182, 151] width 23 height 9
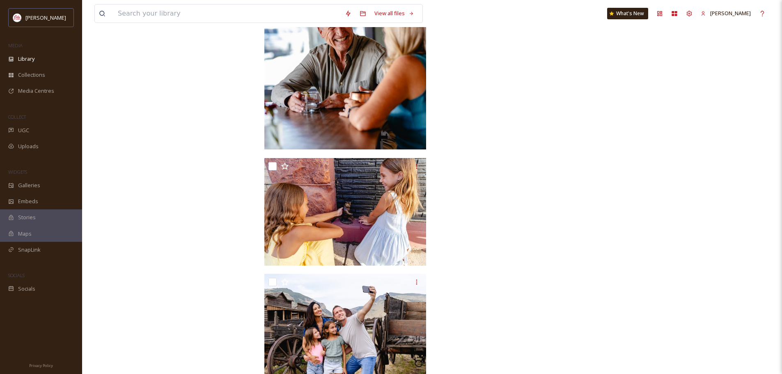
scroll to position [2836, 0]
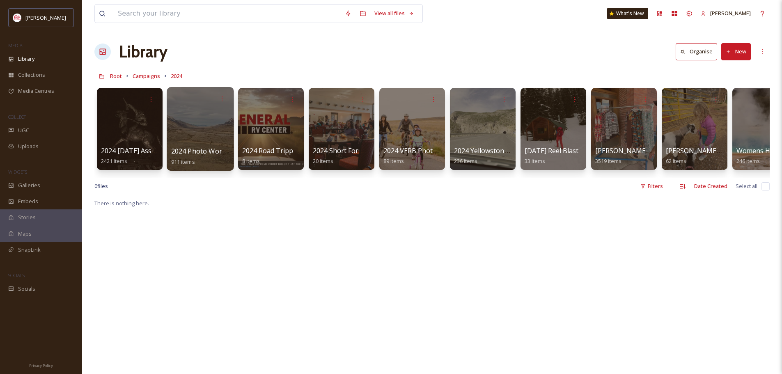
click at [178, 160] on span "911 items" at bounding box center [183, 161] width 24 height 7
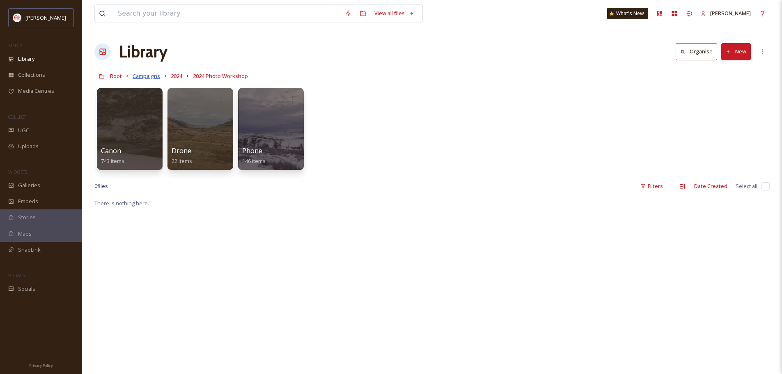
click at [153, 77] on span "Campaigns" at bounding box center [147, 75] width 28 height 7
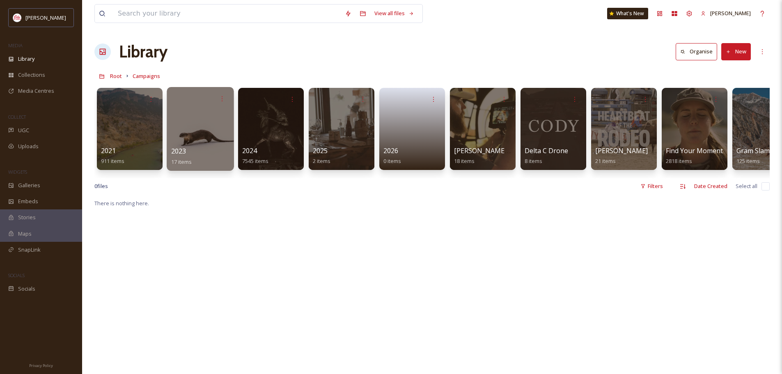
click at [188, 128] on div at bounding box center [200, 129] width 67 height 84
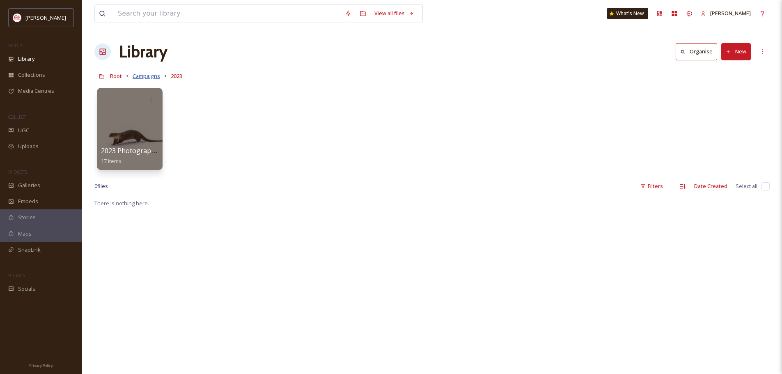
click at [141, 79] on span "Campaigns" at bounding box center [147, 75] width 28 height 7
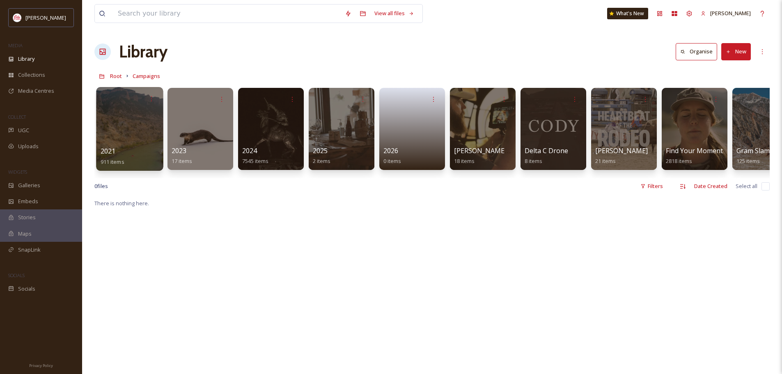
click at [135, 115] on div at bounding box center [129, 129] width 67 height 84
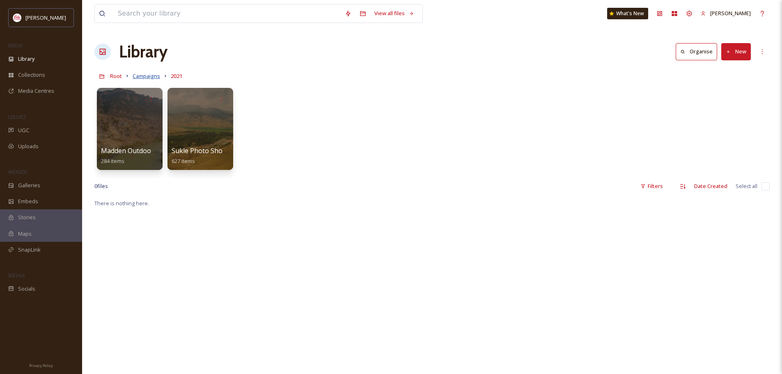
click at [136, 77] on span "Campaigns" at bounding box center [147, 75] width 28 height 7
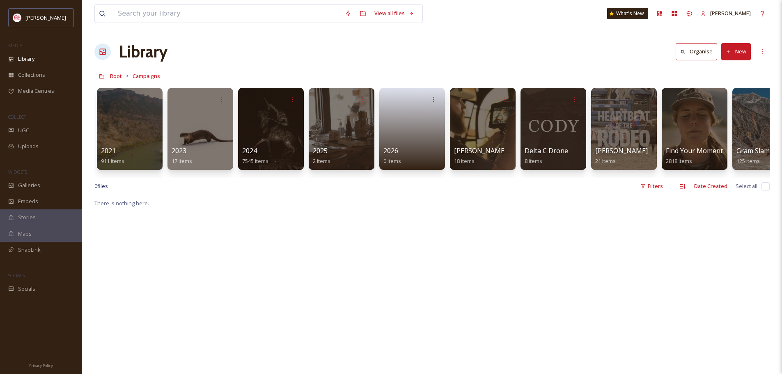
drag, startPoint x: 345, startPoint y: 187, endPoint x: 398, endPoint y: 186, distance: 53.4
click at [398, 186] on div "0 file s Filters Date Created Select all" at bounding box center [431, 186] width 675 height 16
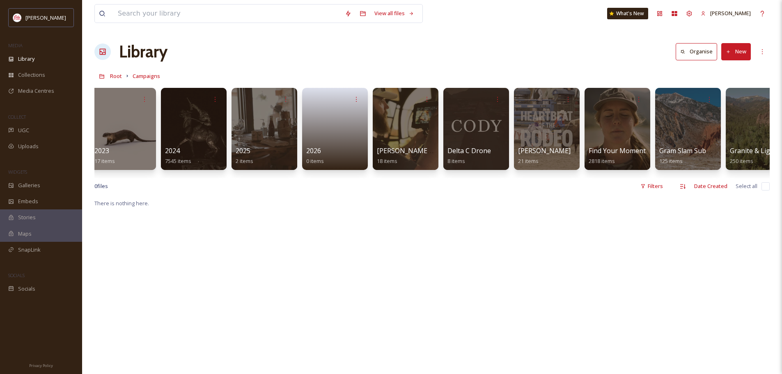
scroll to position [0, 154]
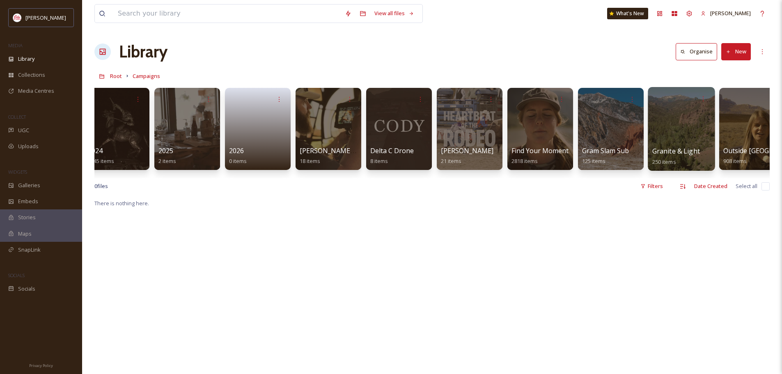
click at [682, 151] on span "Granite & Light" at bounding box center [676, 151] width 48 height 9
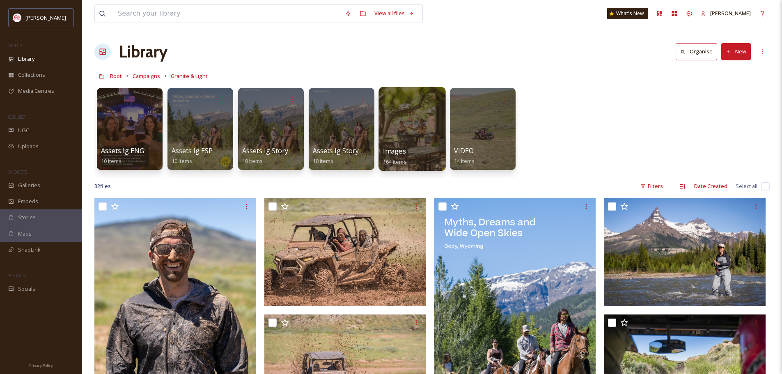
click at [405, 126] on div at bounding box center [411, 129] width 67 height 84
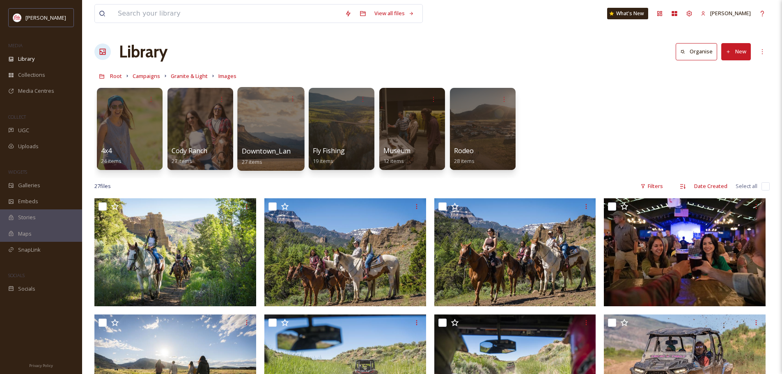
click at [273, 143] on div at bounding box center [270, 129] width 67 height 84
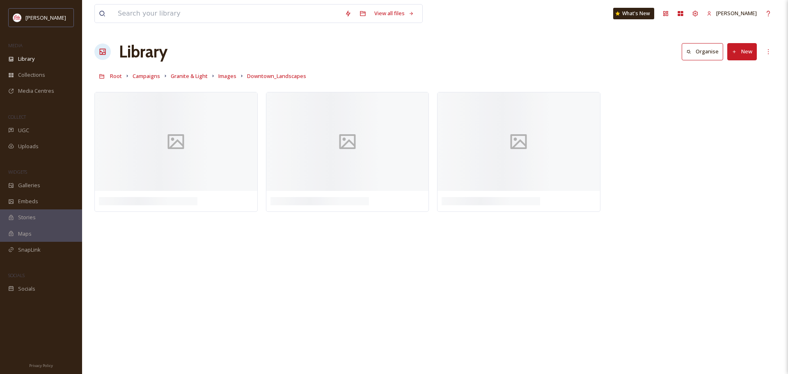
drag, startPoint x: 273, startPoint y: 143, endPoint x: 380, endPoint y: 51, distance: 140.6
click at [380, 51] on div "Library Organise New" at bounding box center [434, 51] width 681 height 25
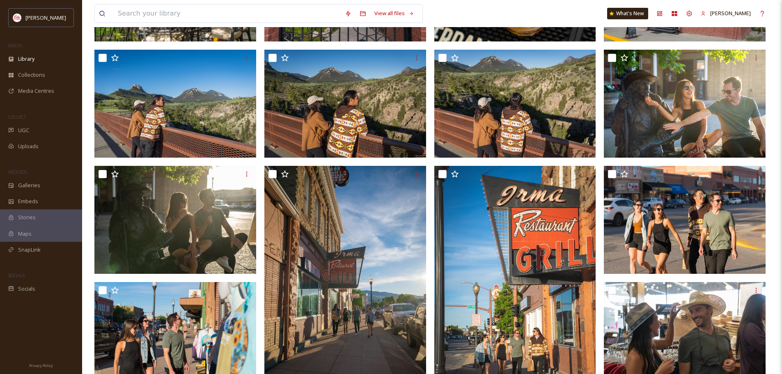
scroll to position [452, 0]
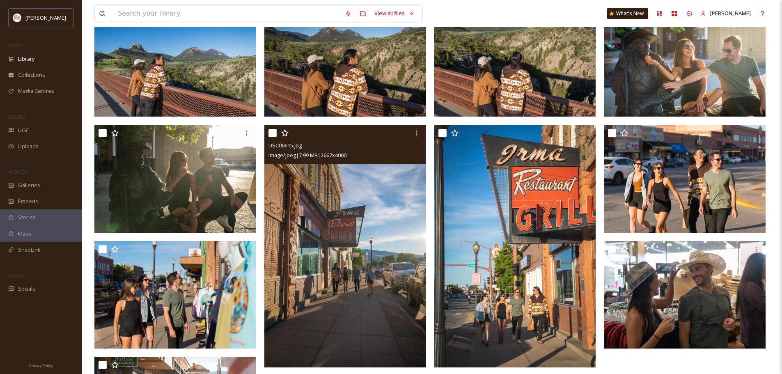
click at [272, 132] on input "checkbox" at bounding box center [272, 133] width 8 height 8
checkbox input "true"
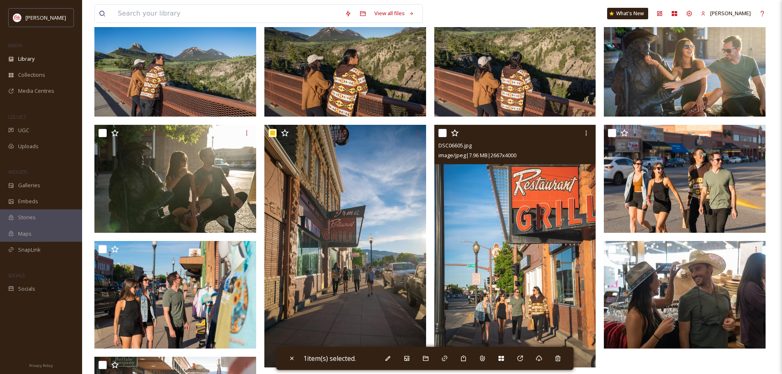
click at [440, 132] on input "checkbox" at bounding box center [442, 133] width 8 height 8
checkbox input "true"
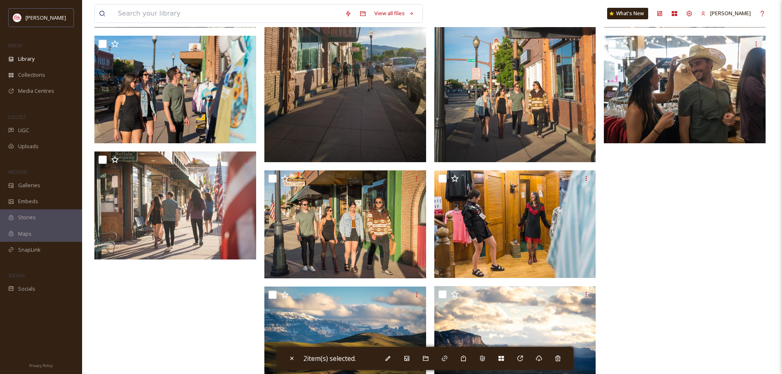
scroll to position [691, 0]
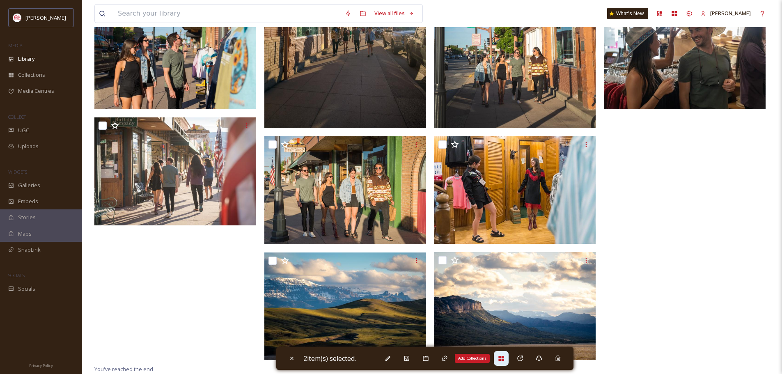
click at [501, 361] on icon at bounding box center [501, 358] width 7 height 7
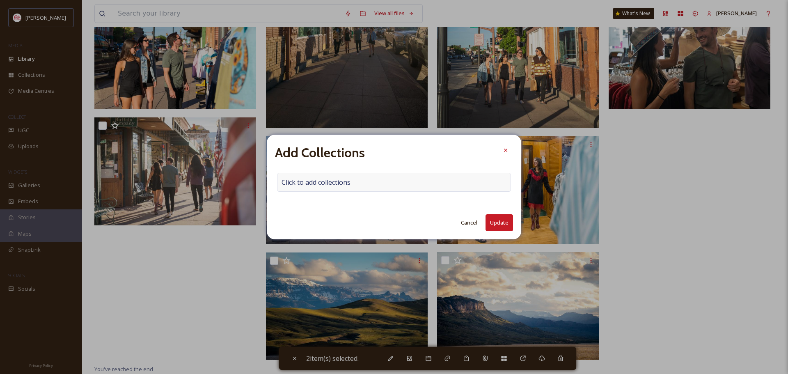
click at [313, 181] on span "Click to add collections" at bounding box center [316, 182] width 69 height 10
click at [313, 181] on input at bounding box center [322, 182] width 90 height 18
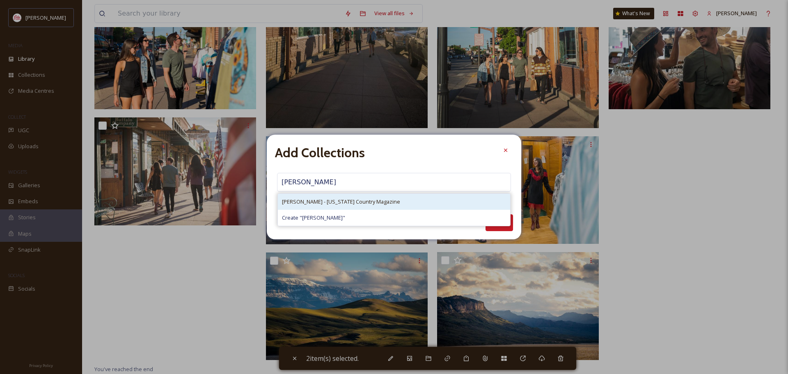
type input "[PERSON_NAME]"
click at [327, 203] on span "[PERSON_NAME] - [US_STATE] Country Magazine" at bounding box center [341, 202] width 118 height 8
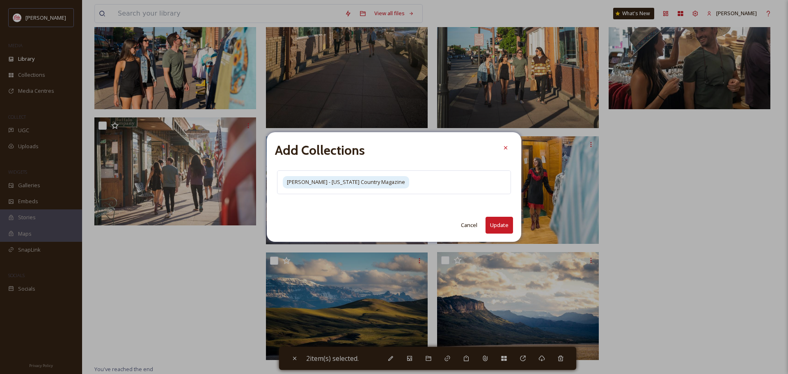
click at [506, 222] on button "Update" at bounding box center [500, 225] width 28 height 17
checkbox input "false"
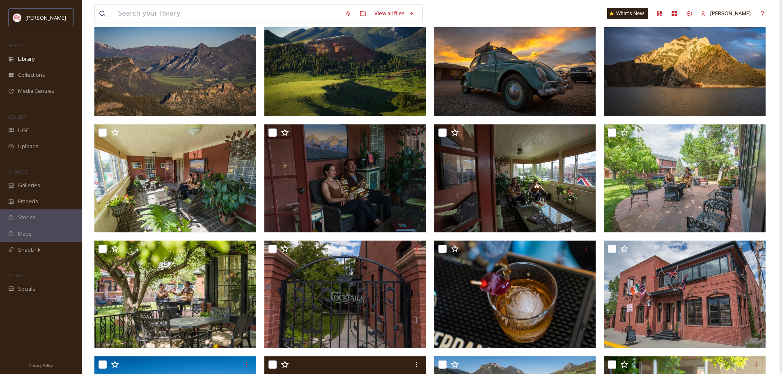
scroll to position [0, 0]
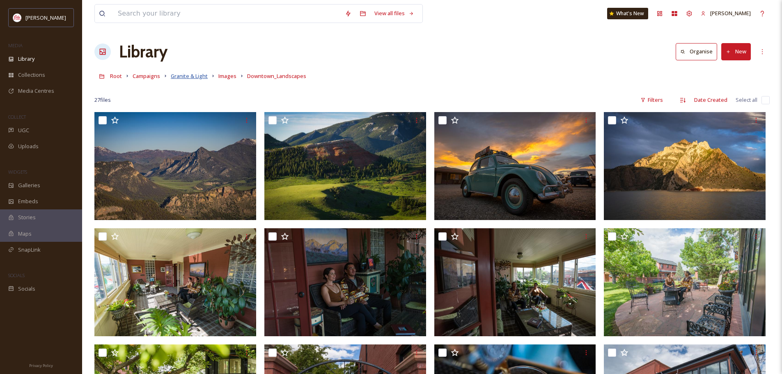
click at [194, 78] on span "Granite & Light" at bounding box center [189, 75] width 37 height 7
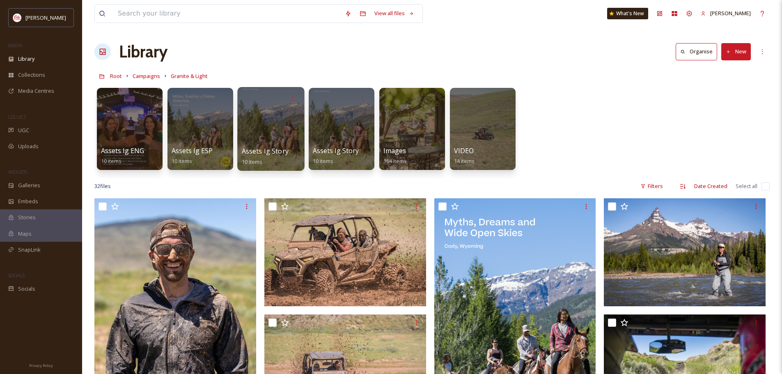
click at [264, 139] on div at bounding box center [270, 129] width 67 height 84
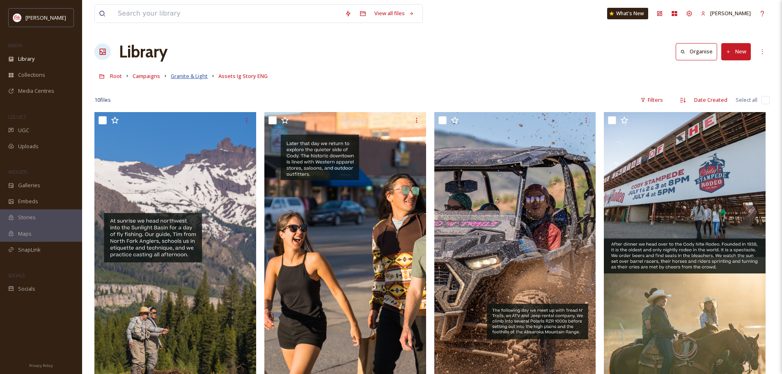
click at [194, 77] on span "Granite & Light" at bounding box center [189, 75] width 37 height 7
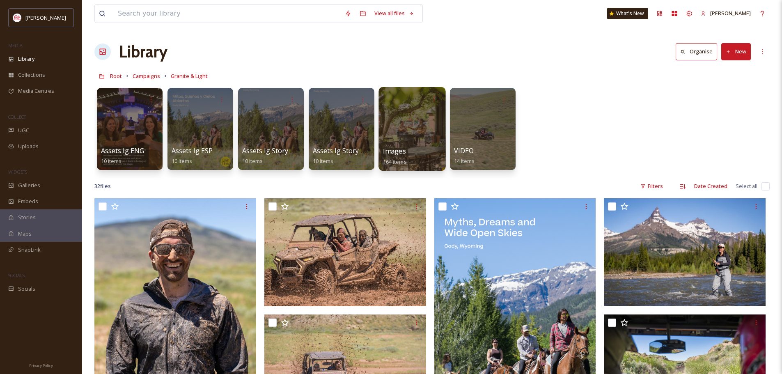
click at [421, 140] on div at bounding box center [411, 129] width 67 height 84
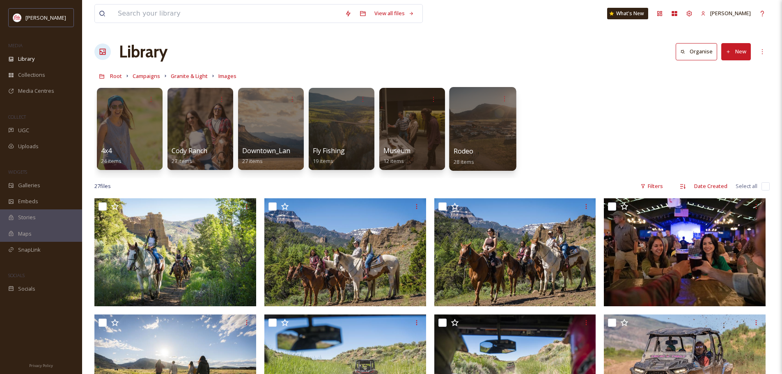
click at [485, 140] on div at bounding box center [482, 129] width 67 height 84
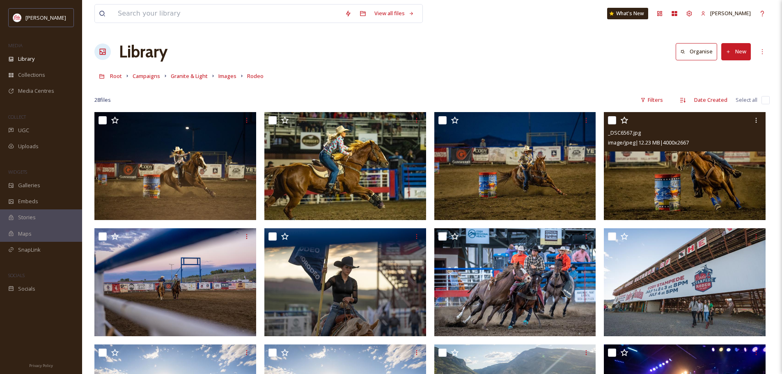
click at [614, 121] on input "checkbox" at bounding box center [612, 120] width 8 height 8
checkbox input "true"
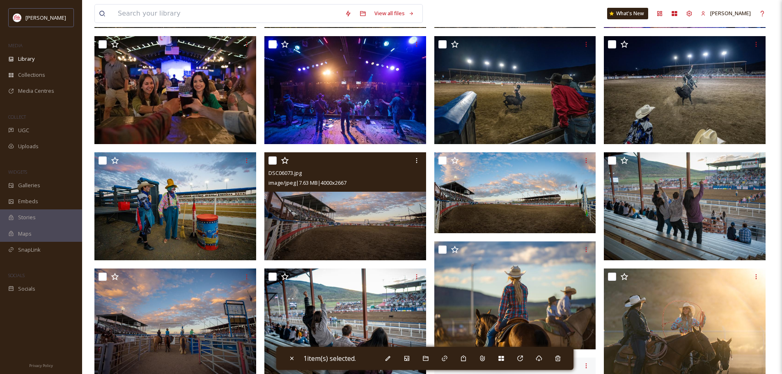
scroll to position [452, 0]
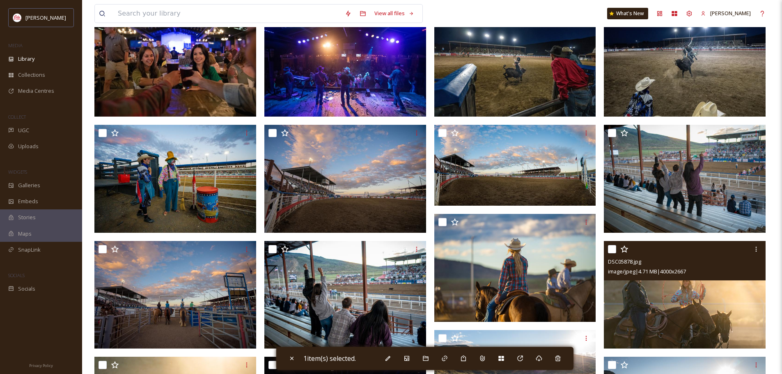
click at [613, 249] on input "checkbox" at bounding box center [612, 249] width 8 height 8
checkbox input "true"
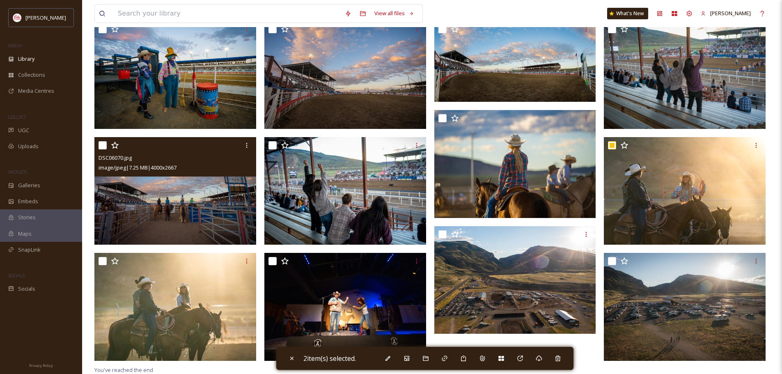
scroll to position [556, 0]
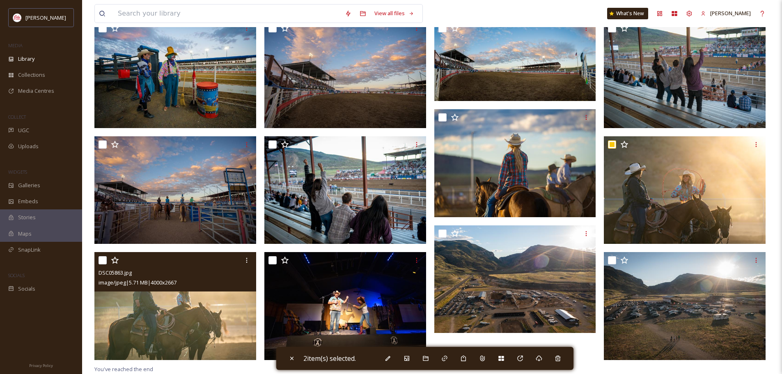
click at [102, 259] on input "checkbox" at bounding box center [103, 260] width 8 height 8
checkbox input "true"
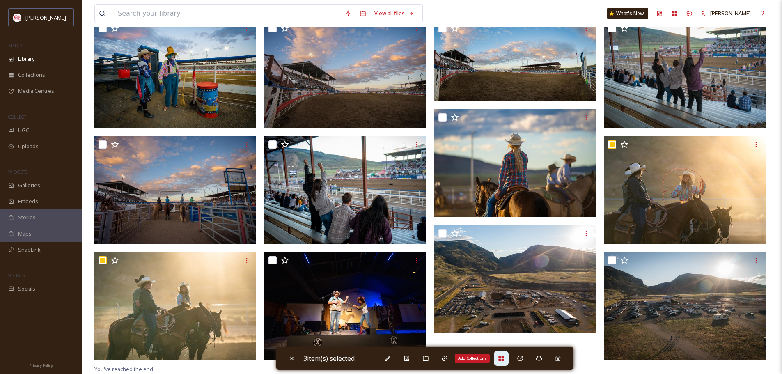
click at [501, 360] on icon at bounding box center [500, 358] width 5 height 5
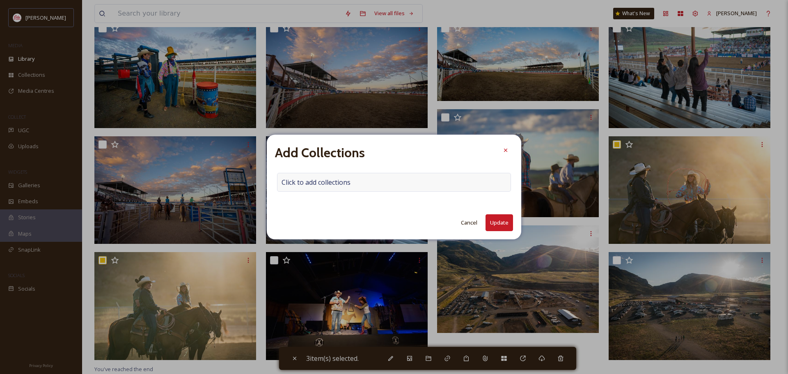
click at [328, 185] on span "Click to add collections" at bounding box center [316, 182] width 69 height 10
click at [329, 185] on input at bounding box center [322, 182] width 90 height 18
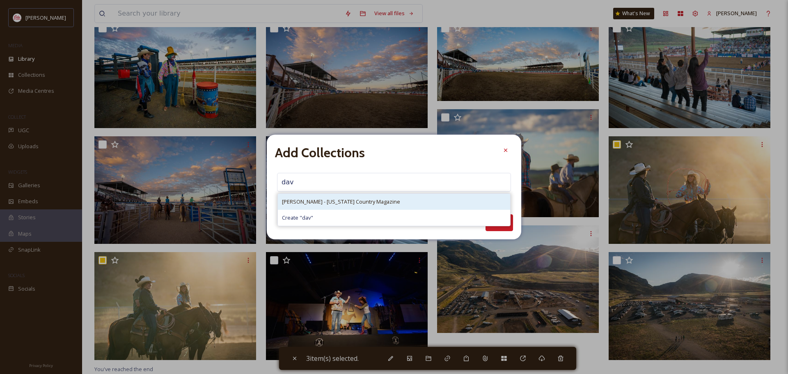
type input "dav"
click at [330, 202] on span "[PERSON_NAME] - [US_STATE] Country Magazine" at bounding box center [341, 202] width 118 height 8
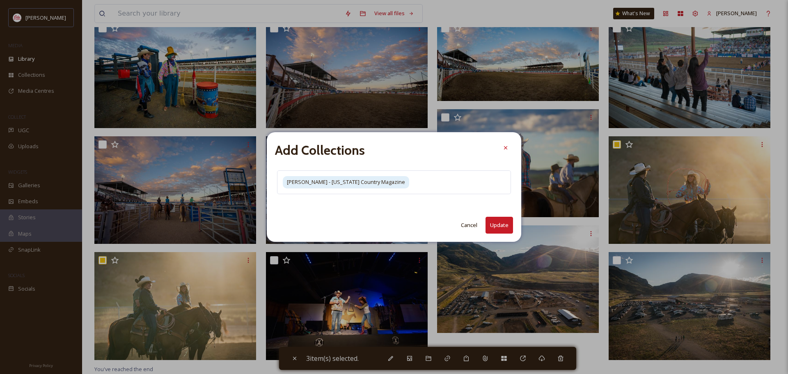
click at [501, 223] on button "Update" at bounding box center [500, 225] width 28 height 17
checkbox input "false"
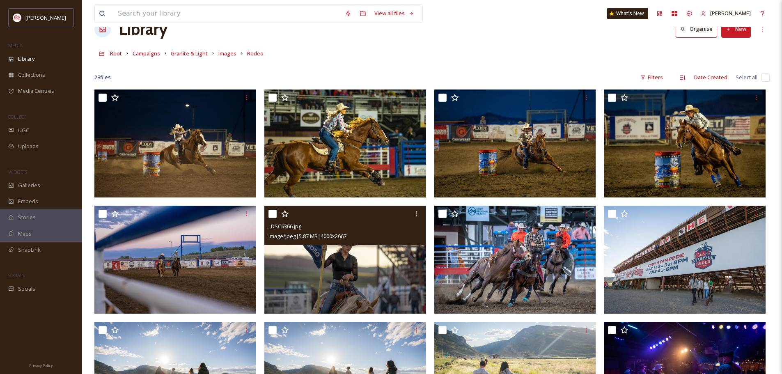
scroll to position [0, 0]
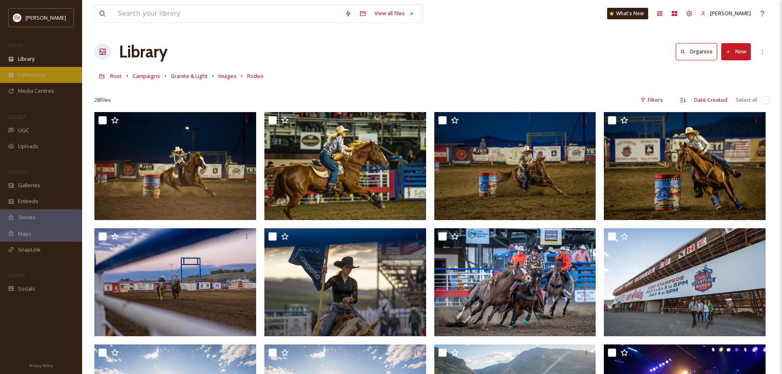
click at [39, 74] on span "Collections" at bounding box center [31, 75] width 27 height 8
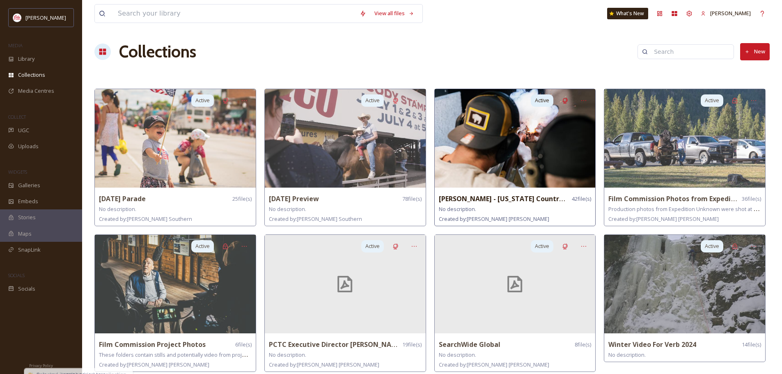
click at [528, 186] on img at bounding box center [515, 138] width 161 height 99
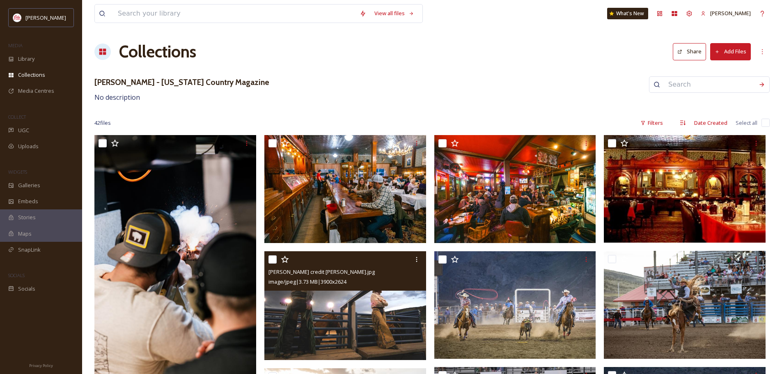
drag, startPoint x: 347, startPoint y: 315, endPoint x: 303, endPoint y: 312, distance: 44.0
click at [303, 312] on img at bounding box center [345, 305] width 162 height 109
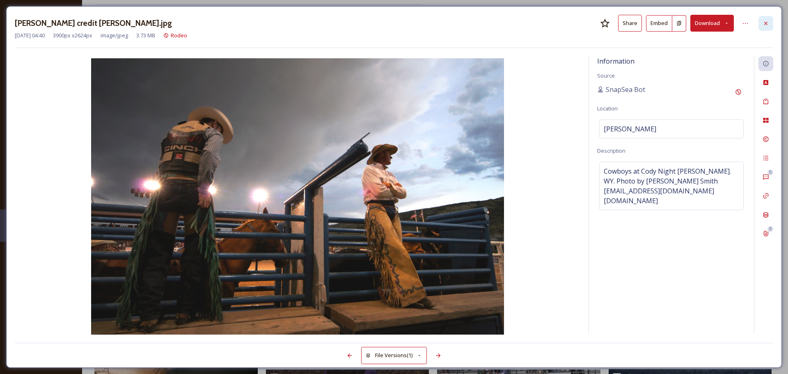
click at [766, 23] on icon at bounding box center [765, 22] width 3 height 3
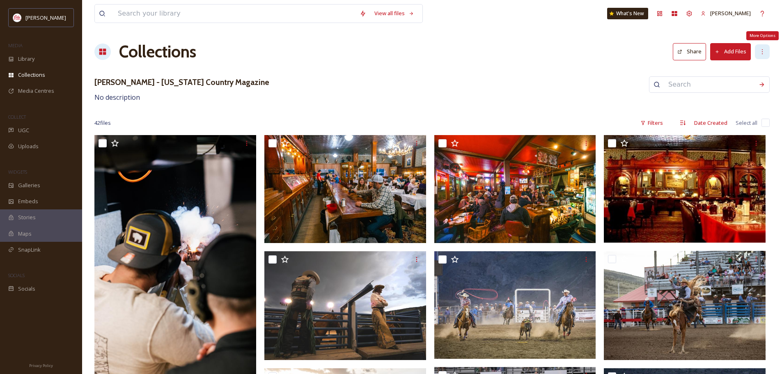
click at [766, 53] on div "More Options" at bounding box center [762, 51] width 15 height 15
click at [765, 54] on icon at bounding box center [762, 51] width 7 height 7
drag, startPoint x: 313, startPoint y: 119, endPoint x: 253, endPoint y: 107, distance: 60.8
click at [763, 52] on icon at bounding box center [762, 51] width 7 height 7
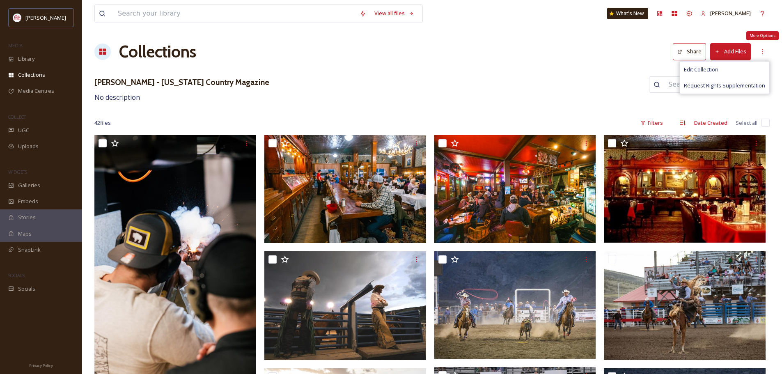
drag, startPoint x: 763, startPoint y: 52, endPoint x: 350, endPoint y: 68, distance: 413.7
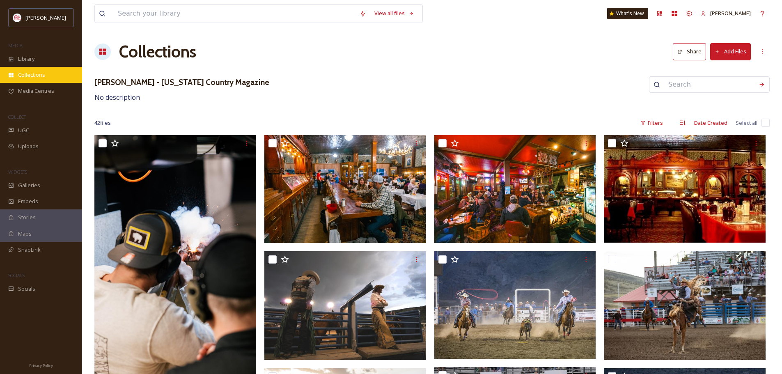
click at [43, 76] on span "Collections" at bounding box center [31, 75] width 27 height 8
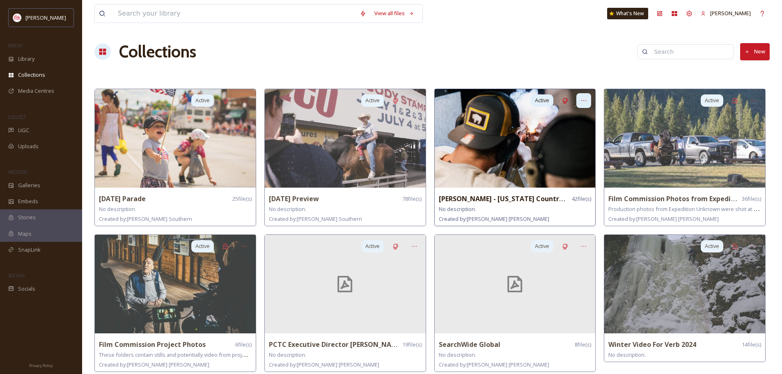
click at [584, 98] on icon at bounding box center [583, 100] width 7 height 7
drag, startPoint x: 584, startPoint y: 98, endPoint x: 563, endPoint y: 132, distance: 40.1
click at [563, 132] on span "Share" at bounding box center [559, 135] width 15 height 8
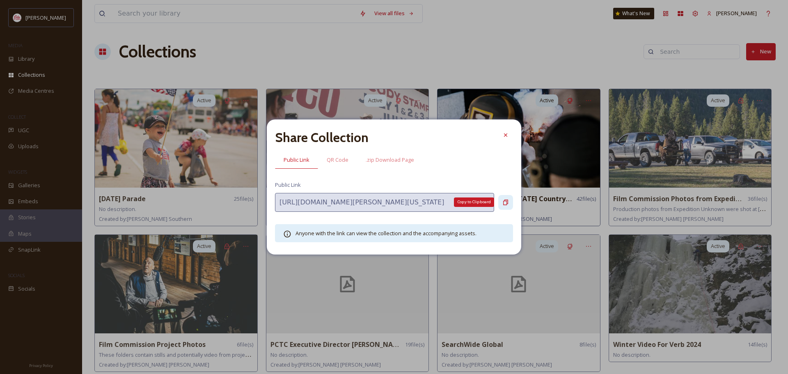
click at [508, 201] on icon at bounding box center [505, 201] width 5 height 5
click at [504, 133] on icon at bounding box center [505, 135] width 7 height 7
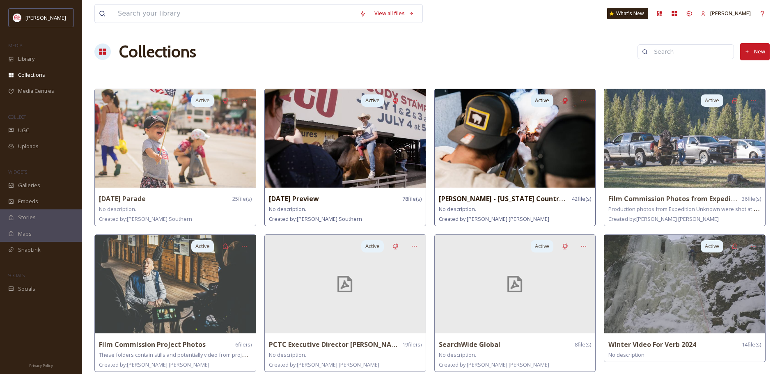
click at [302, 195] on strong "[DATE] Preview" at bounding box center [294, 198] width 50 height 9
click at [319, 200] on strong "[DATE] Preview" at bounding box center [294, 198] width 50 height 9
drag, startPoint x: 320, startPoint y: 195, endPoint x: 296, endPoint y: 197, distance: 24.4
drag, startPoint x: 296, startPoint y: 197, endPoint x: 272, endPoint y: 158, distance: 46.4
click at [272, 158] on img at bounding box center [345, 138] width 161 height 99
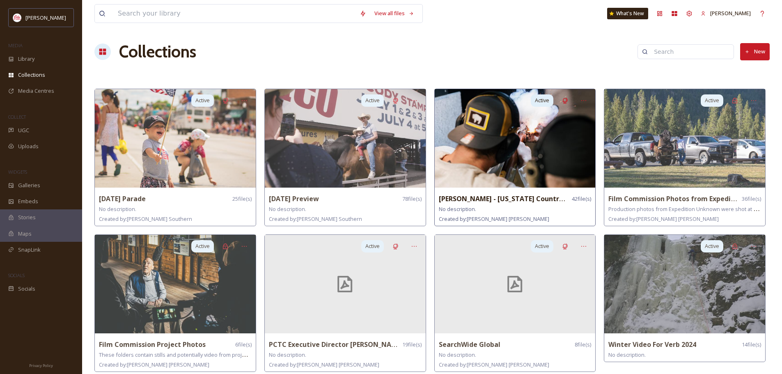
drag, startPoint x: 529, startPoint y: 163, endPoint x: 488, endPoint y: 162, distance: 40.7
click at [488, 162] on img at bounding box center [515, 138] width 161 height 99
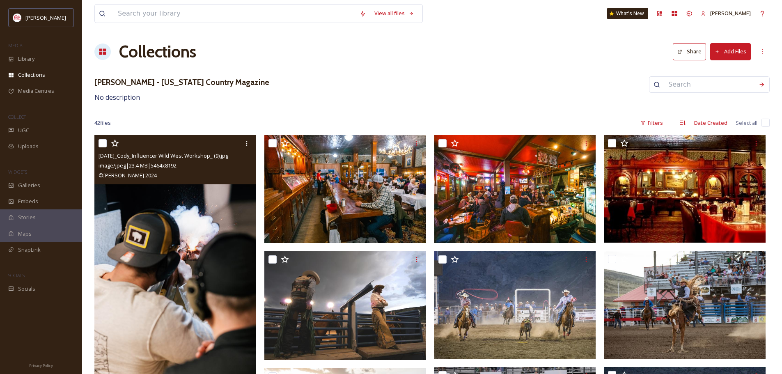
click at [101, 143] on input "checkbox" at bounding box center [103, 143] width 8 height 8
checkbox input "true"
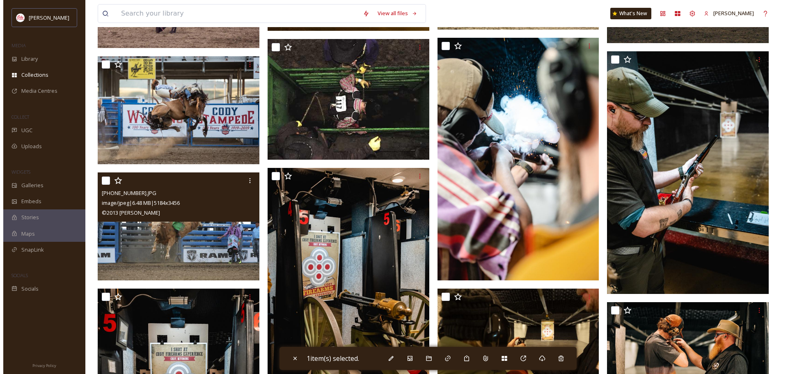
scroll to position [452, 0]
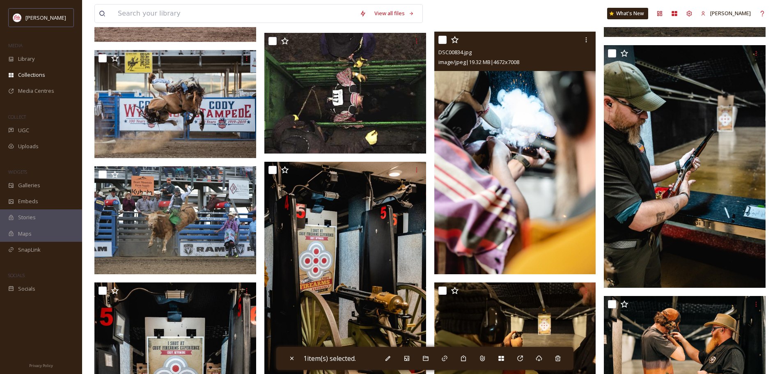
click at [444, 38] on input "checkbox" at bounding box center [442, 40] width 8 height 8
checkbox input "true"
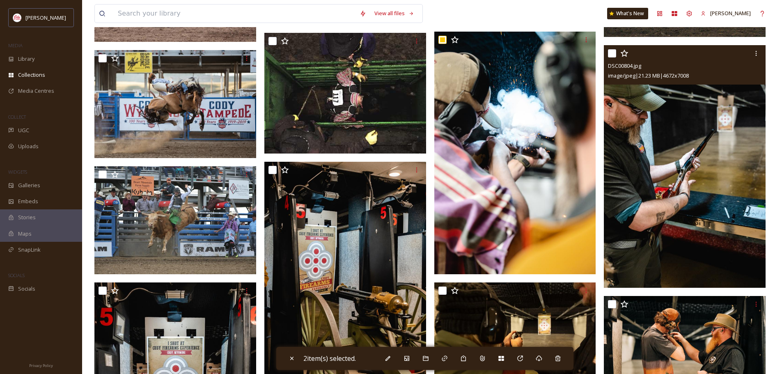
click at [614, 51] on input "checkbox" at bounding box center [612, 53] width 8 height 8
checkbox input "true"
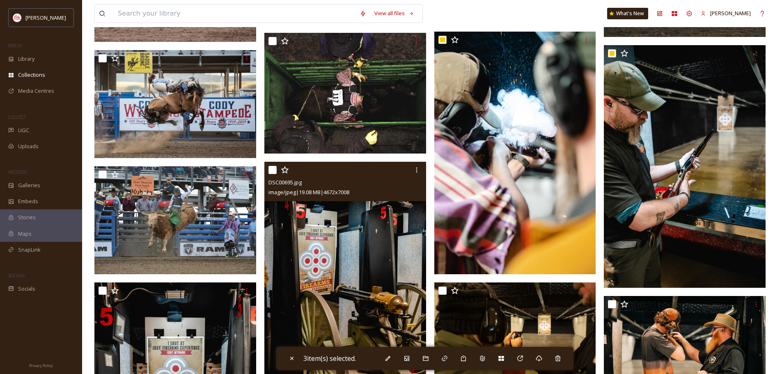
click at [273, 170] on input "checkbox" at bounding box center [272, 170] width 8 height 8
checkbox input "true"
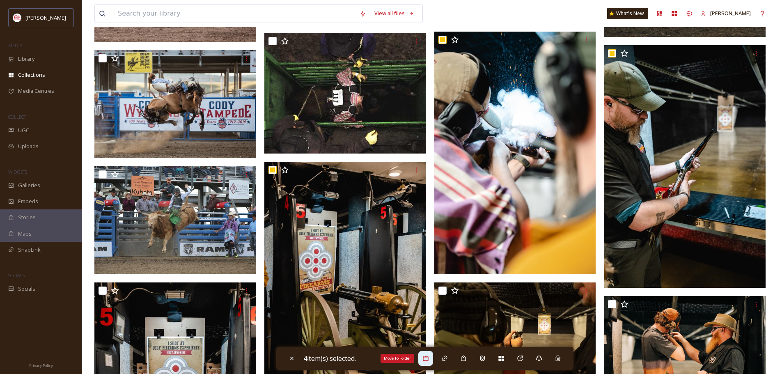
click at [429, 358] on icon at bounding box center [425, 358] width 7 height 7
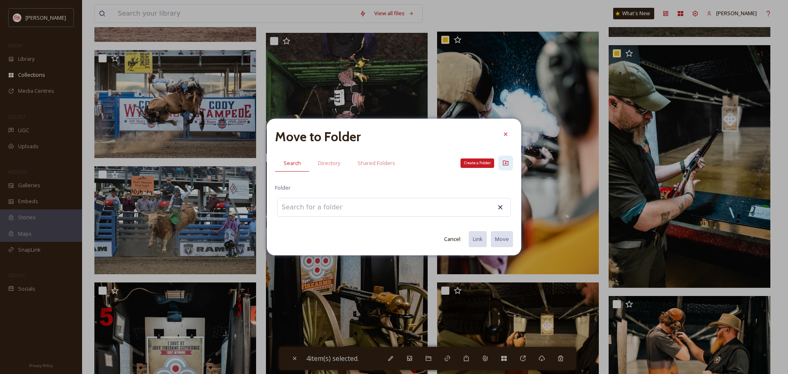
click at [509, 161] on icon at bounding box center [505, 163] width 7 height 7
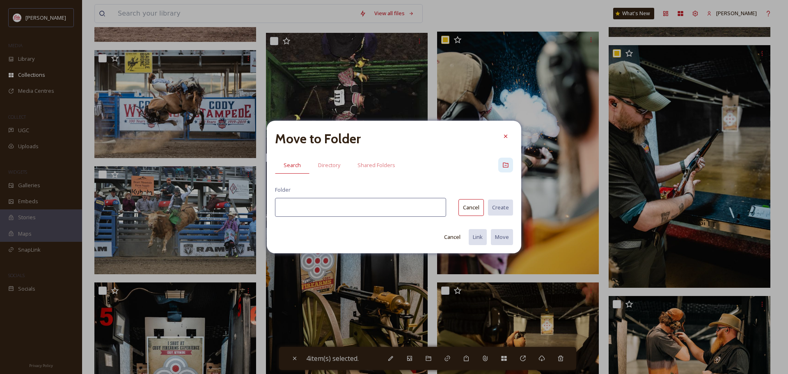
click at [308, 204] on input at bounding box center [360, 207] width 171 height 19
type input "[PERSON_NAME] Experience"
click at [324, 165] on span "Directory" at bounding box center [329, 165] width 22 height 8
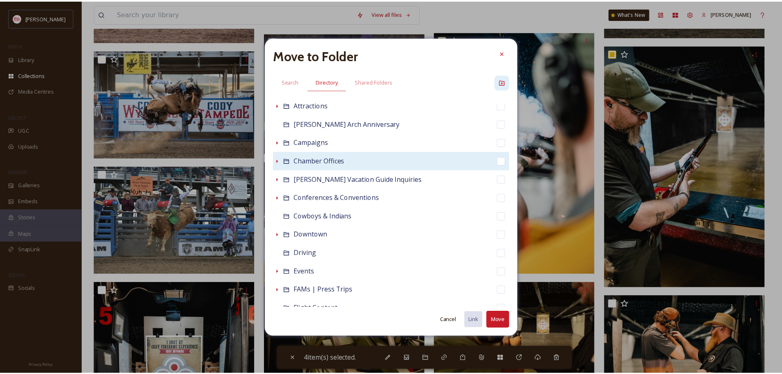
scroll to position [0, 0]
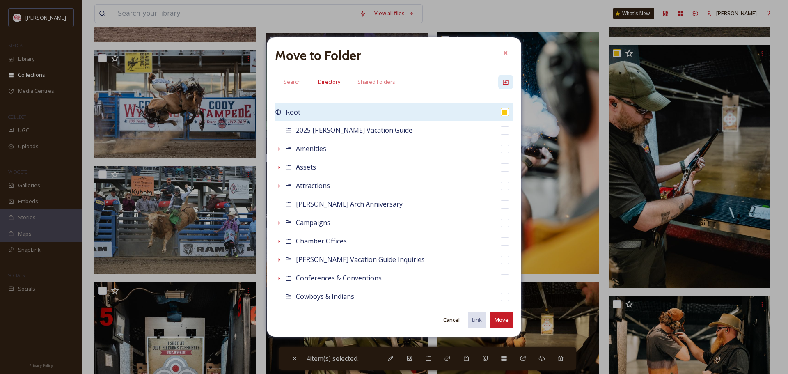
click at [501, 111] on input "checkbox" at bounding box center [505, 112] width 8 height 8
drag, startPoint x: 500, startPoint y: 111, endPoint x: 495, endPoint y: 111, distance: 4.5
click at [501, 111] on input "checkbox" at bounding box center [505, 112] width 8 height 8
checkbox input "true"
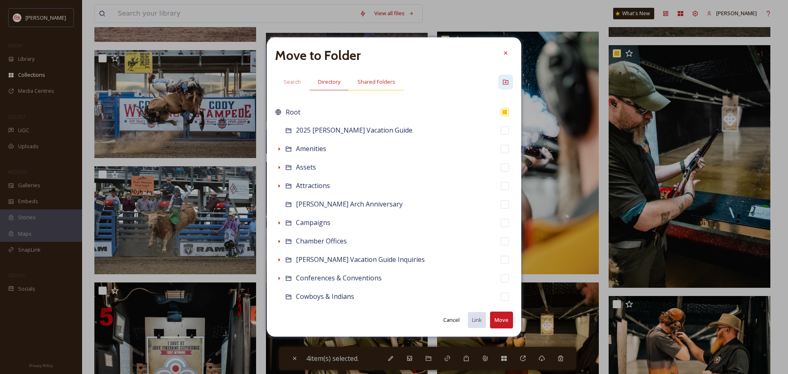
click at [375, 83] on span "Shared Folders" at bounding box center [377, 82] width 38 height 8
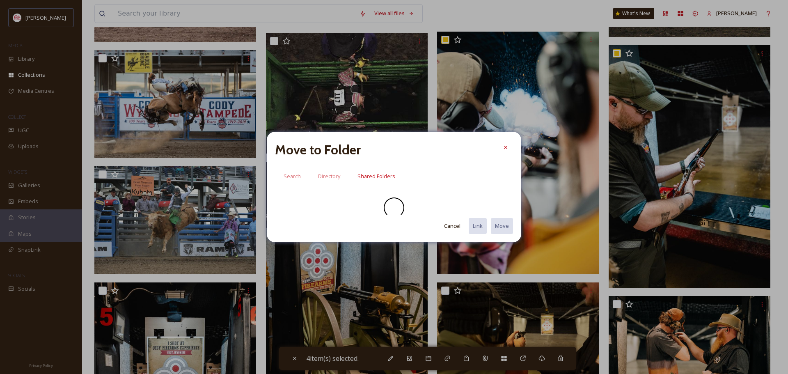
click at [451, 226] on button "Cancel" at bounding box center [452, 226] width 25 height 16
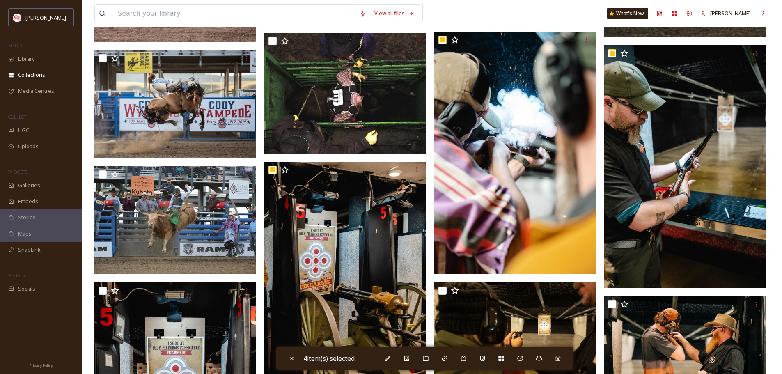
drag, startPoint x: 470, startPoint y: 360, endPoint x: 782, endPoint y: 305, distance: 315.8
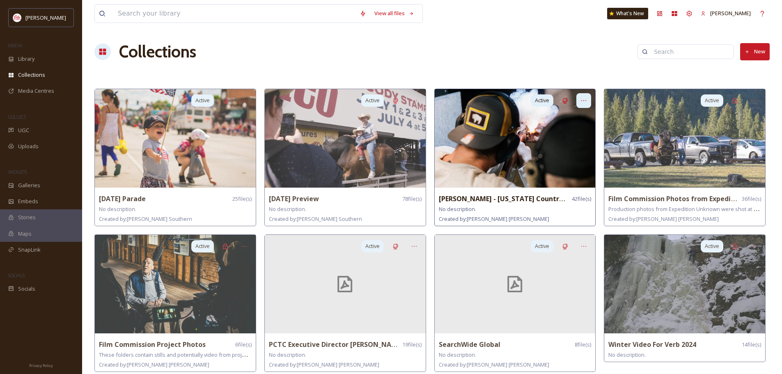
click at [585, 98] on icon at bounding box center [583, 100] width 7 height 7
click at [568, 135] on div "Share" at bounding box center [569, 134] width 43 height 16
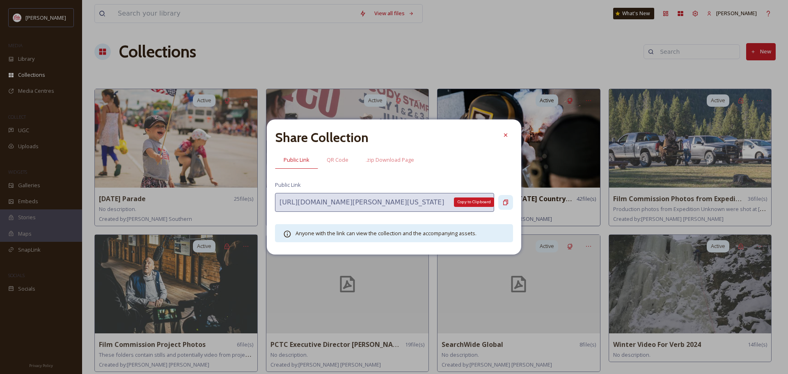
click at [503, 203] on icon at bounding box center [505, 202] width 7 height 7
